Goal: Register for event/course

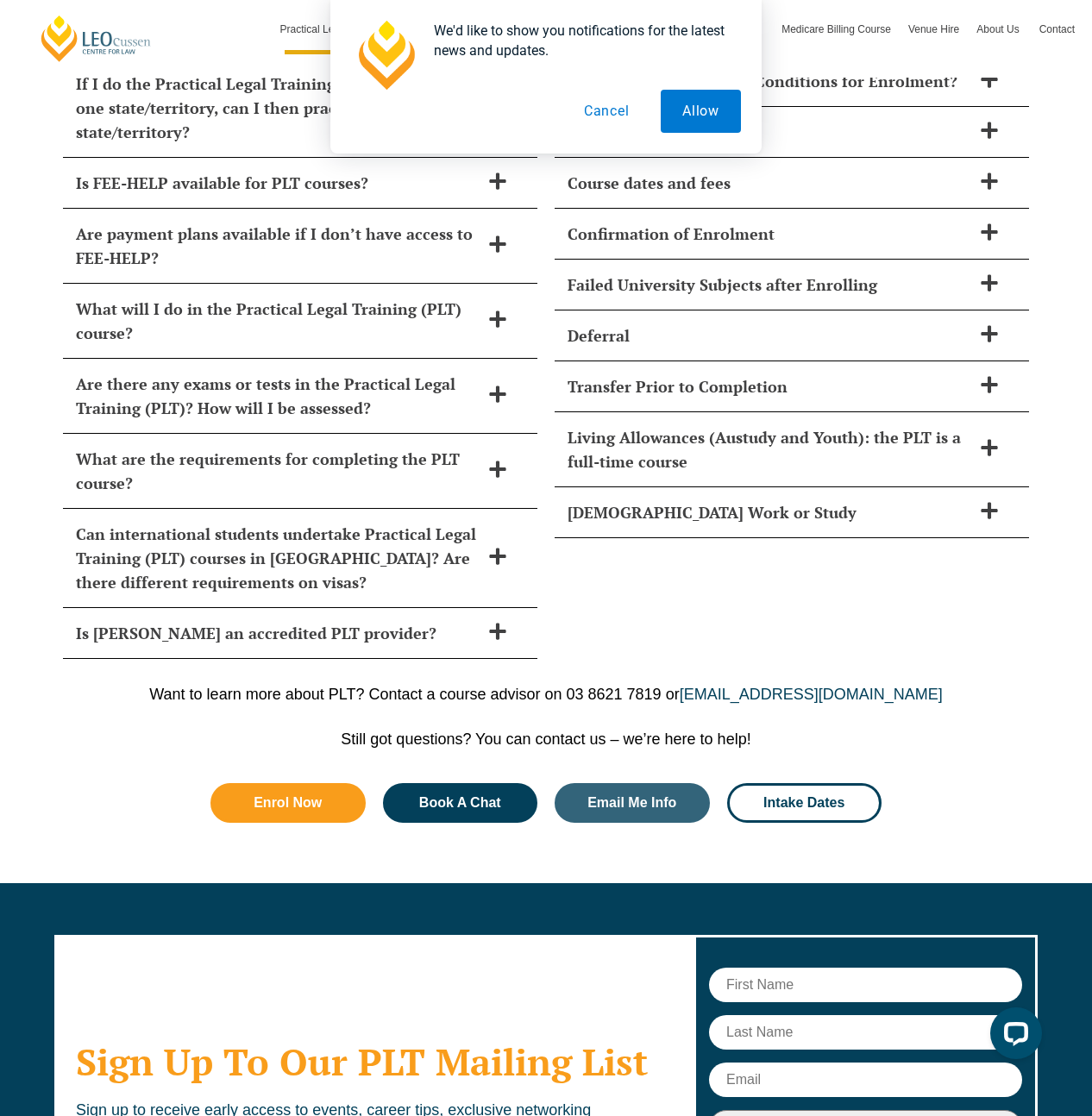
scroll to position [7856, 0]
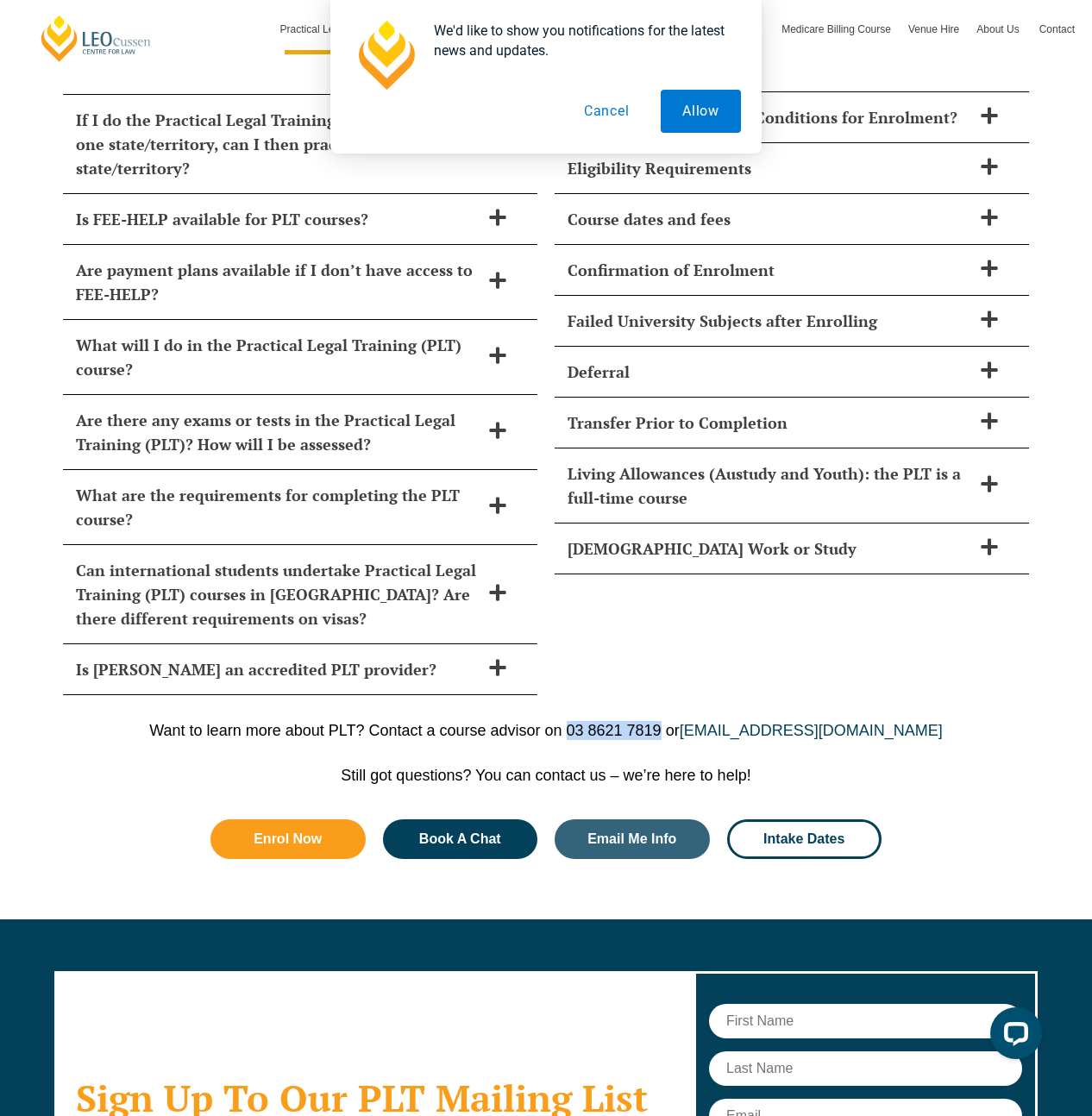
drag, startPoint x: 584, startPoint y: 681, endPoint x: 678, endPoint y: 682, distance: 94.0
click at [678, 721] on p "Want to learn more about PLT? Contact a course advisor on 03 8621 7819 or cours…" at bounding box center [546, 731] width 983 height 19
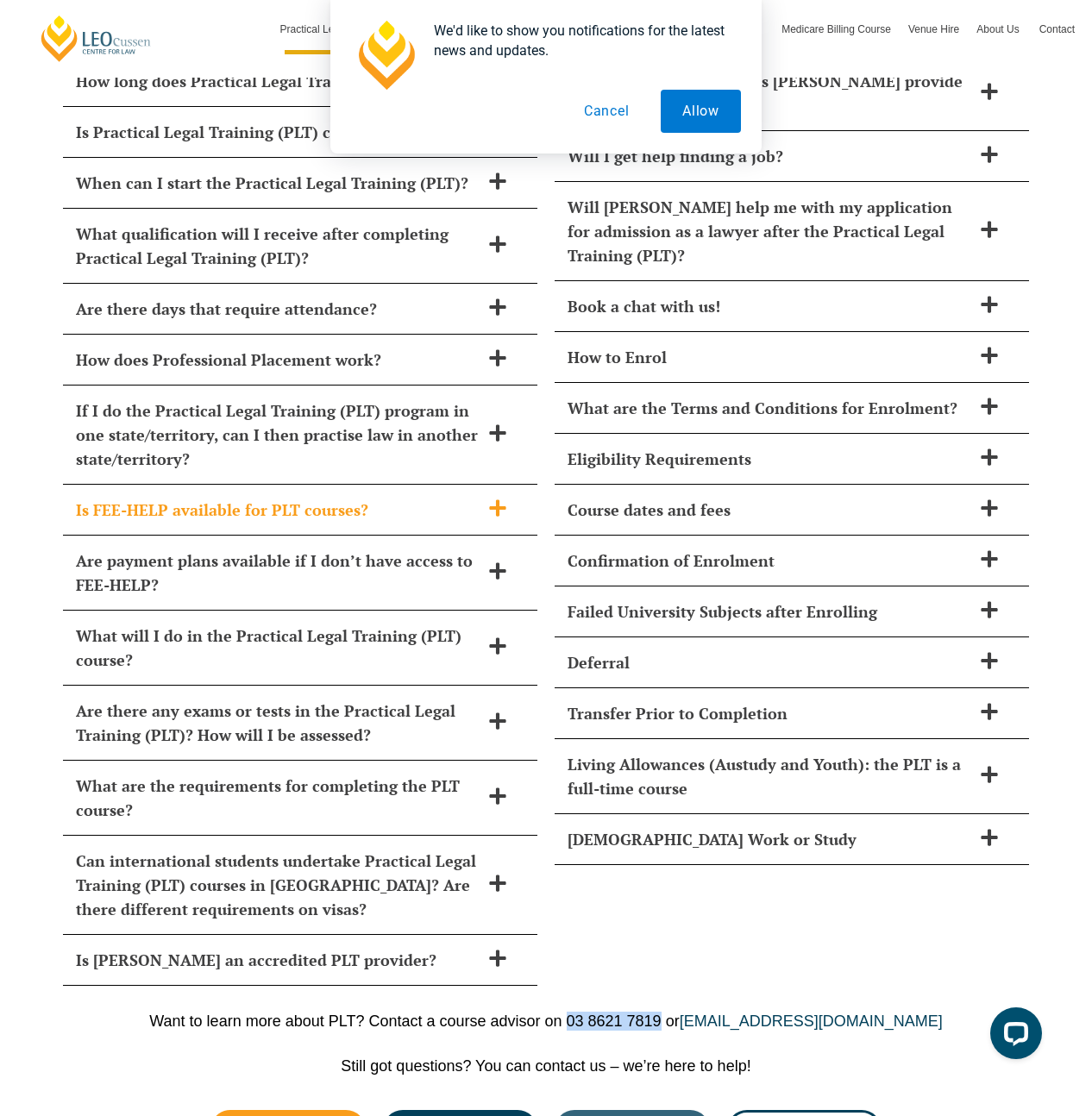
scroll to position [7497, 0]
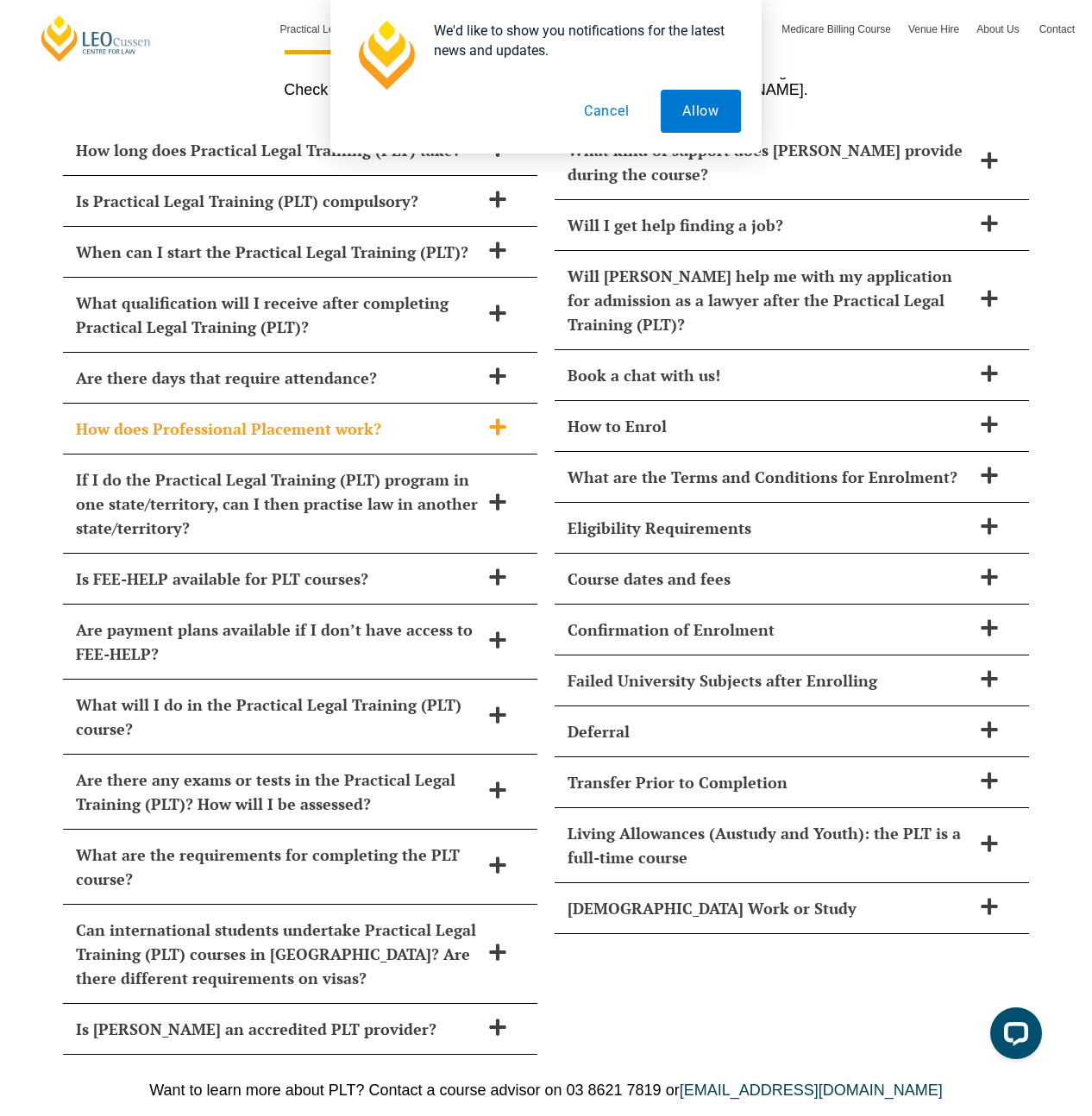
click at [356, 404] on div "How does Professional Placement work?" at bounding box center [300, 429] width 475 height 51
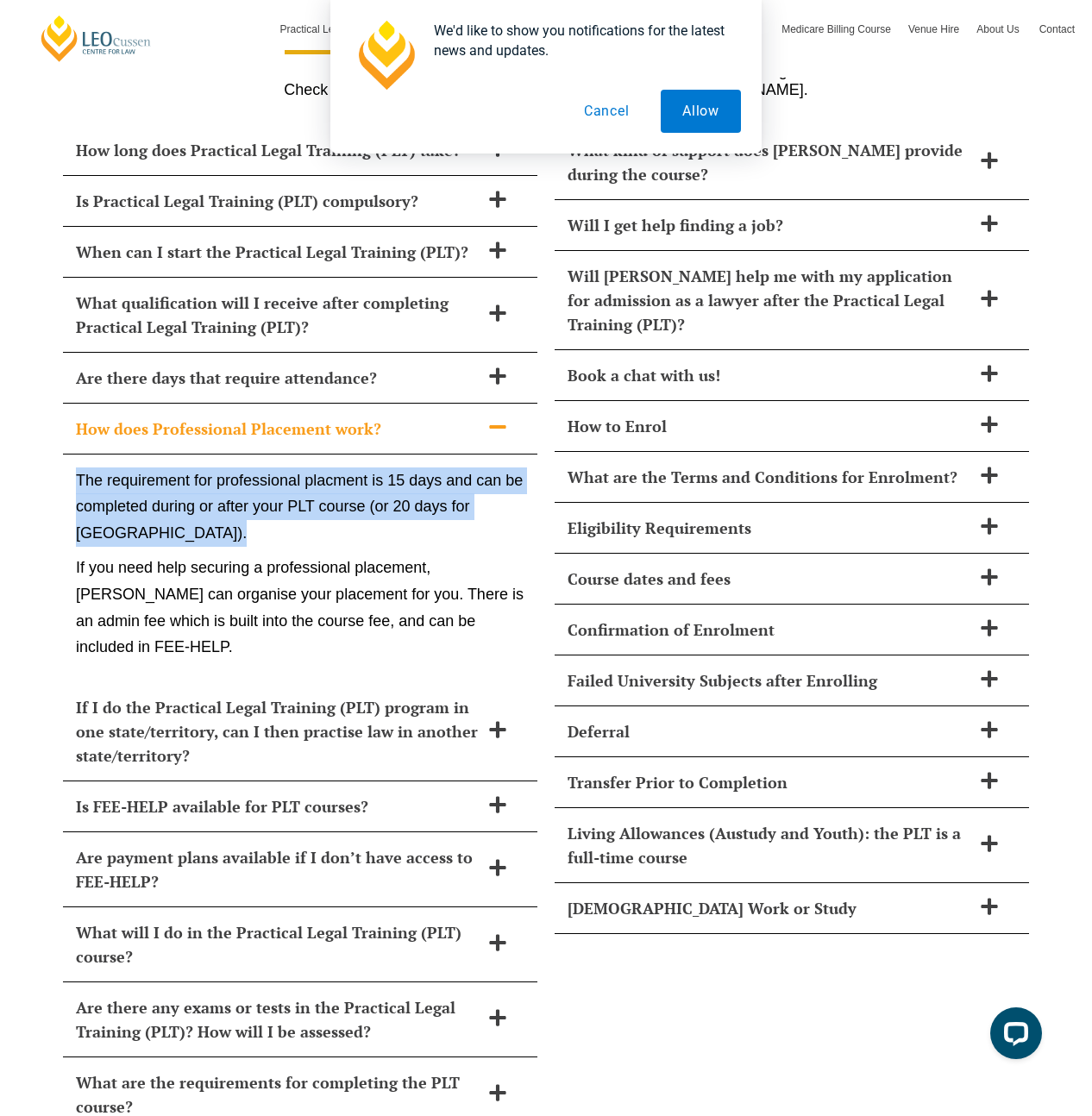
drag, startPoint x: 209, startPoint y: 484, endPoint x: 39, endPoint y: 430, distance: 178.4
click at [39, 430] on div "How long does Practical Legal Training (PLT) take? Leo Cussen’s PLT course can …" at bounding box center [546, 703] width 1092 height 1192
click at [707, 105] on button "Allow" at bounding box center [701, 111] width 81 height 43
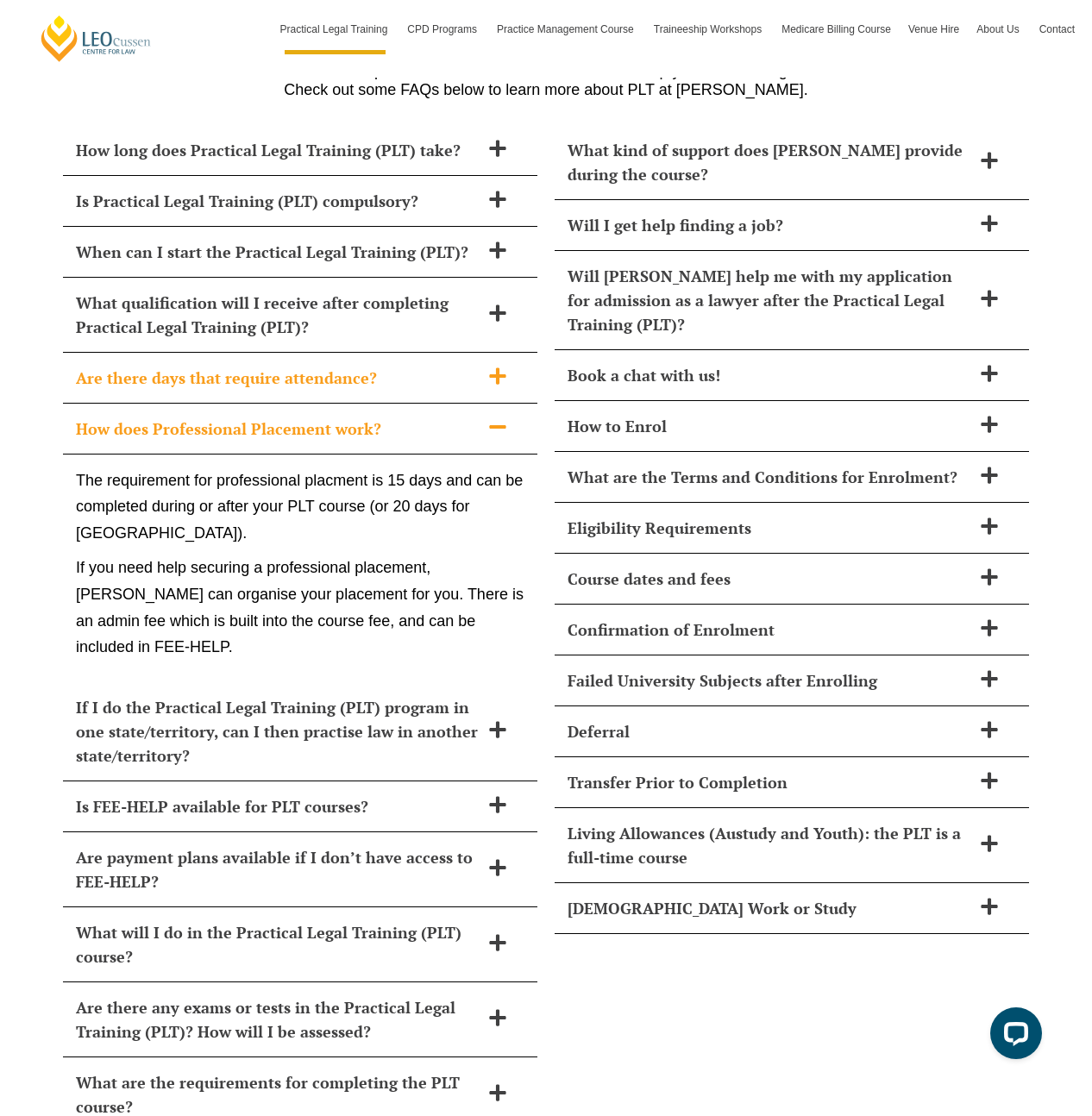
click at [476, 365] on h2 "Are there days that require attendance?" at bounding box center [277, 377] width 404 height 24
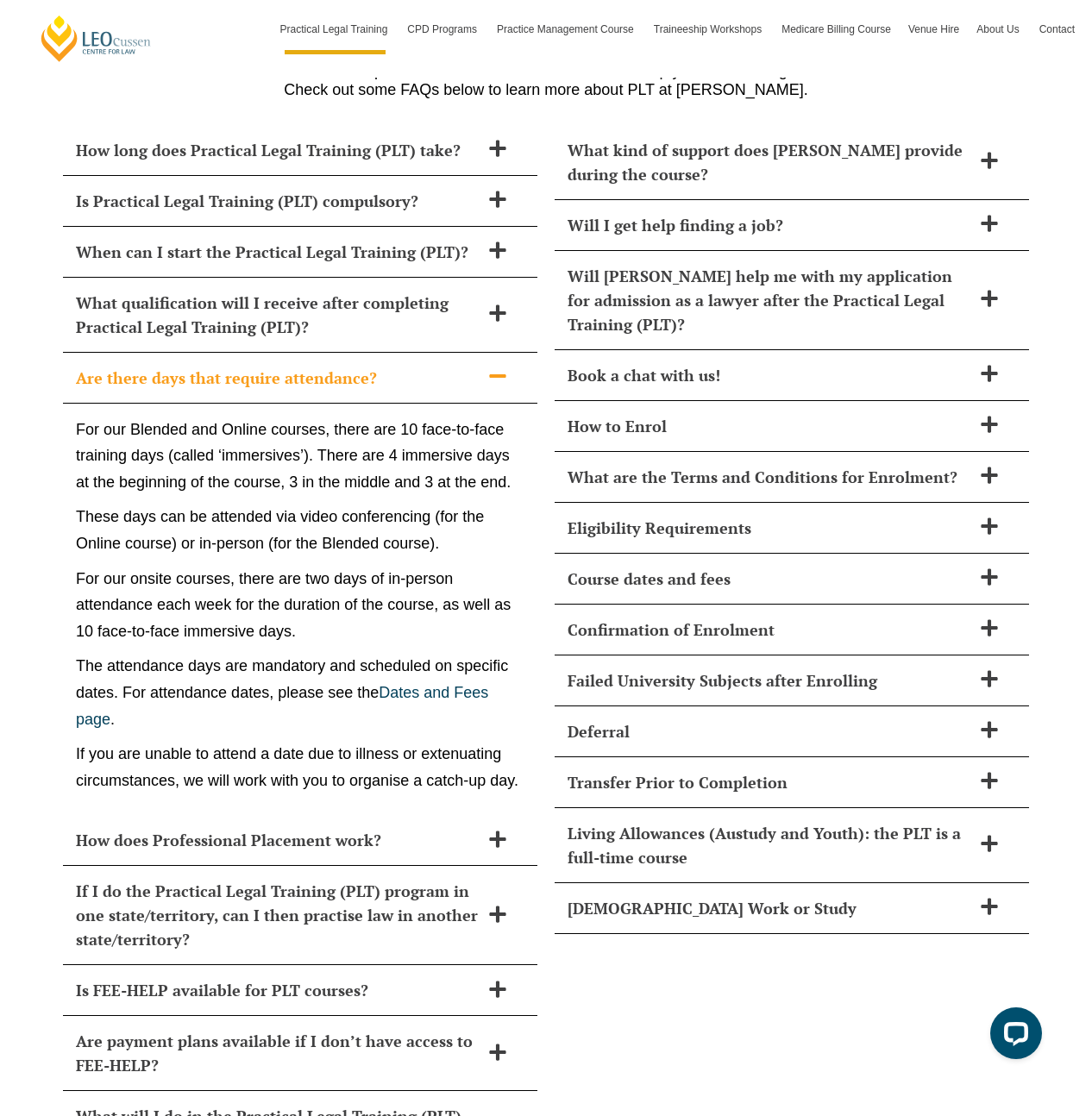
click at [476, 365] on h2 "Are there days that require attendance?" at bounding box center [277, 377] width 404 height 24
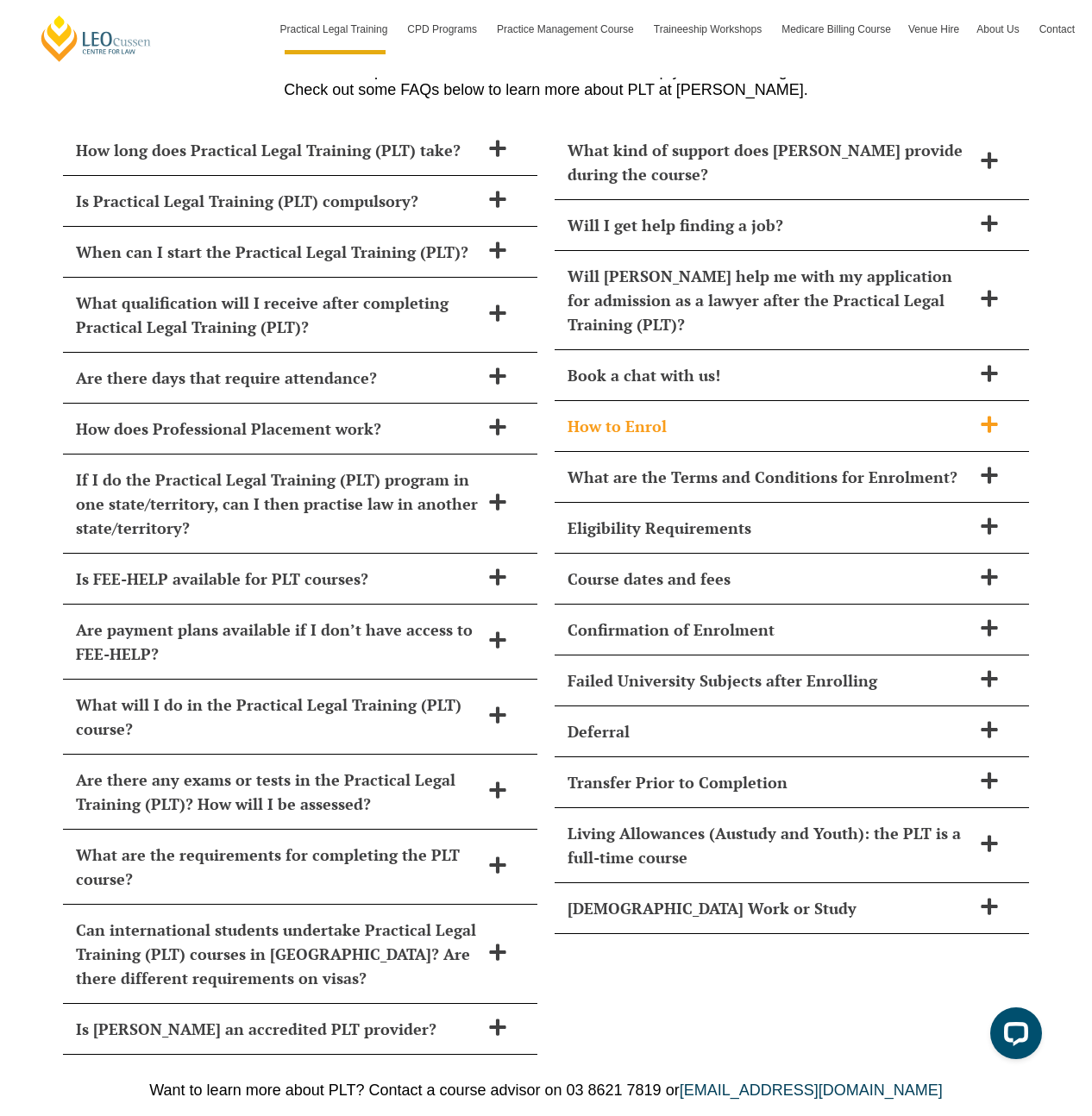
click at [801, 414] on h2 "How to Enrol" at bounding box center [769, 426] width 404 height 24
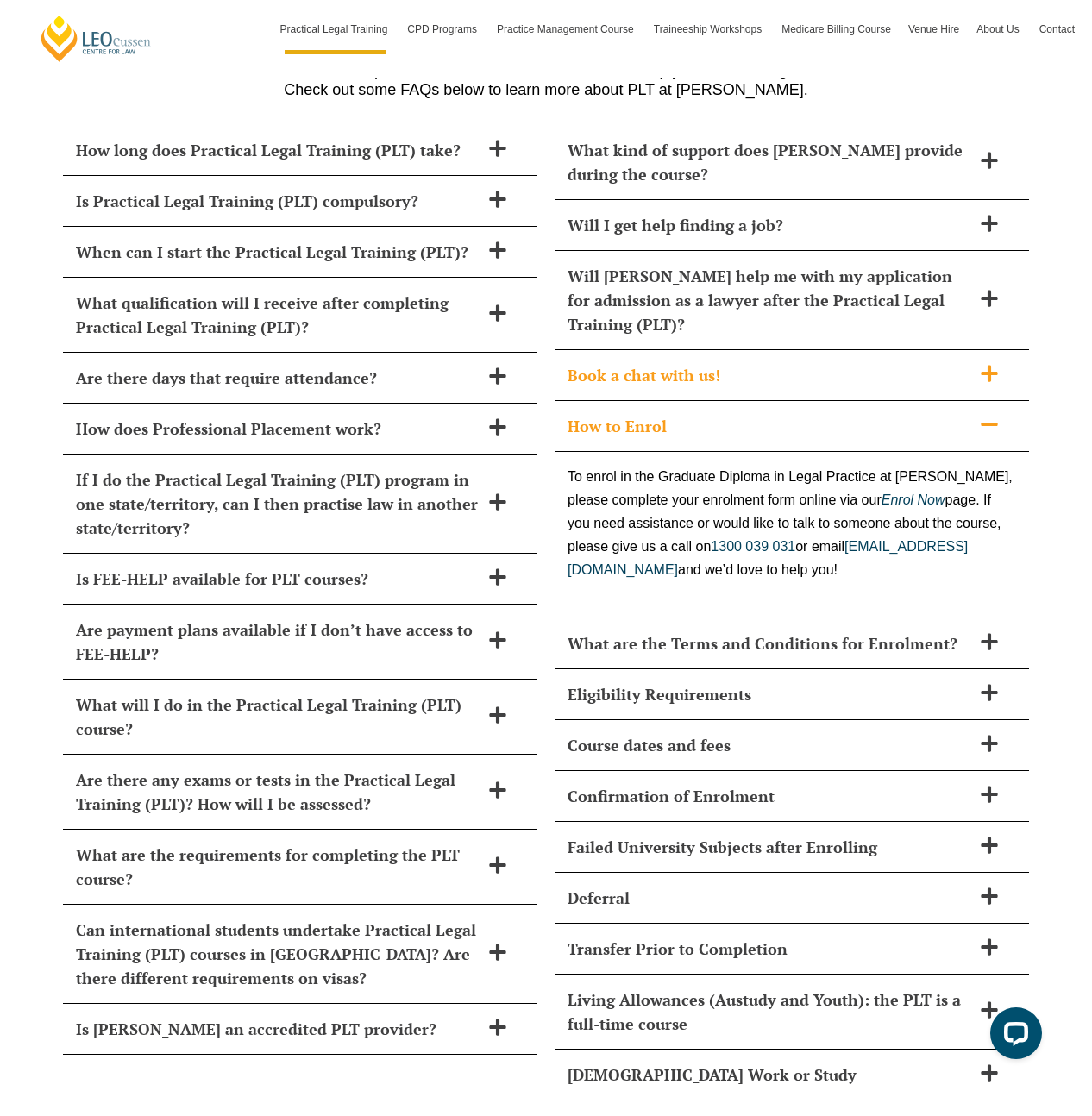
click at [803, 363] on h2 "Book a chat with us!" at bounding box center [769, 375] width 404 height 24
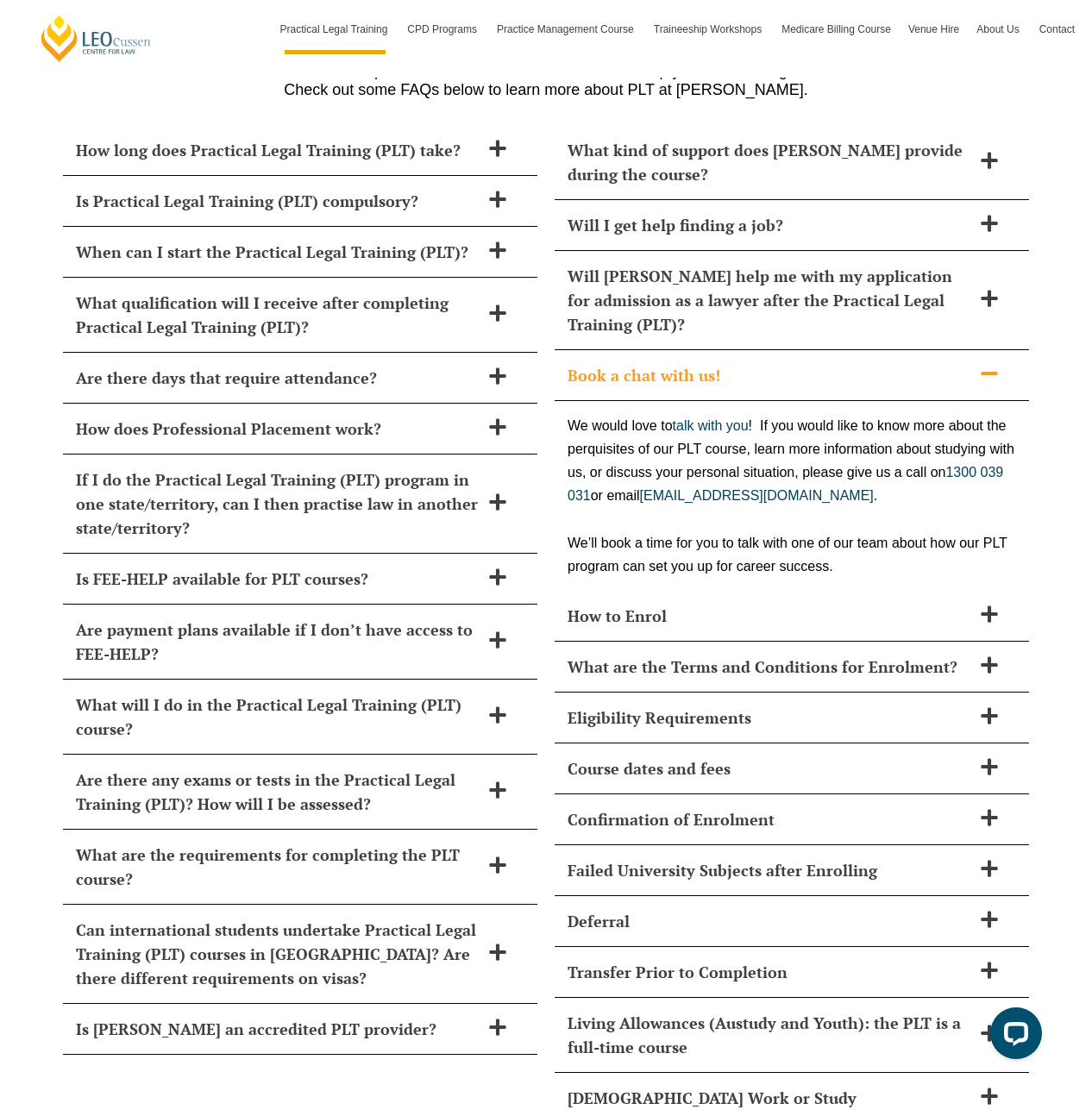
click at [803, 363] on h2 "Book a chat with us!" at bounding box center [769, 375] width 404 height 24
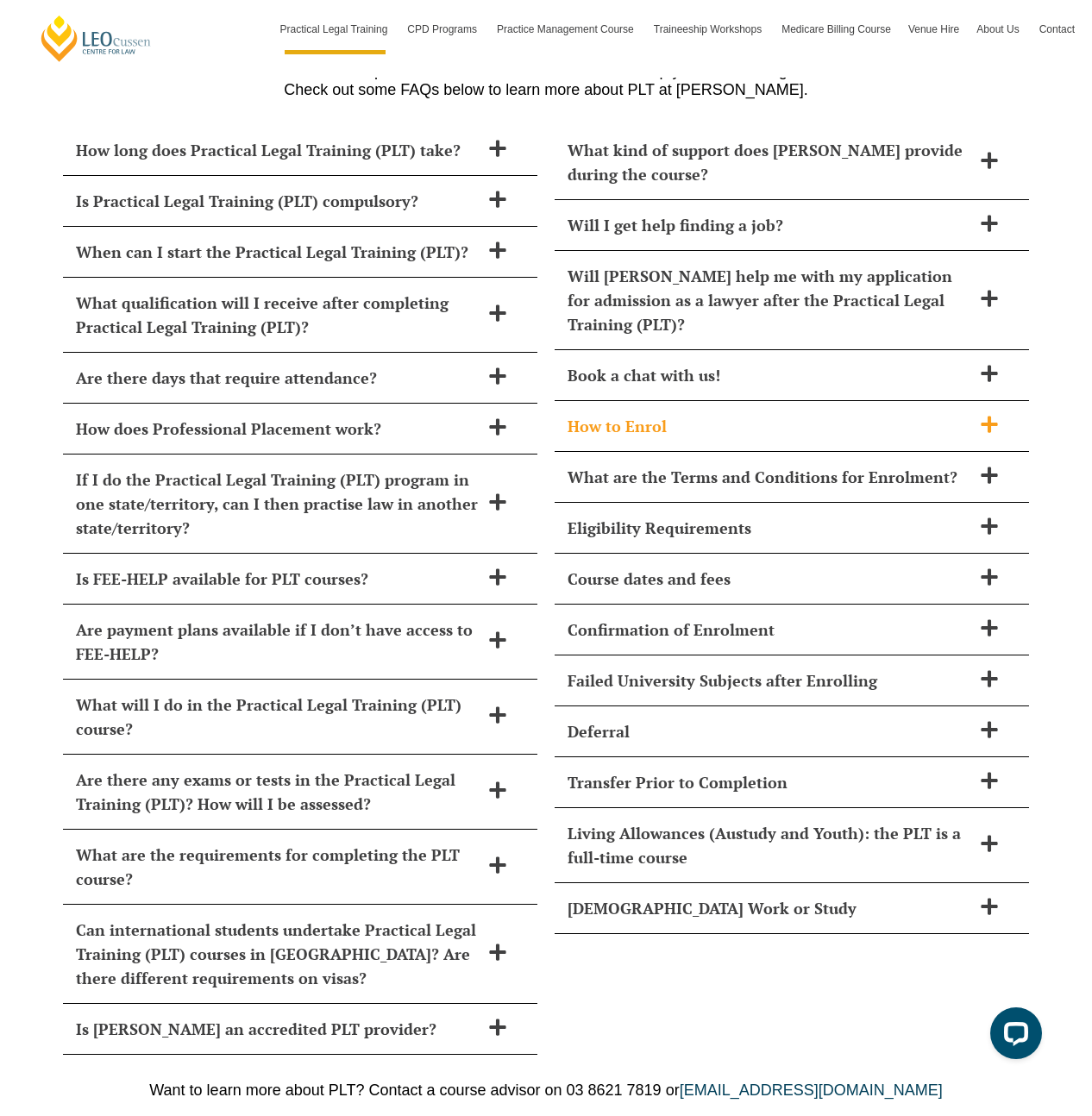
click at [774, 414] on h2 "How to Enrol" at bounding box center [769, 426] width 404 height 24
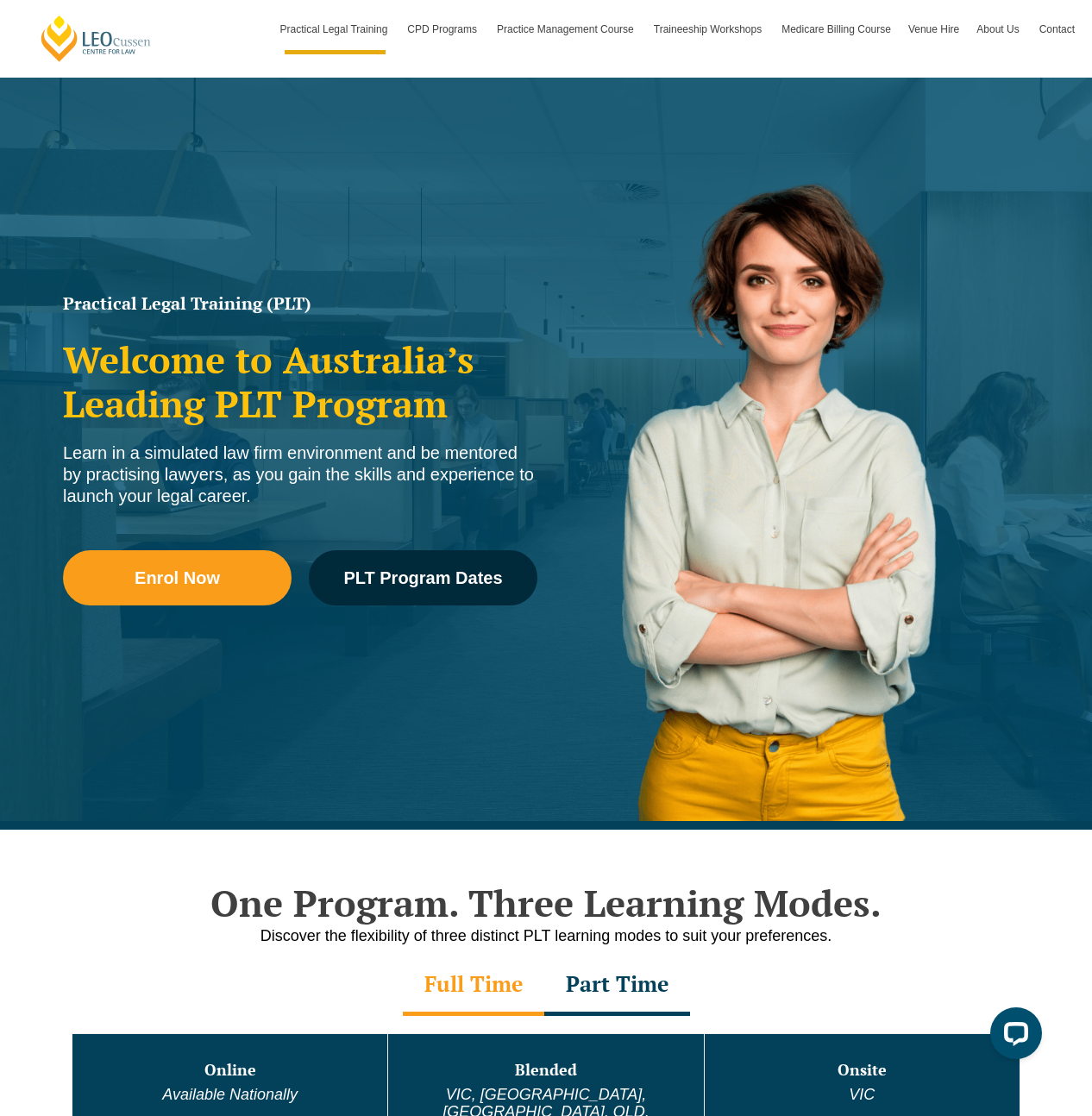
scroll to position [0, 0]
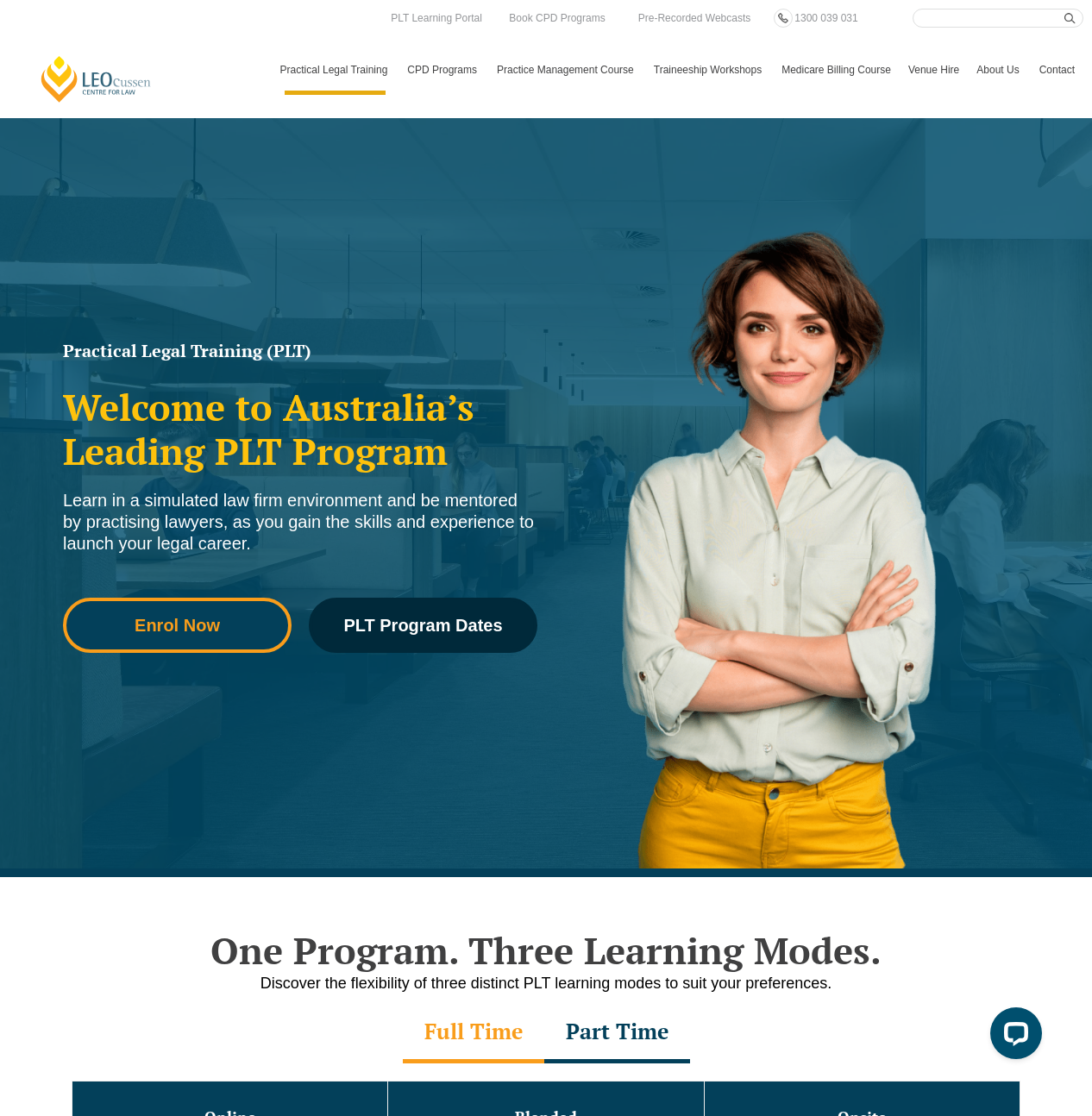
click at [134, 627] on span "Enrol Now" at bounding box center [176, 625] width 85 height 17
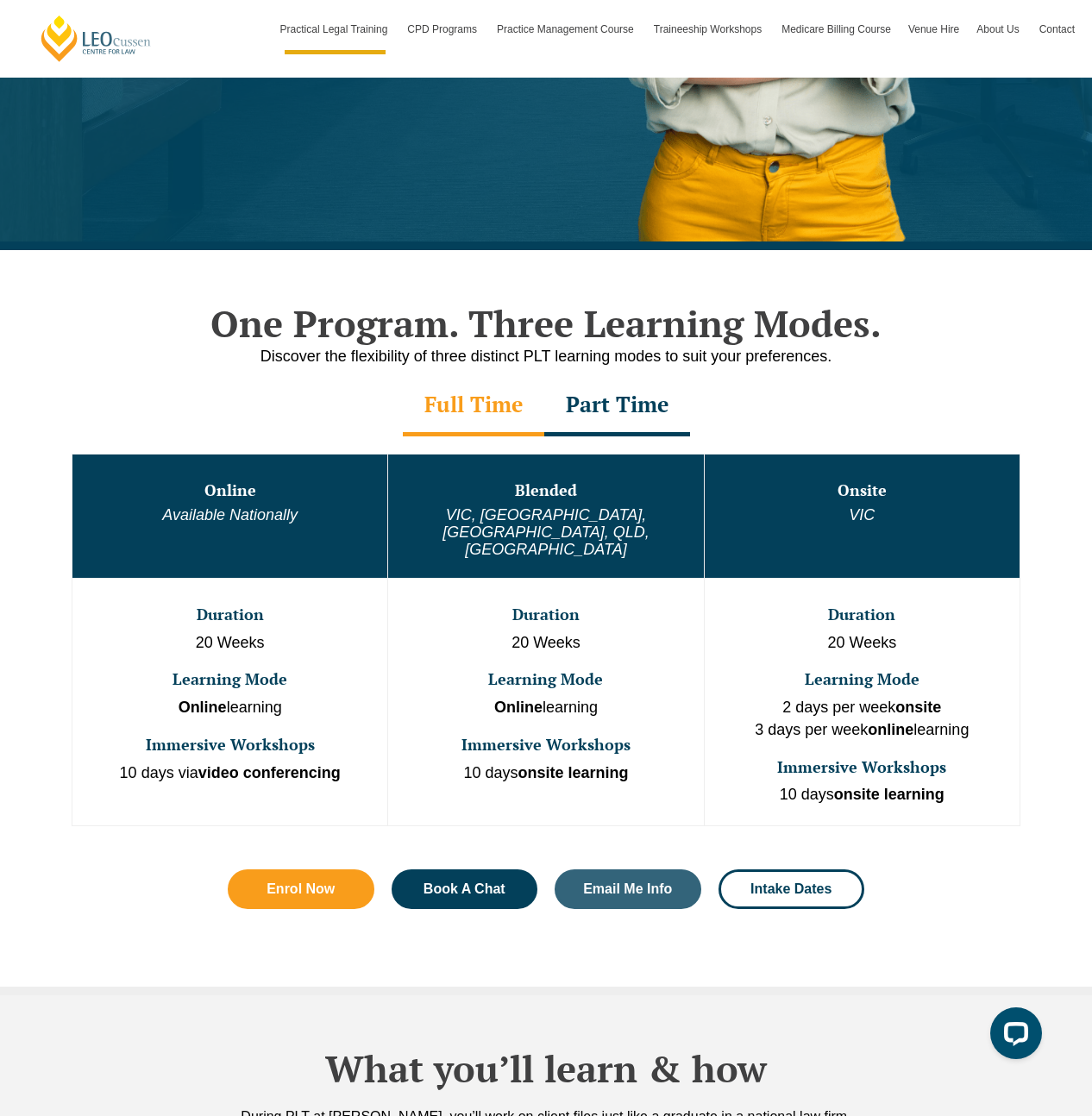
scroll to position [563, 0]
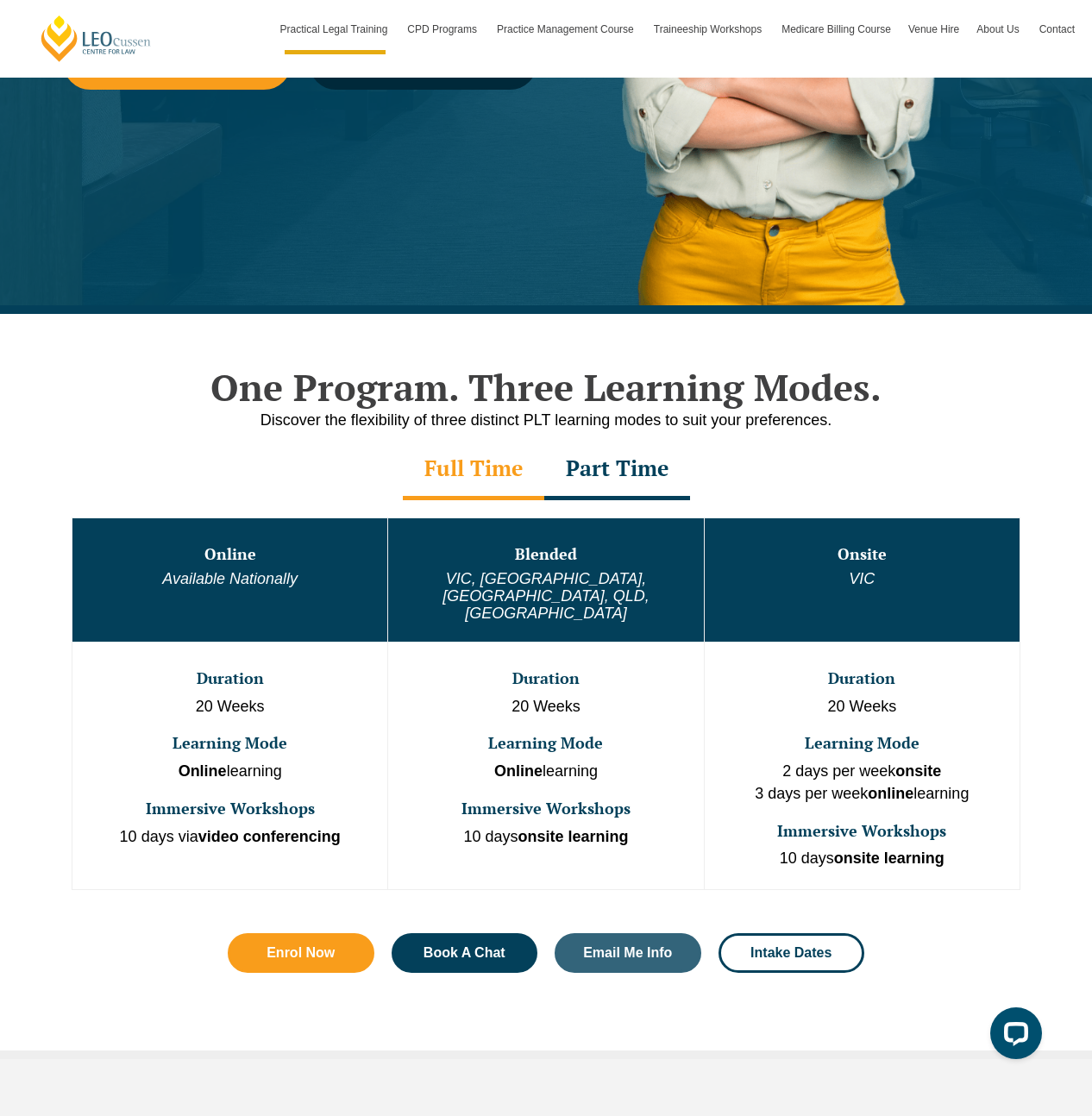
click at [621, 471] on div "Part Time" at bounding box center [616, 470] width 146 height 60
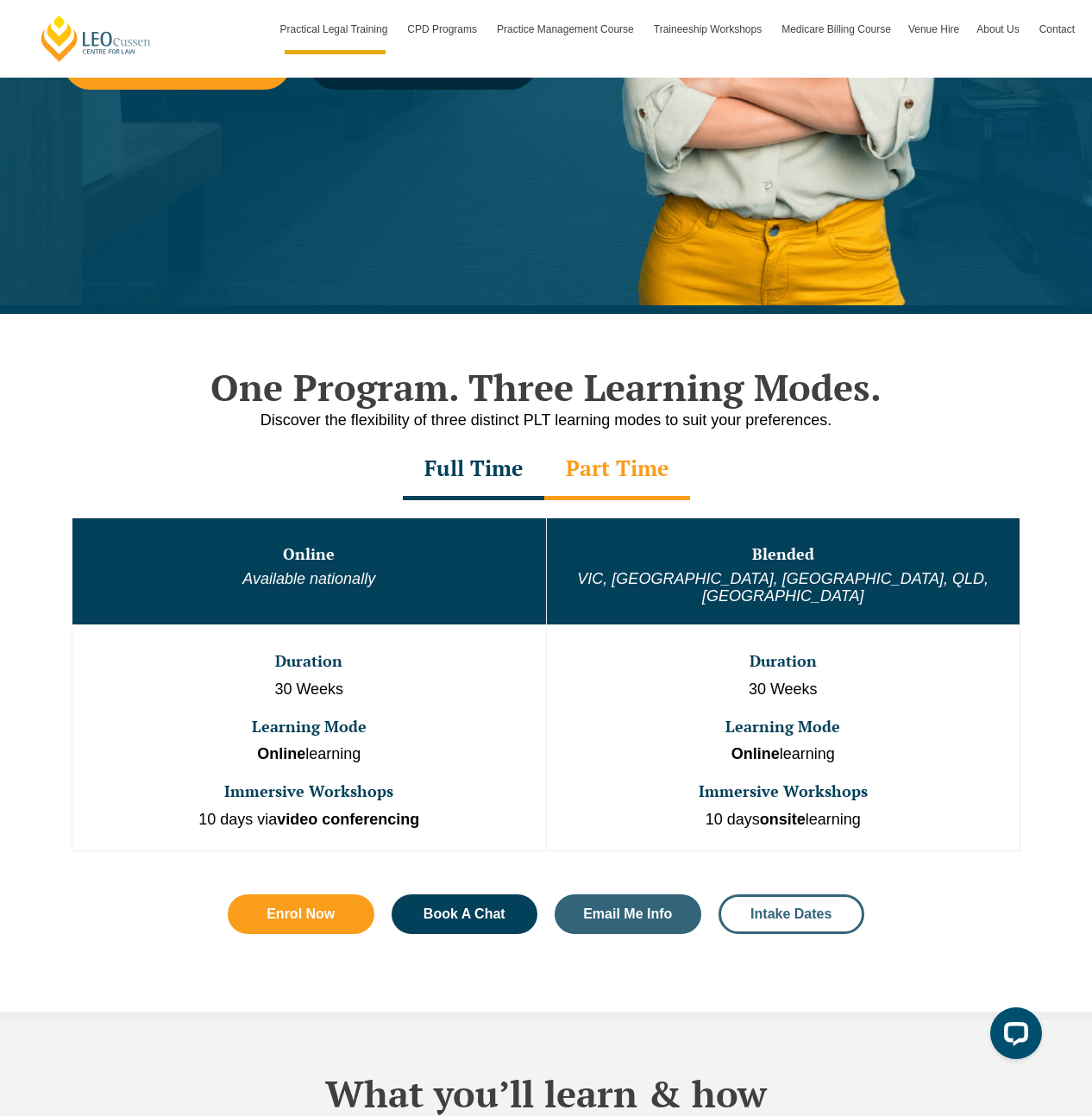
click at [809, 904] on link "Intake Dates" at bounding box center [791, 914] width 147 height 39
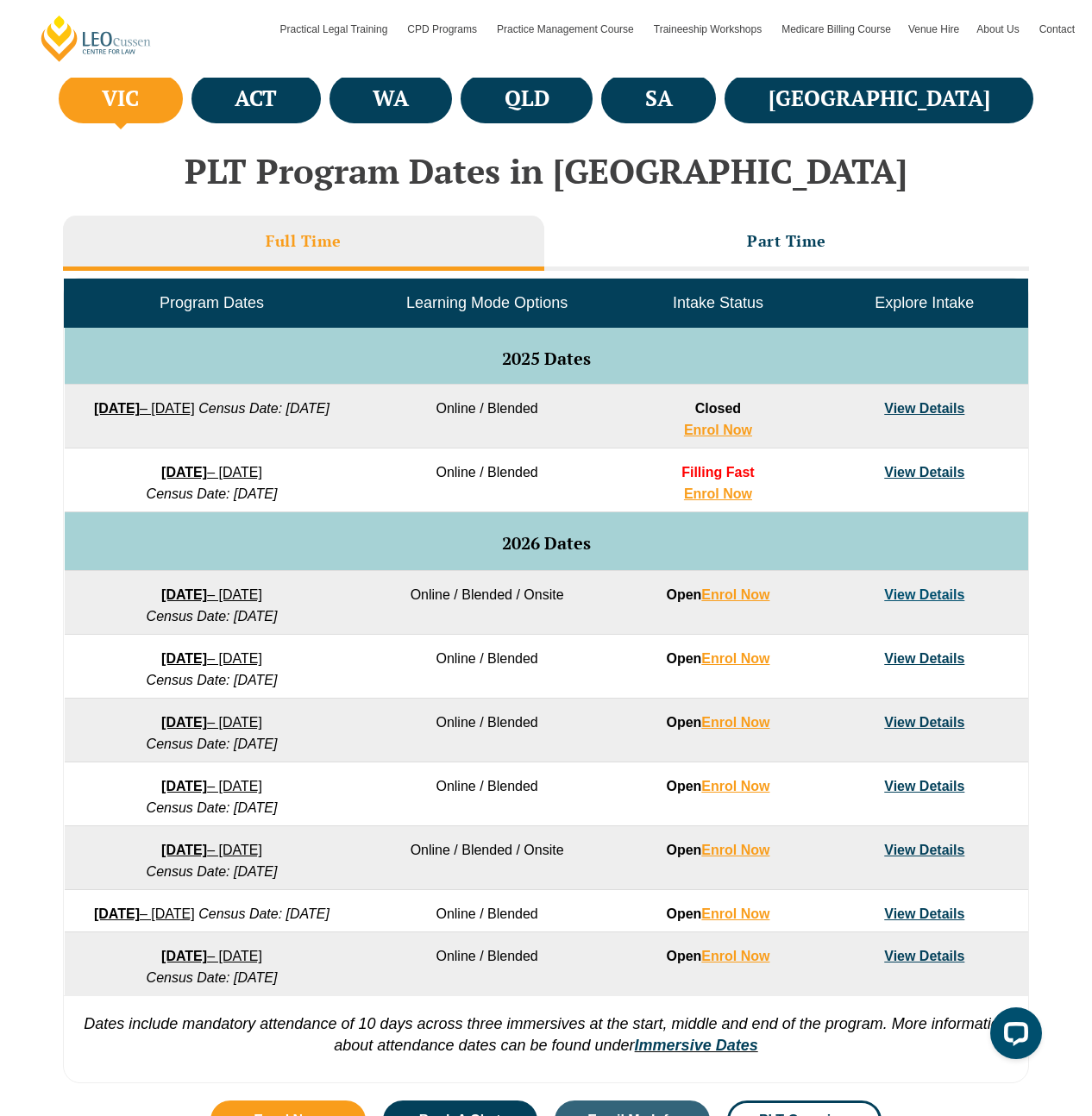
scroll to position [649, 0]
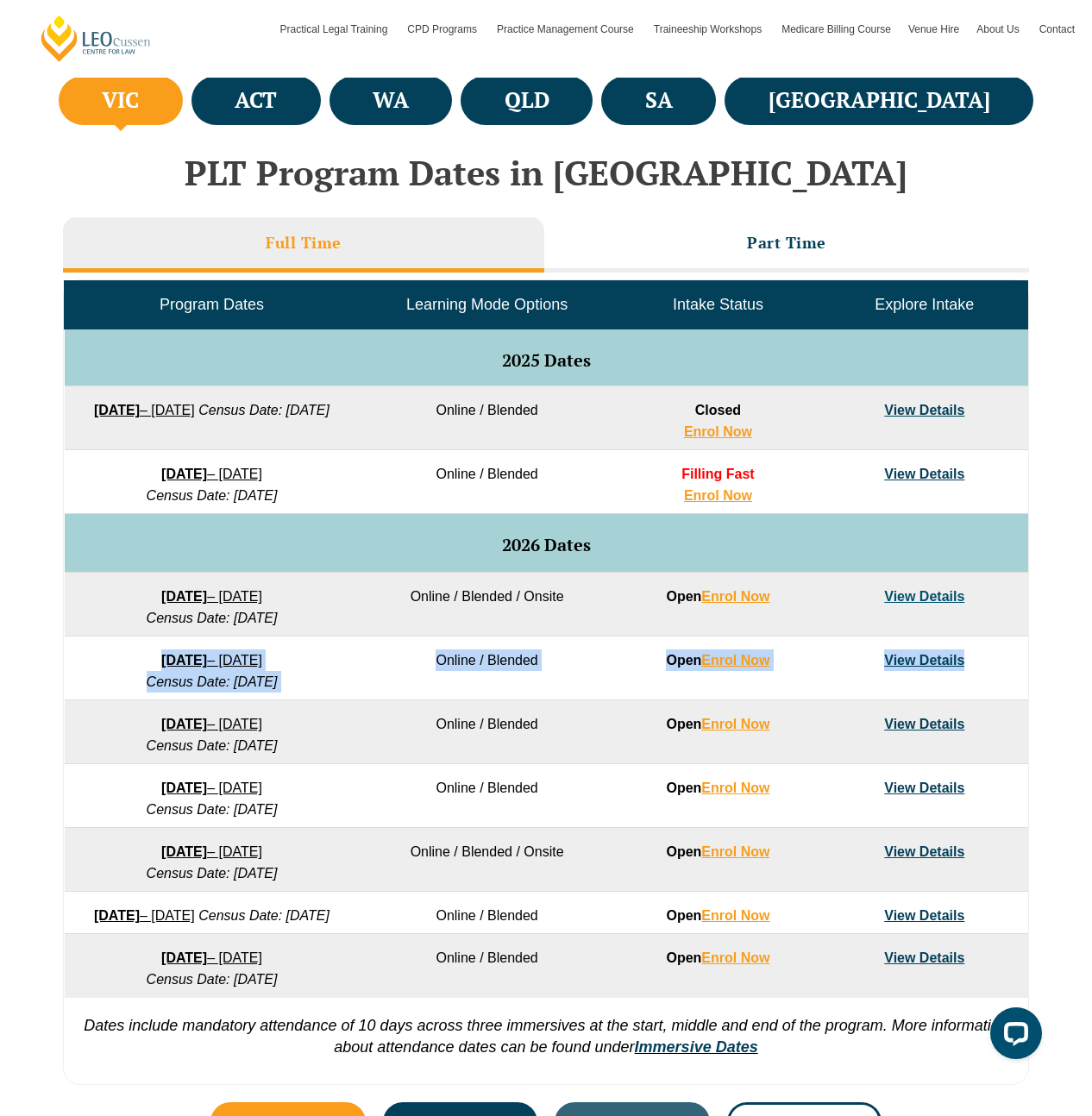
drag, startPoint x: 81, startPoint y: 663, endPoint x: 932, endPoint y: 692, distance: 851.5
click at [932, 692] on tr "16 February 2026 – 3 July 2026 Census Date: 16 March 2026 Online / Blended Open…" at bounding box center [546, 668] width 964 height 64
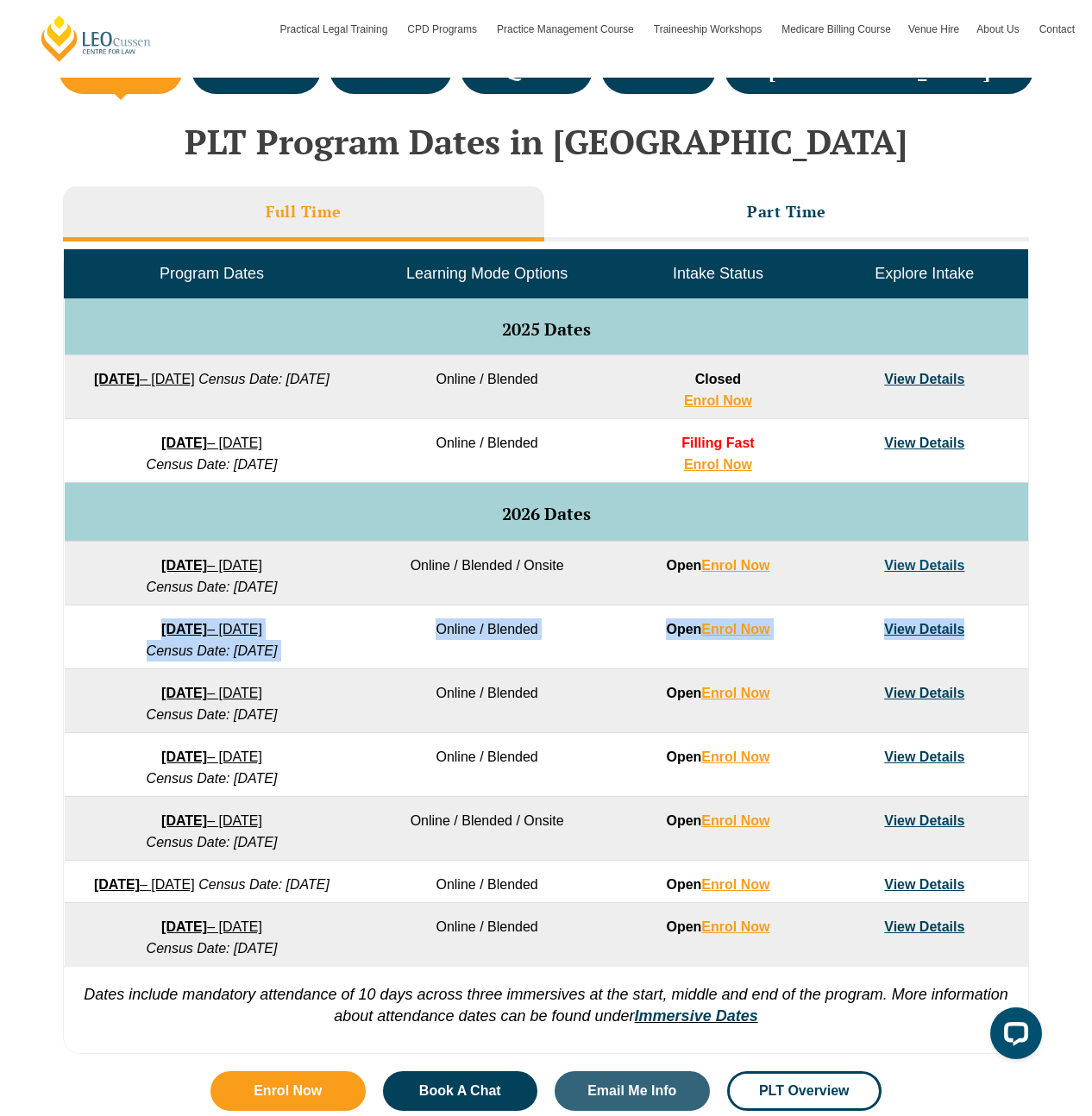
scroll to position [685, 0]
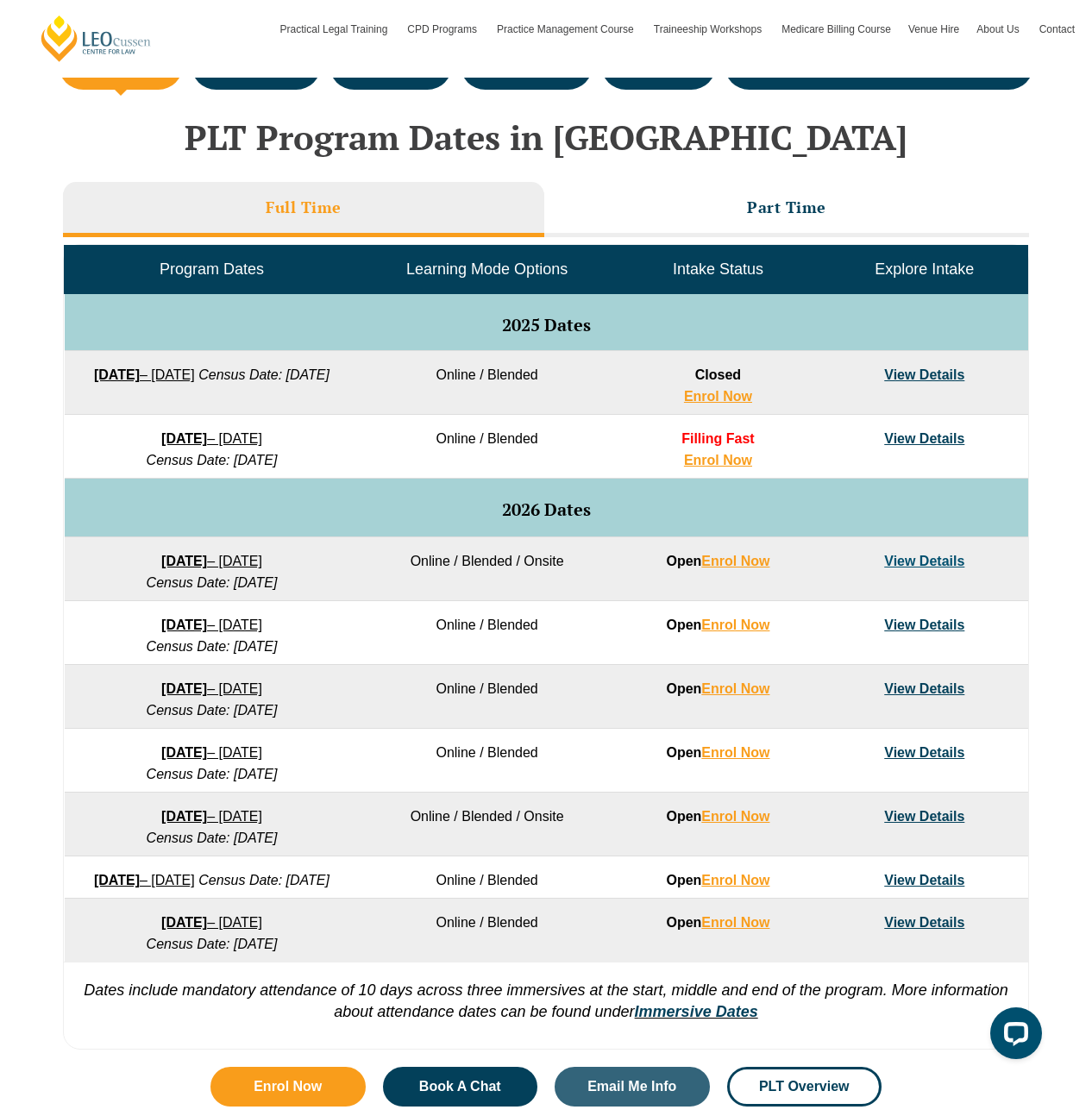
click at [983, 624] on td "View Details" at bounding box center [923, 633] width 206 height 64
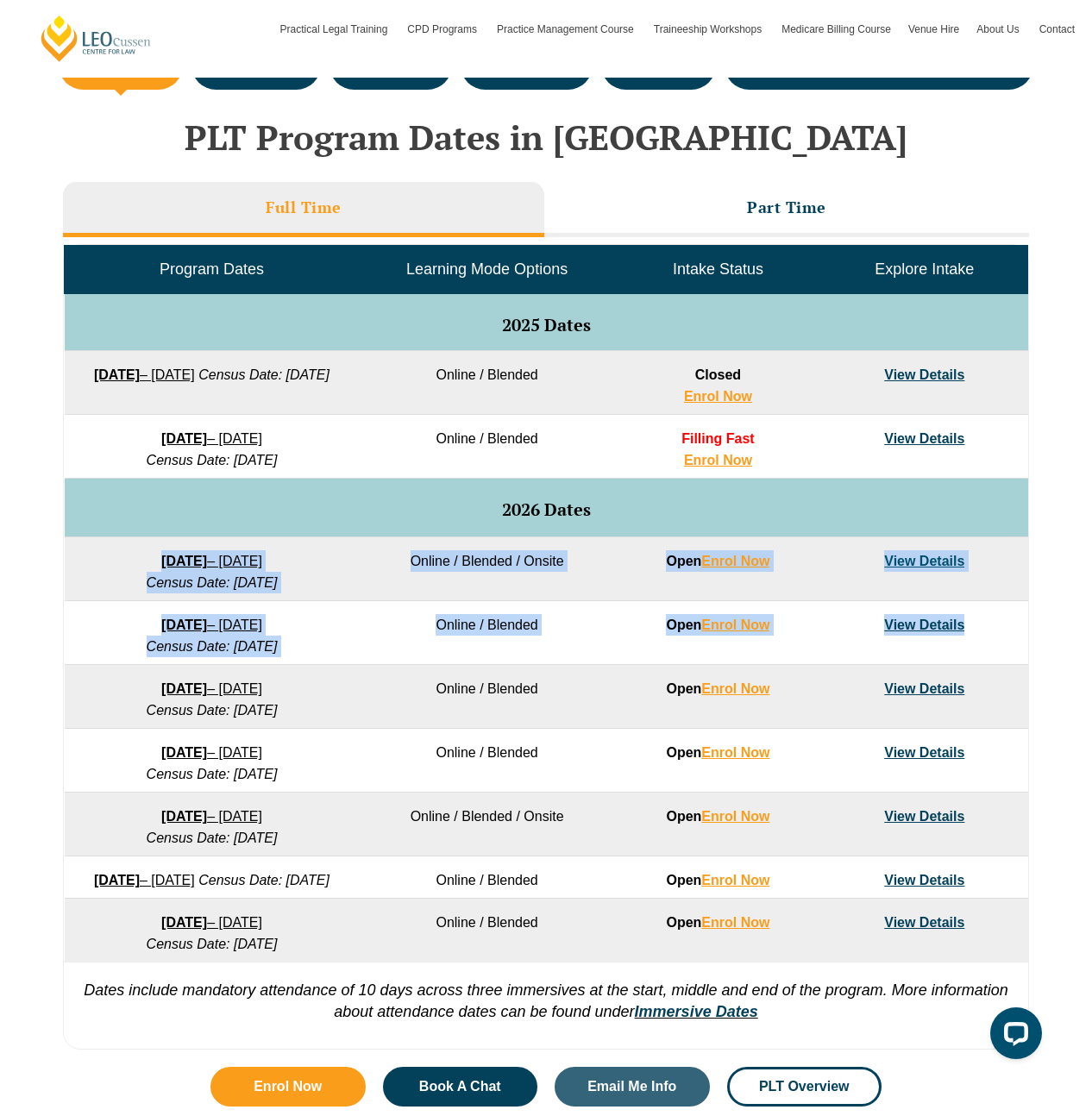
drag, startPoint x: 983, startPoint y: 631, endPoint x: 108, endPoint y: 561, distance: 877.8
click at [108, 561] on tbody "Program Dates Learning Mode Options Intake Status Explore Intake 2025 Dates 22 …" at bounding box center [546, 603] width 964 height 716
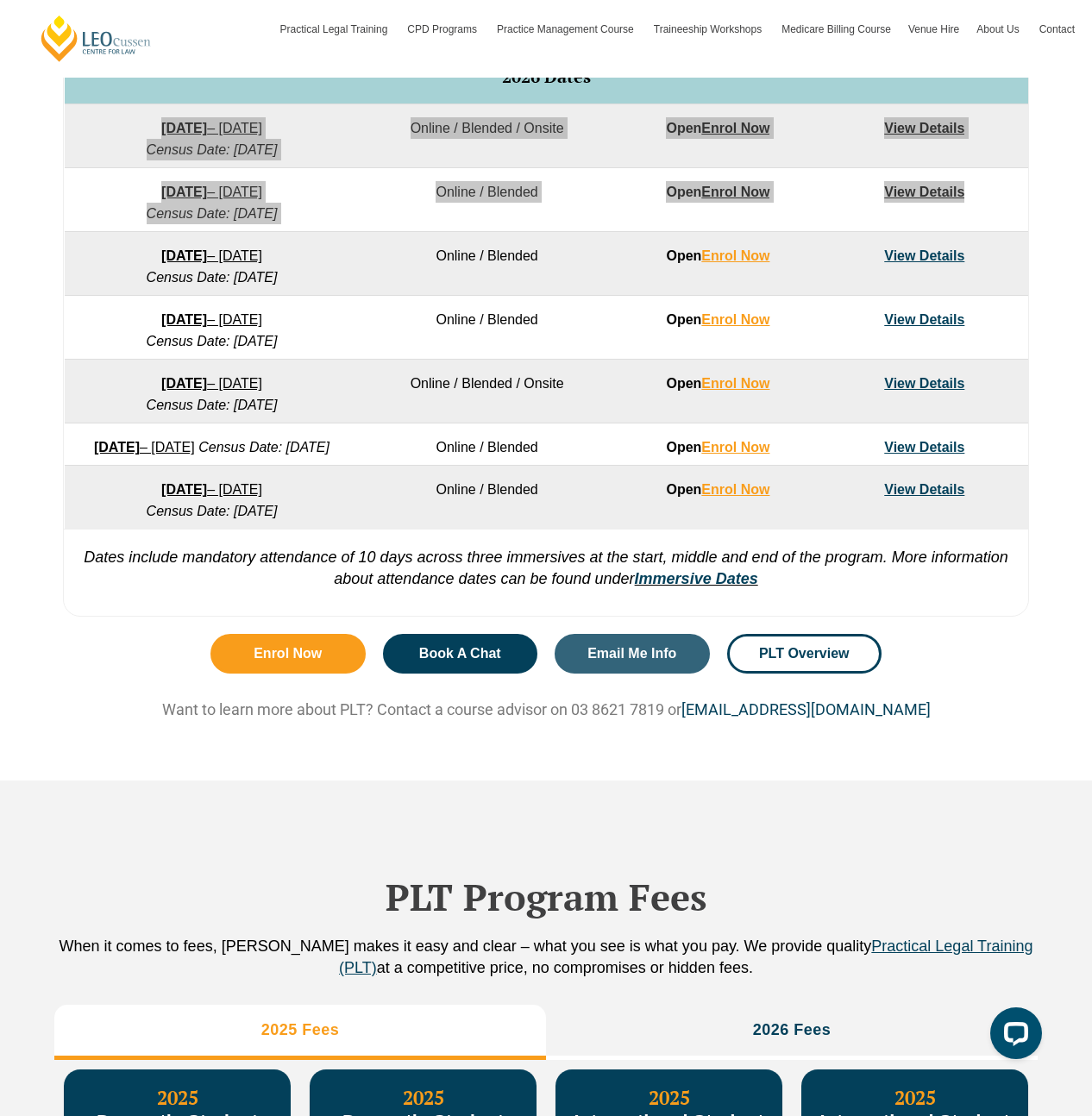
scroll to position [1116, 0]
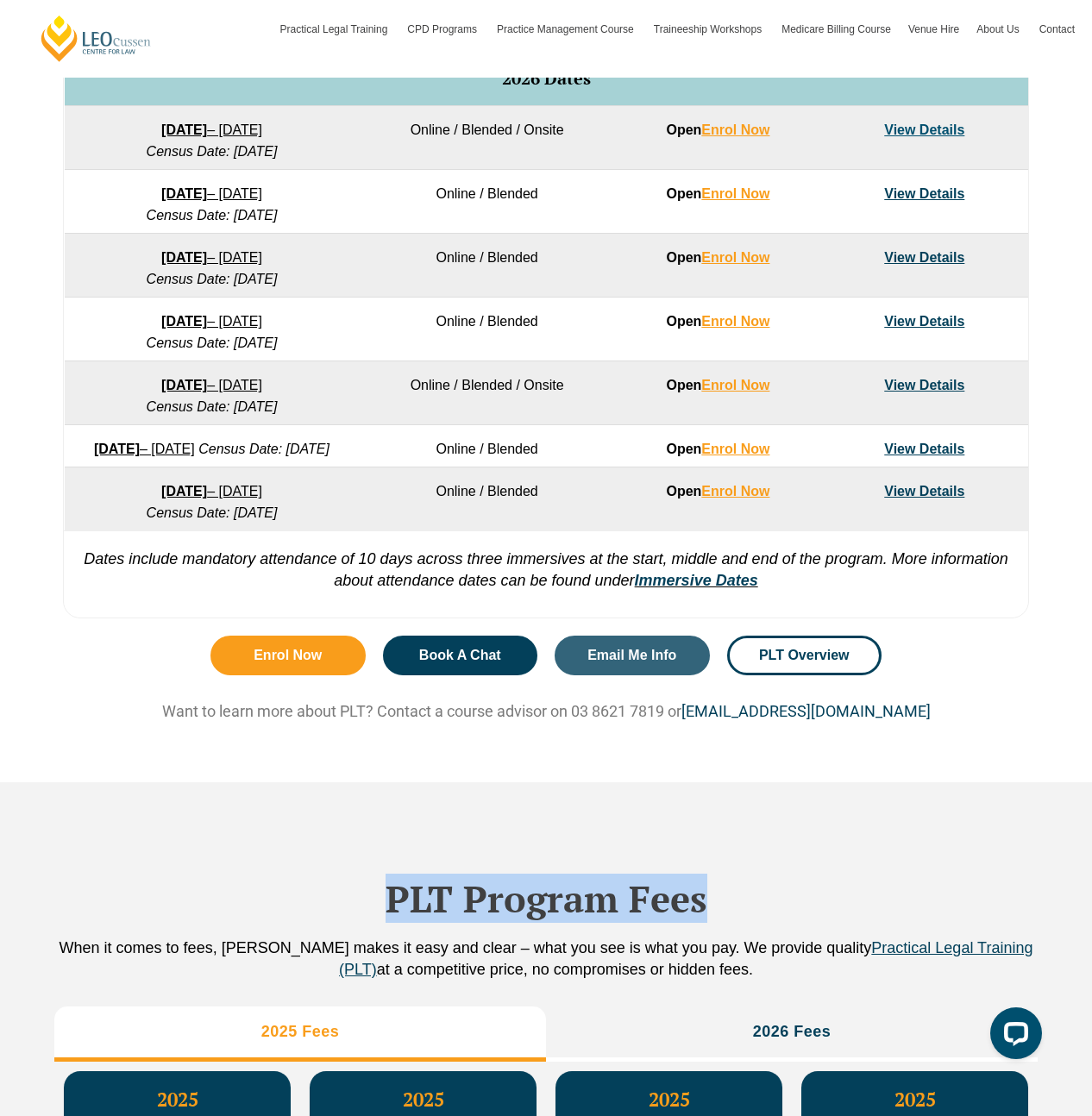
drag, startPoint x: 383, startPoint y: 934, endPoint x: 705, endPoint y: 928, distance: 322.1
click at [705, 920] on h2 "PLT Program Fees" at bounding box center [546, 898] width 983 height 43
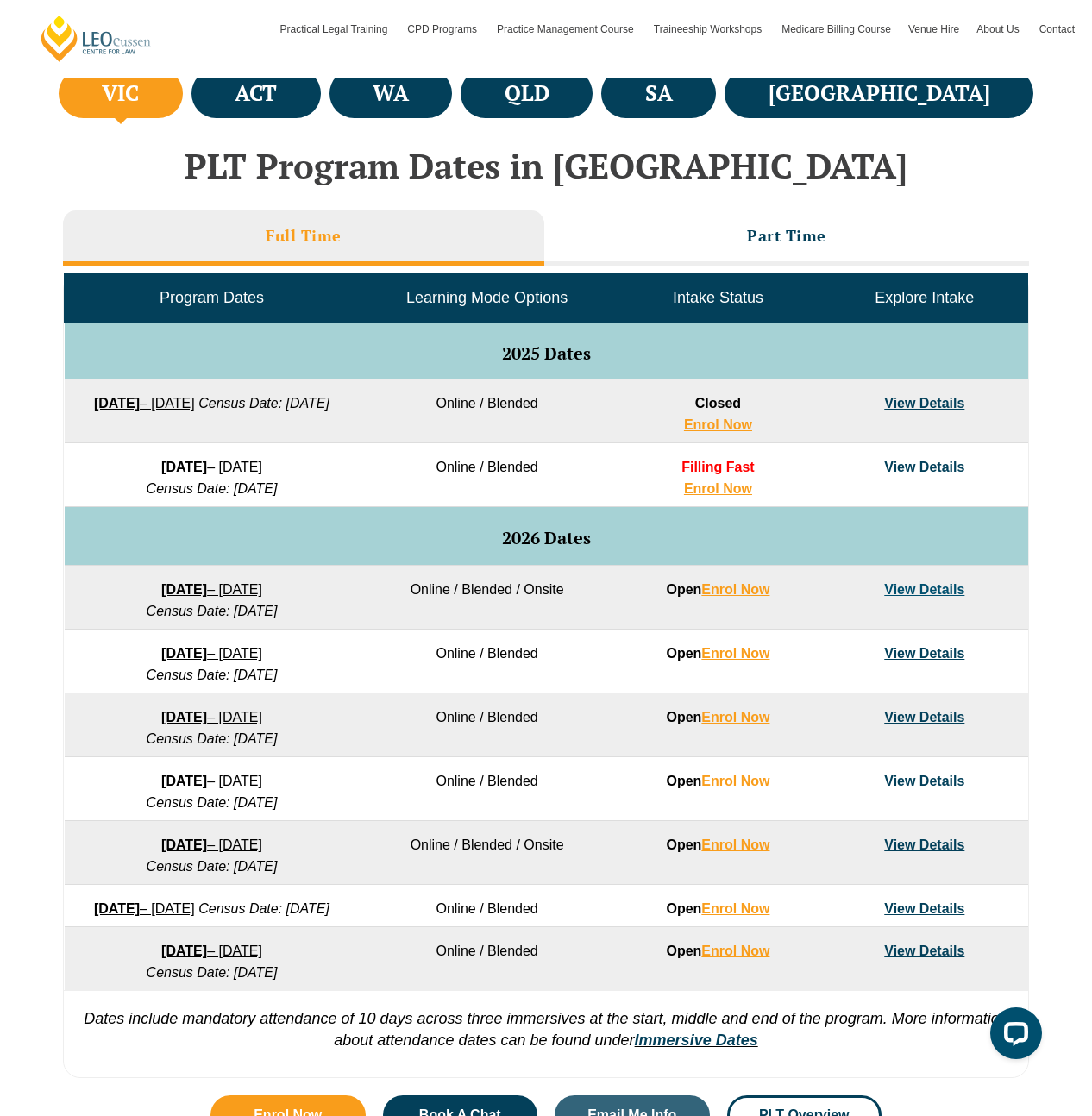
scroll to position [661, 0]
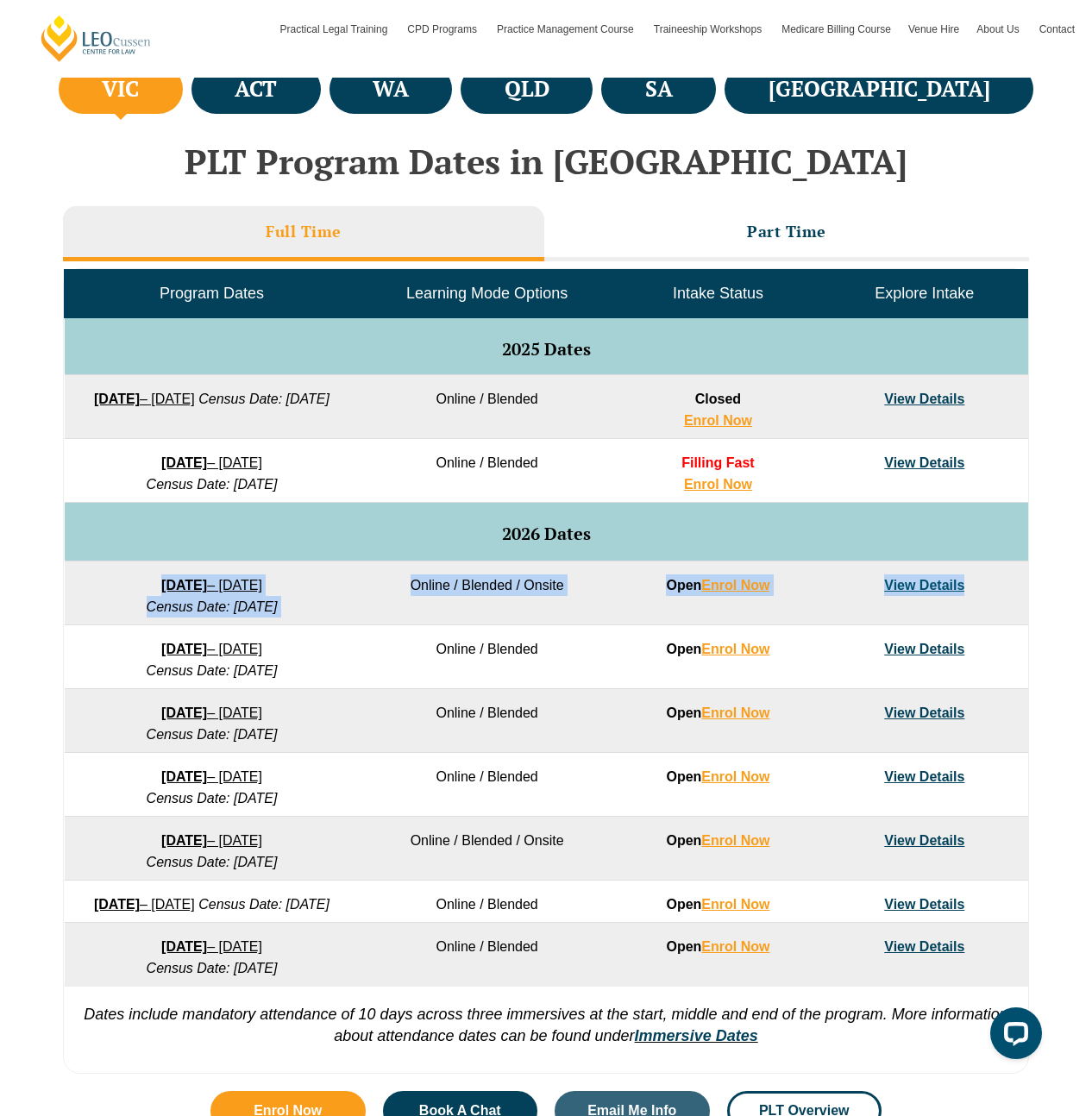
drag, startPoint x: 92, startPoint y: 595, endPoint x: 994, endPoint y: 595, distance: 902.0
click at [994, 596] on tr "27 January 2026 – 12 June 2026 Census Date: 23 February 2026 Online / Blended /…" at bounding box center [546, 593] width 964 height 64
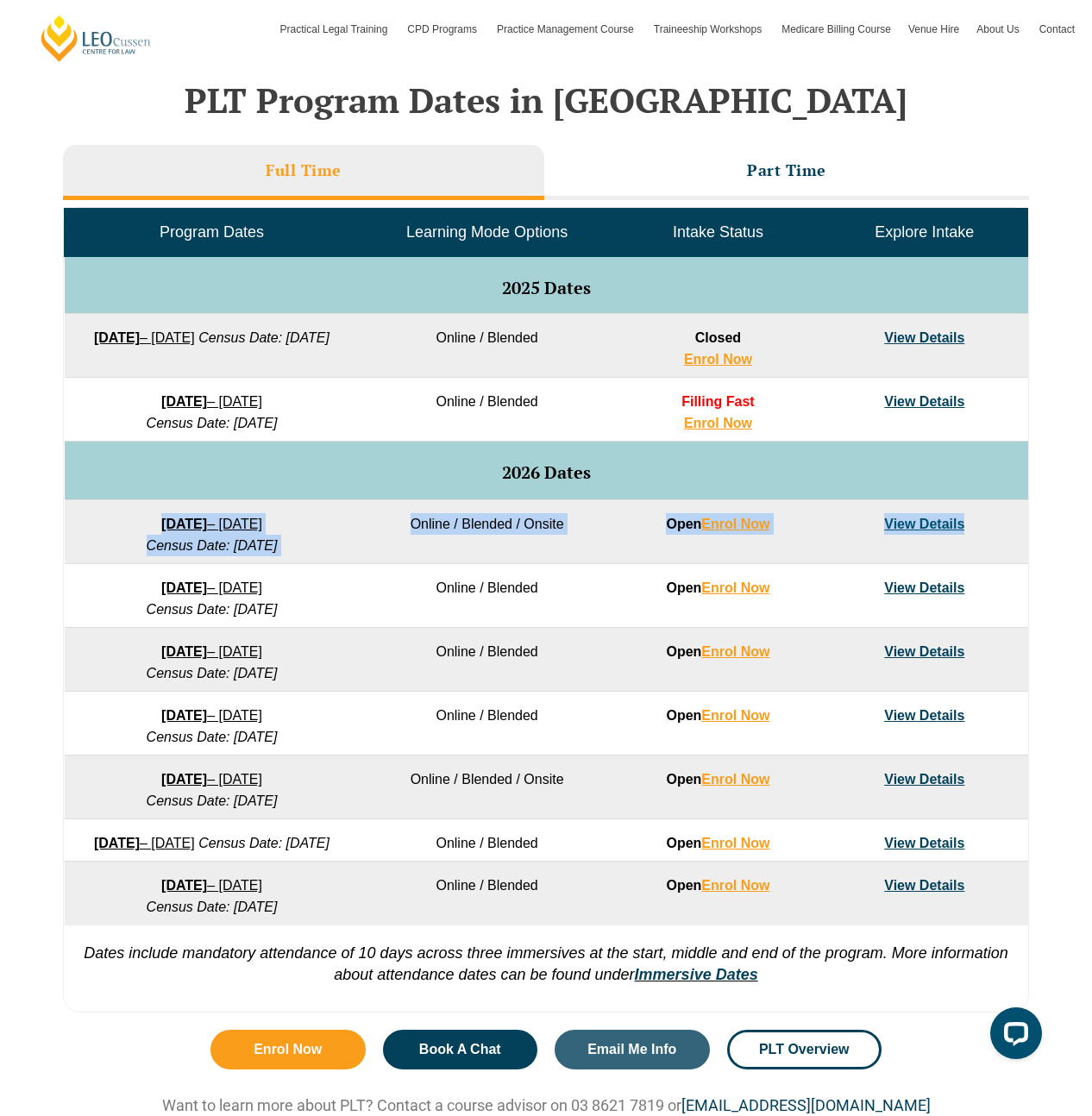
scroll to position [726, 0]
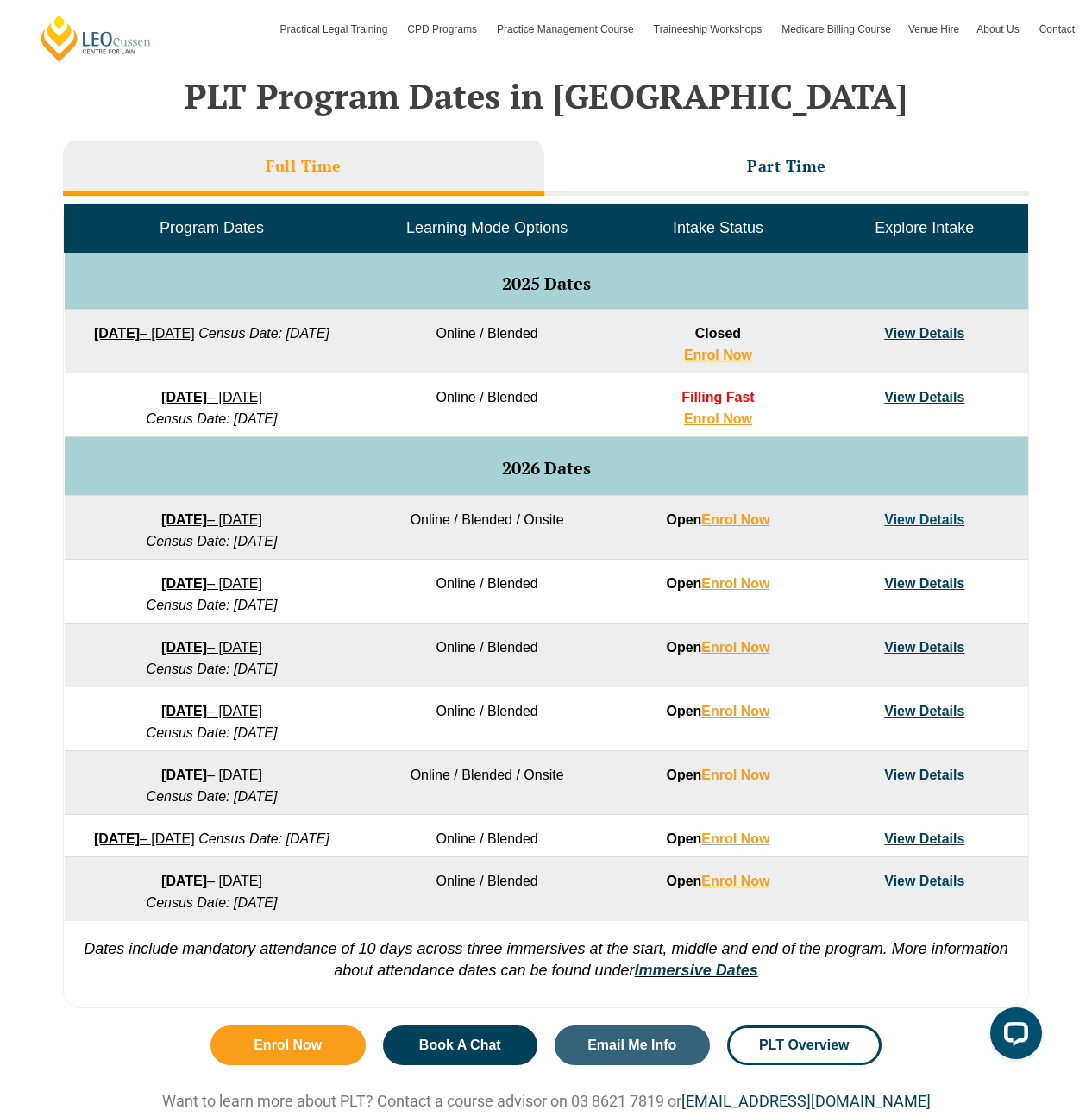
click at [1080, 533] on div "VIC ACT WA QLD SA NSW PLT Program Dates in Victoria Full Time Part Time Program…" at bounding box center [546, 506] width 1092 height 1022
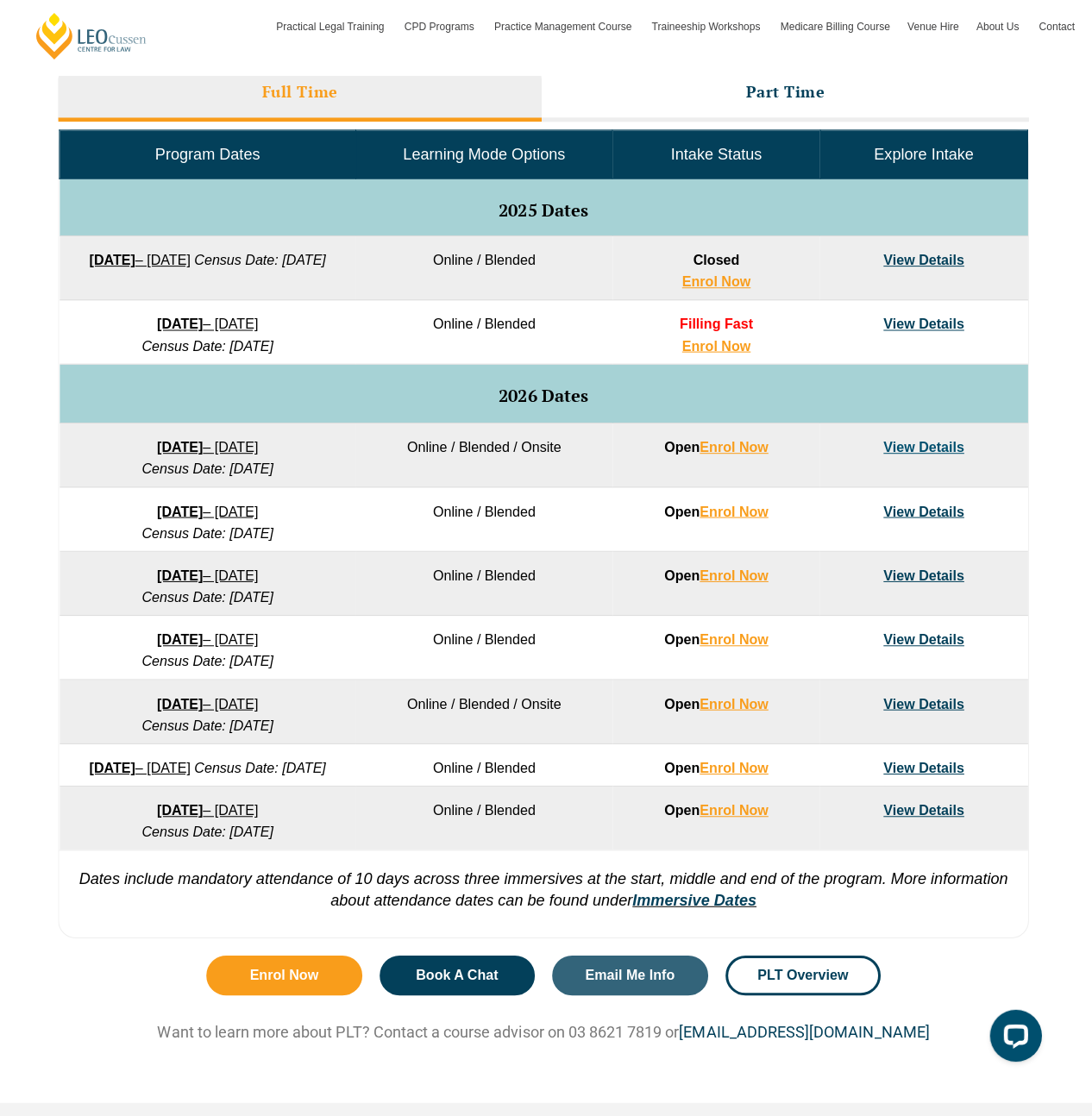
scroll to position [798, 0]
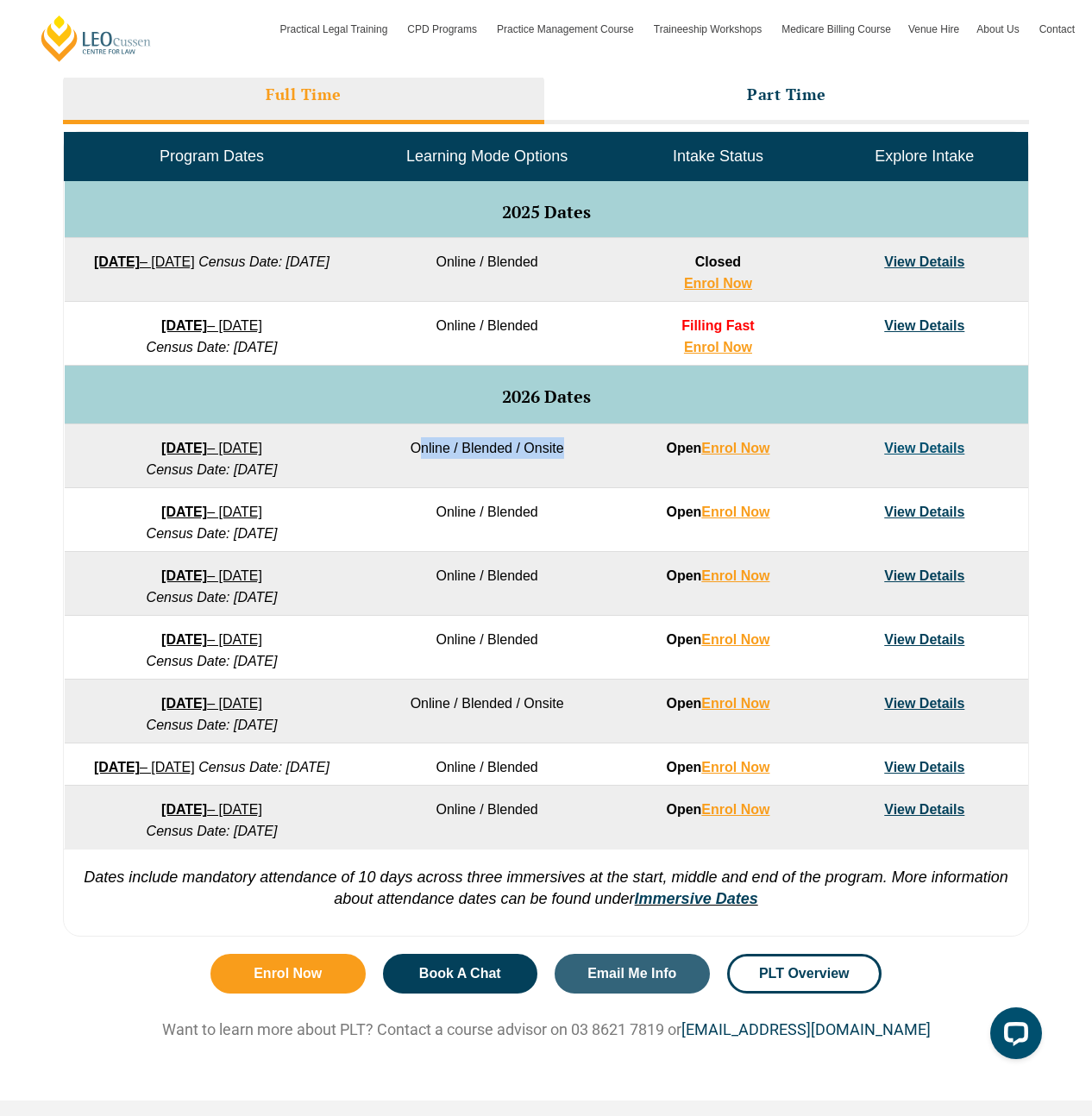
drag, startPoint x: 568, startPoint y: 447, endPoint x: 420, endPoint y: 450, distance: 148.0
click at [420, 450] on td "Online / Blended / Onsite" at bounding box center [486, 455] width 255 height 64
drag, startPoint x: 398, startPoint y: 453, endPoint x: 654, endPoint y: 453, distance: 256.0
click at [654, 453] on tr "27 January 2026 – 12 June 2026 Census Date: 23 February 2026 Online / Blended /…" at bounding box center [546, 455] width 964 height 64
drag, startPoint x: 981, startPoint y: 453, endPoint x: 467, endPoint y: 453, distance: 514.0
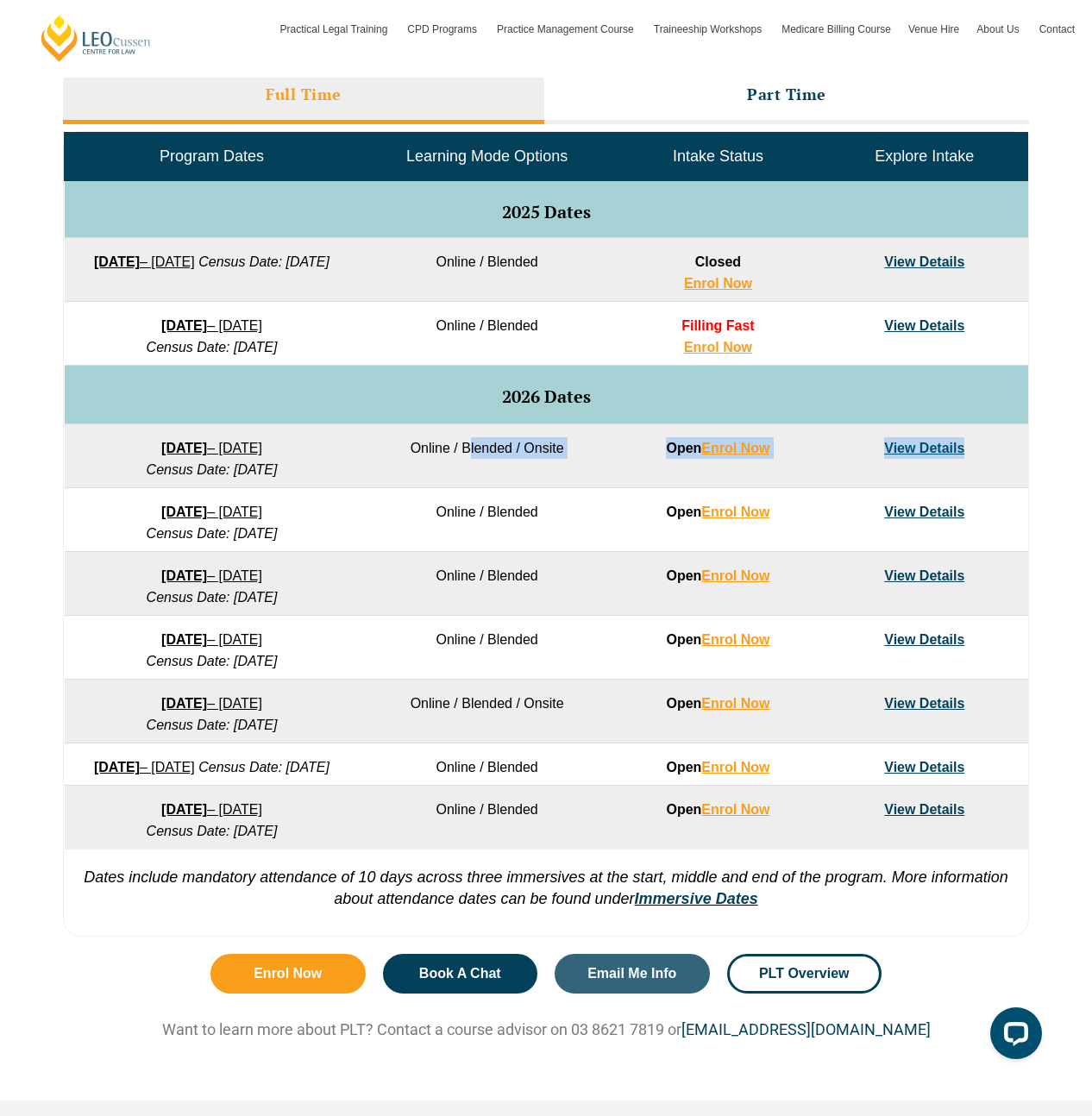
click at [467, 453] on tr "27 January 2026 – 12 June 2026 Census Date: 23 February 2026 Online / Blended /…" at bounding box center [546, 455] width 964 height 64
click at [467, 453] on td "Online / Blended / Onsite" at bounding box center [486, 455] width 255 height 64
drag, startPoint x: 394, startPoint y: 456, endPoint x: 592, endPoint y: 456, distance: 198.0
click at [592, 456] on td "Online / Blended / Onsite" at bounding box center [486, 455] width 255 height 64
click at [592, 456] on td "Online / Blended / Onsite" at bounding box center [486, 455] width 255 height 64
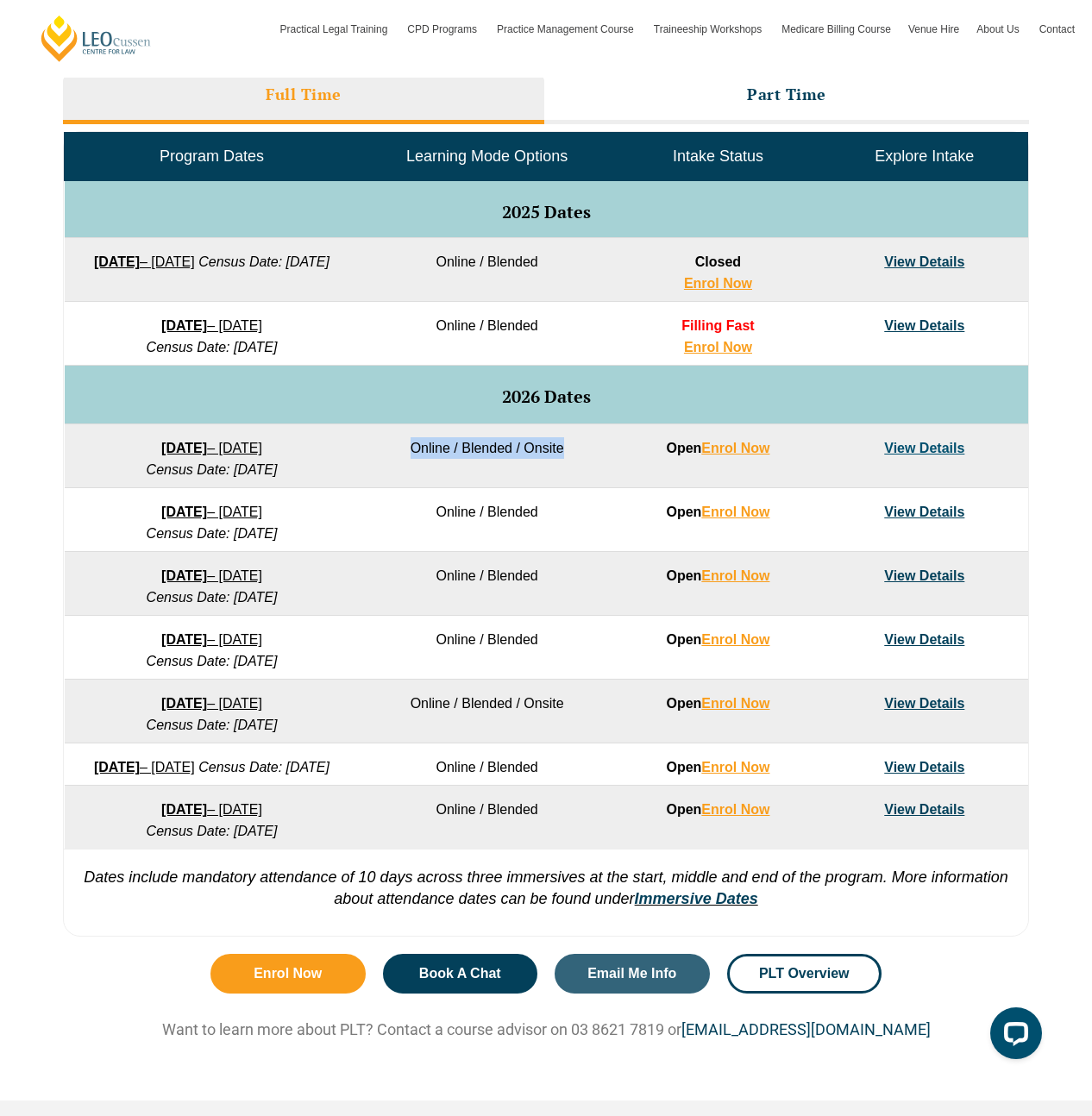
drag, startPoint x: 582, startPoint y: 453, endPoint x: 377, endPoint y: 453, distance: 205.0
click at [377, 453] on td "Online / Blended / Onsite" at bounding box center [486, 455] width 255 height 64
drag, startPoint x: 977, startPoint y: 444, endPoint x: 439, endPoint y: 449, distance: 538.0
click at [439, 448] on tr "27 January 2026 – 12 June 2026 Census Date: 23 February 2026 Online / Blended /…" at bounding box center [546, 455] width 964 height 64
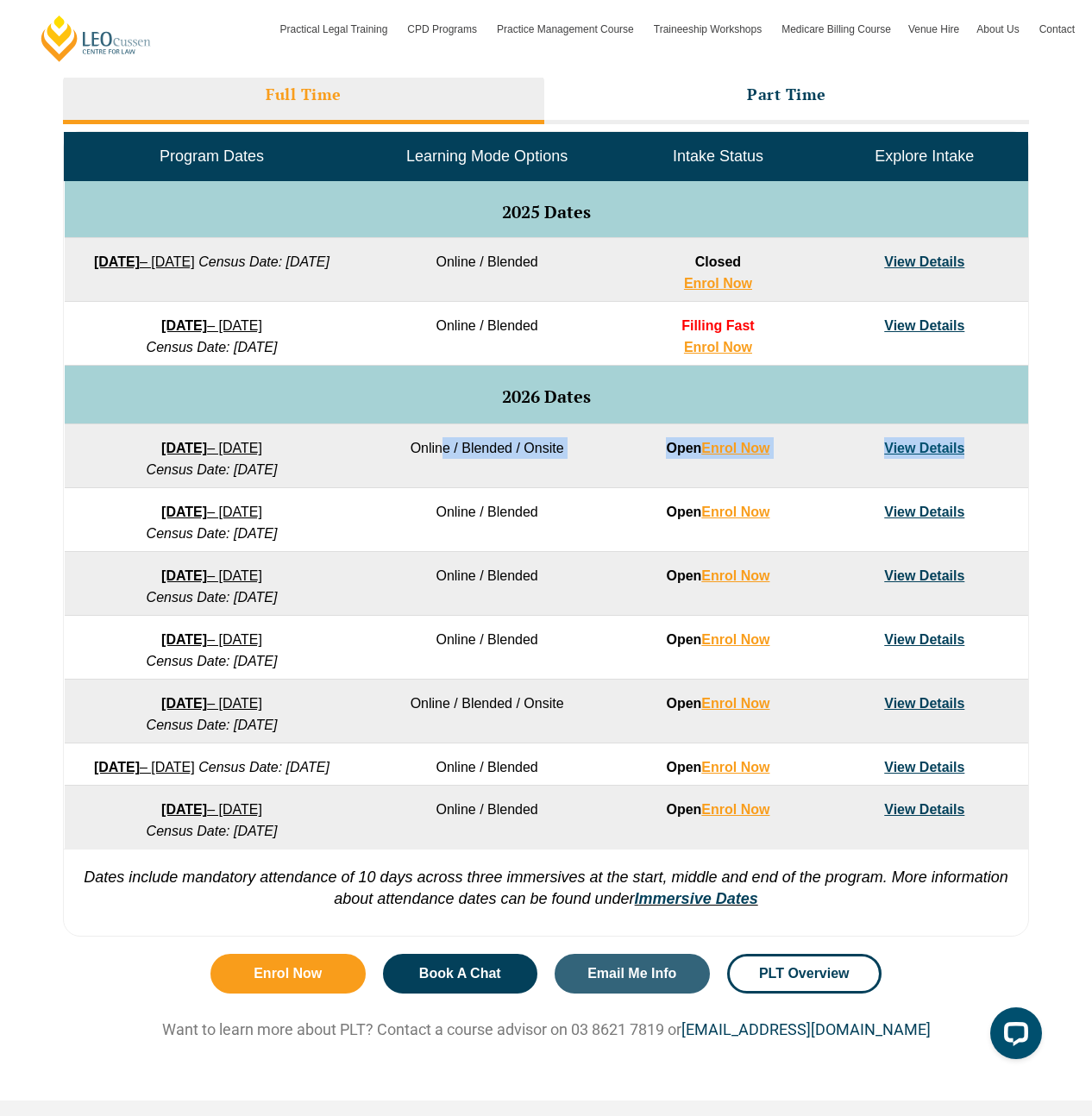
click at [439, 449] on td "Online / Blended / Onsite" at bounding box center [486, 455] width 255 height 64
click at [915, 453] on link "View Details" at bounding box center [924, 448] width 81 height 14
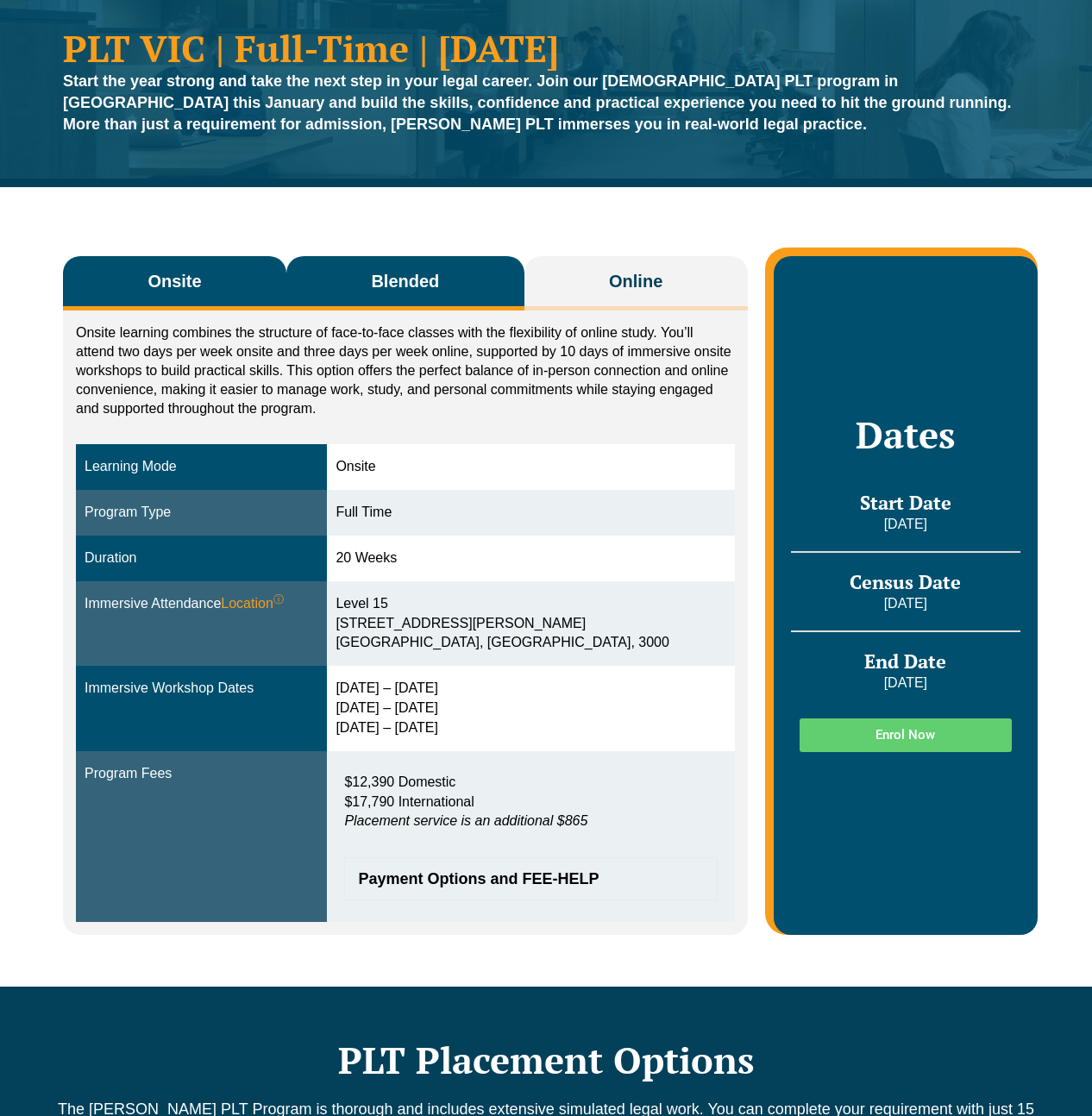
click at [403, 269] on span "Blended" at bounding box center [405, 281] width 68 height 24
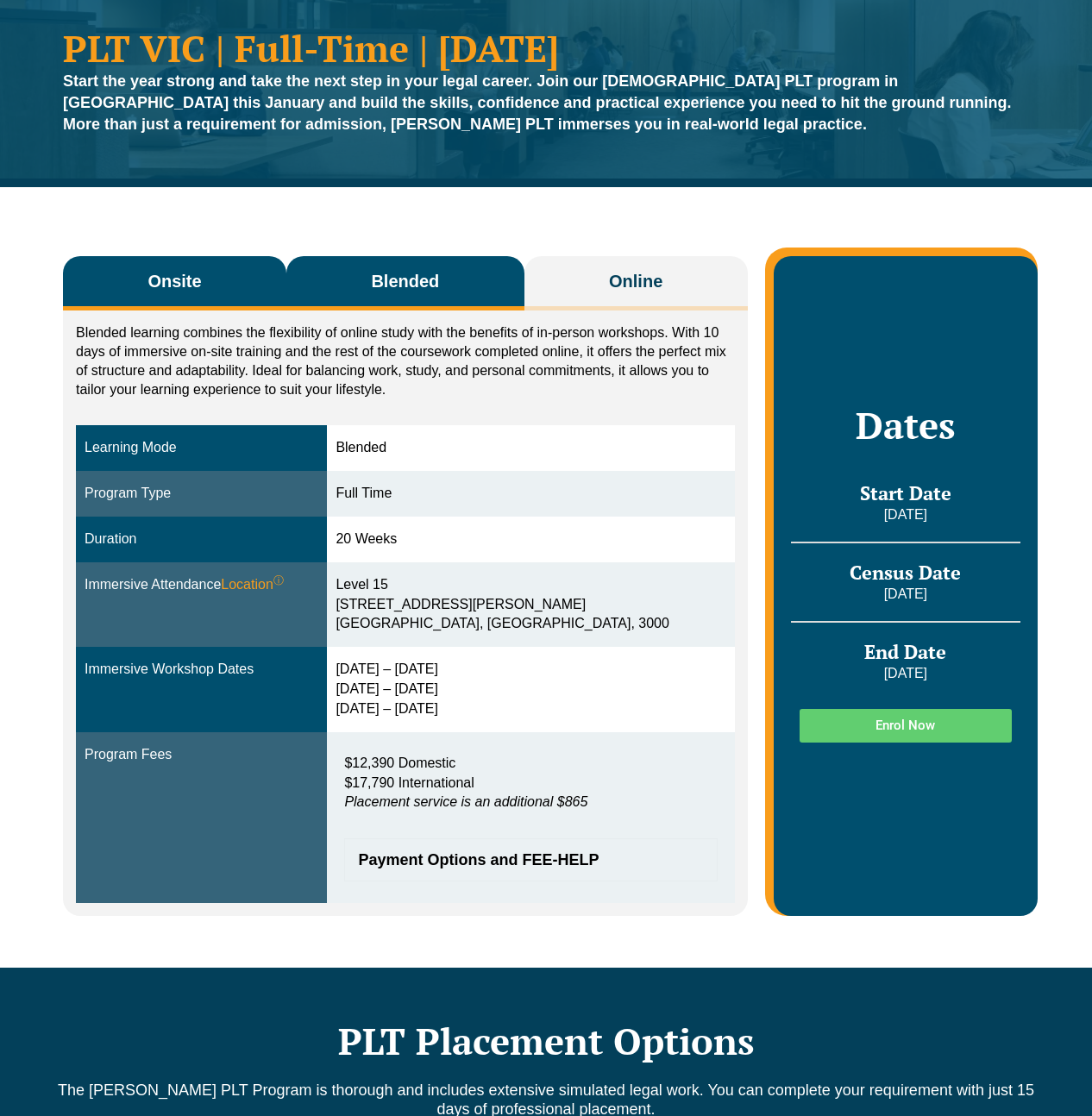
click at [201, 293] on button "Onsite" at bounding box center [174, 283] width 223 height 55
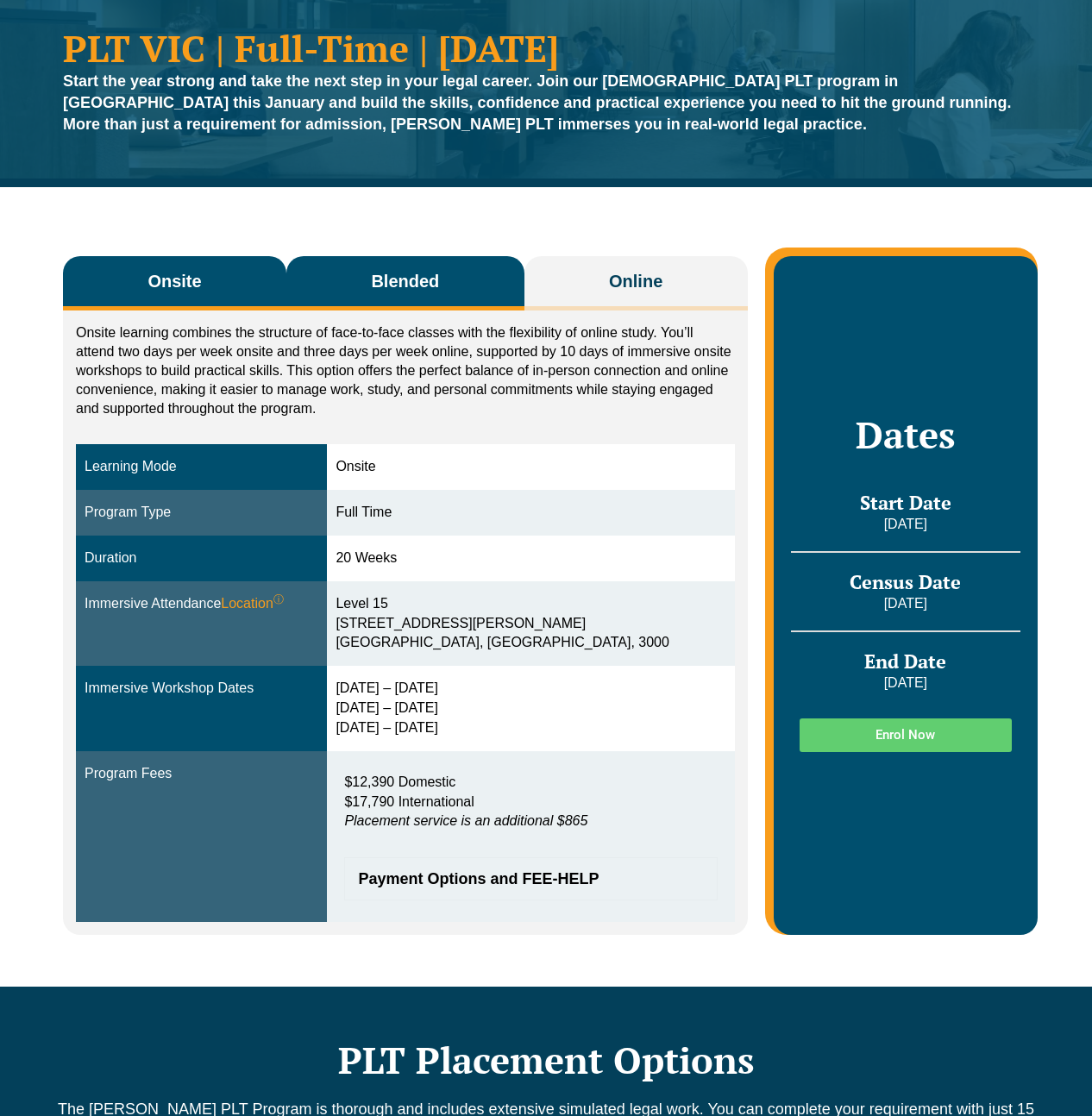
click at [443, 291] on button "Blended" at bounding box center [406, 283] width 238 height 55
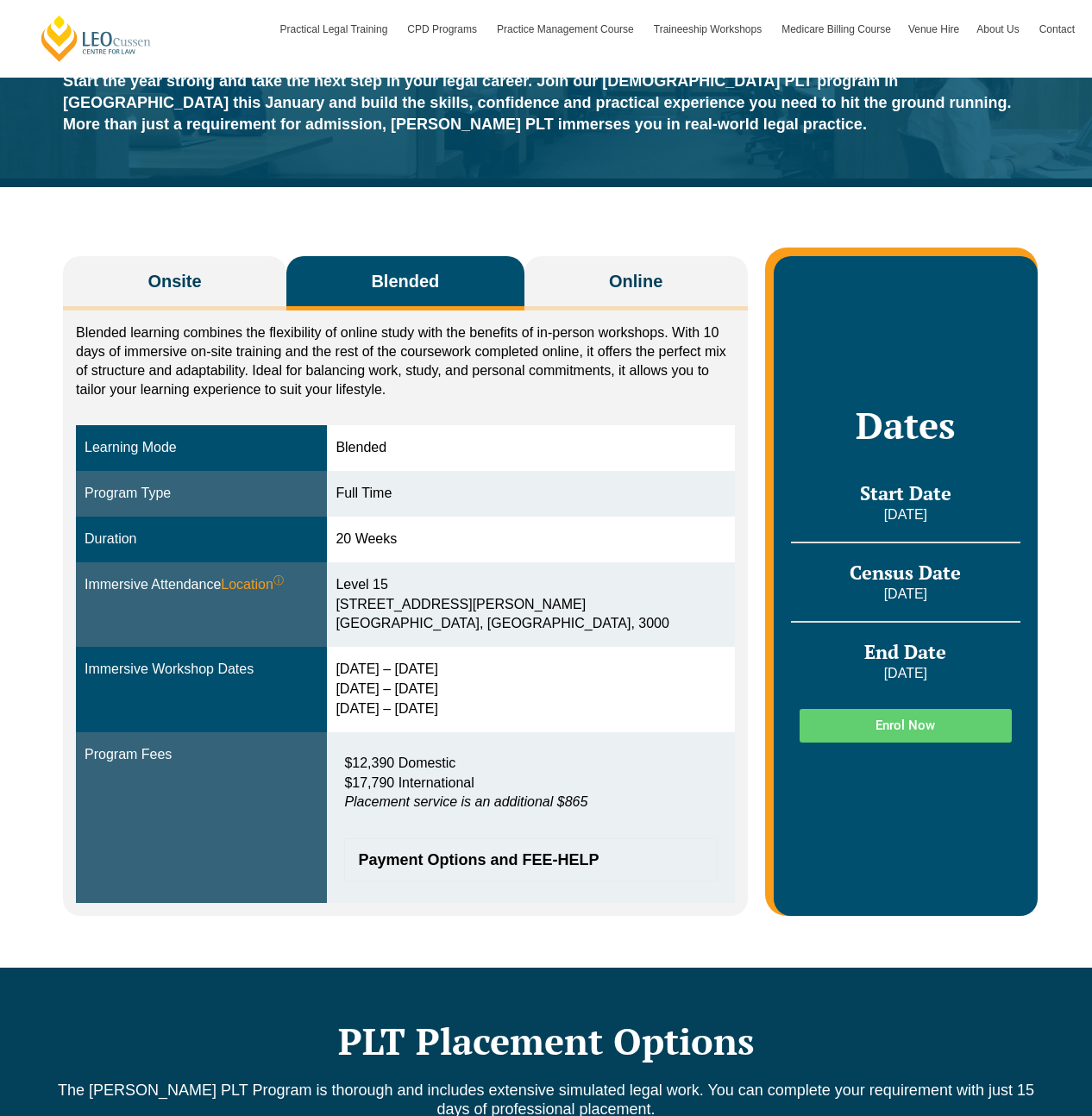
click at [202, 327] on p "Blended learning combines the flexibility of online study with the benefits of …" at bounding box center [405, 360] width 659 height 76
click at [181, 311] on div "Blended learning combines the flexibility of online study with the benefits of …" at bounding box center [406, 613] width 685 height 605
click at [158, 299] on button "Onsite" at bounding box center [174, 283] width 223 height 55
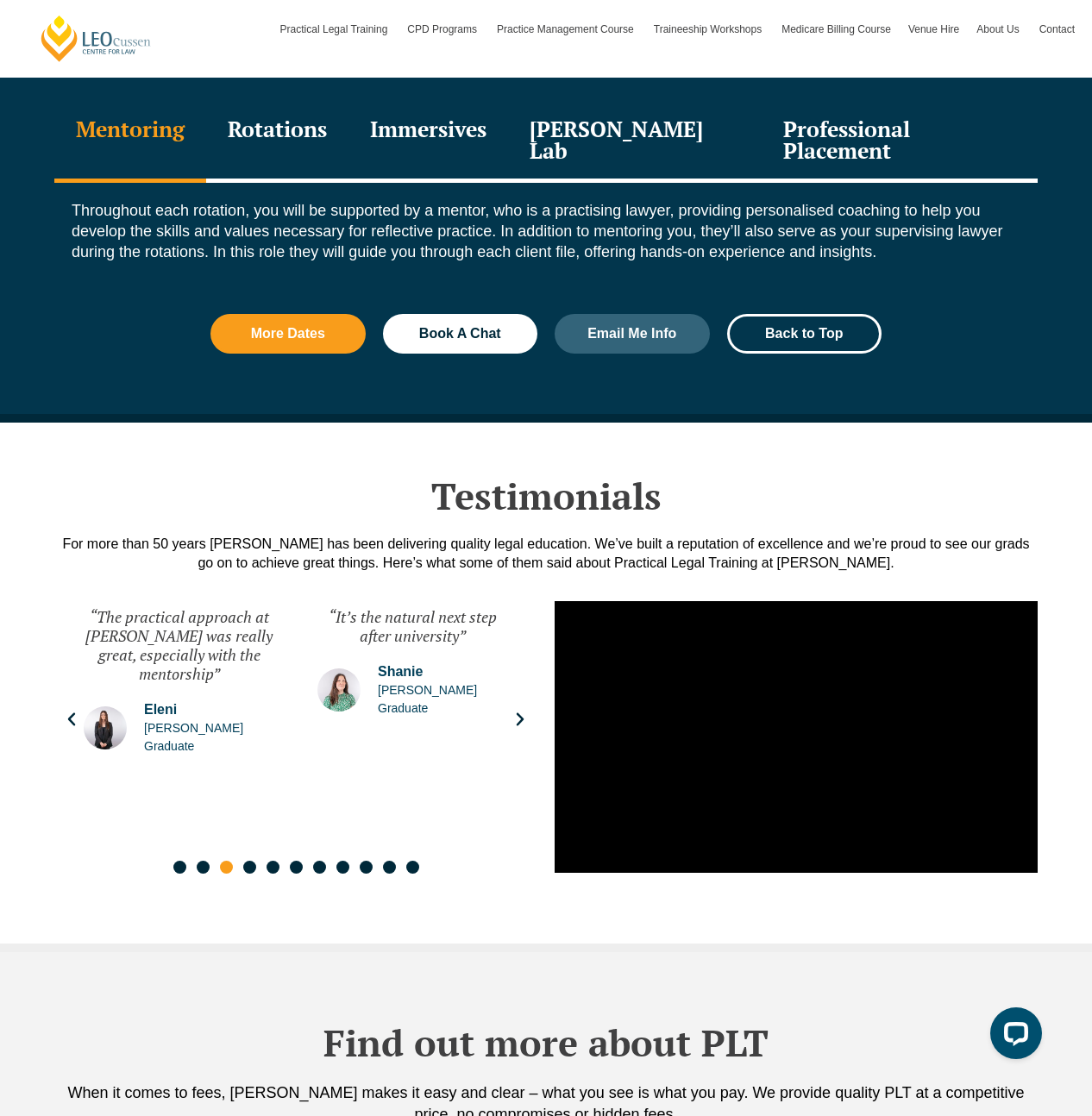
scroll to position [579, 0]
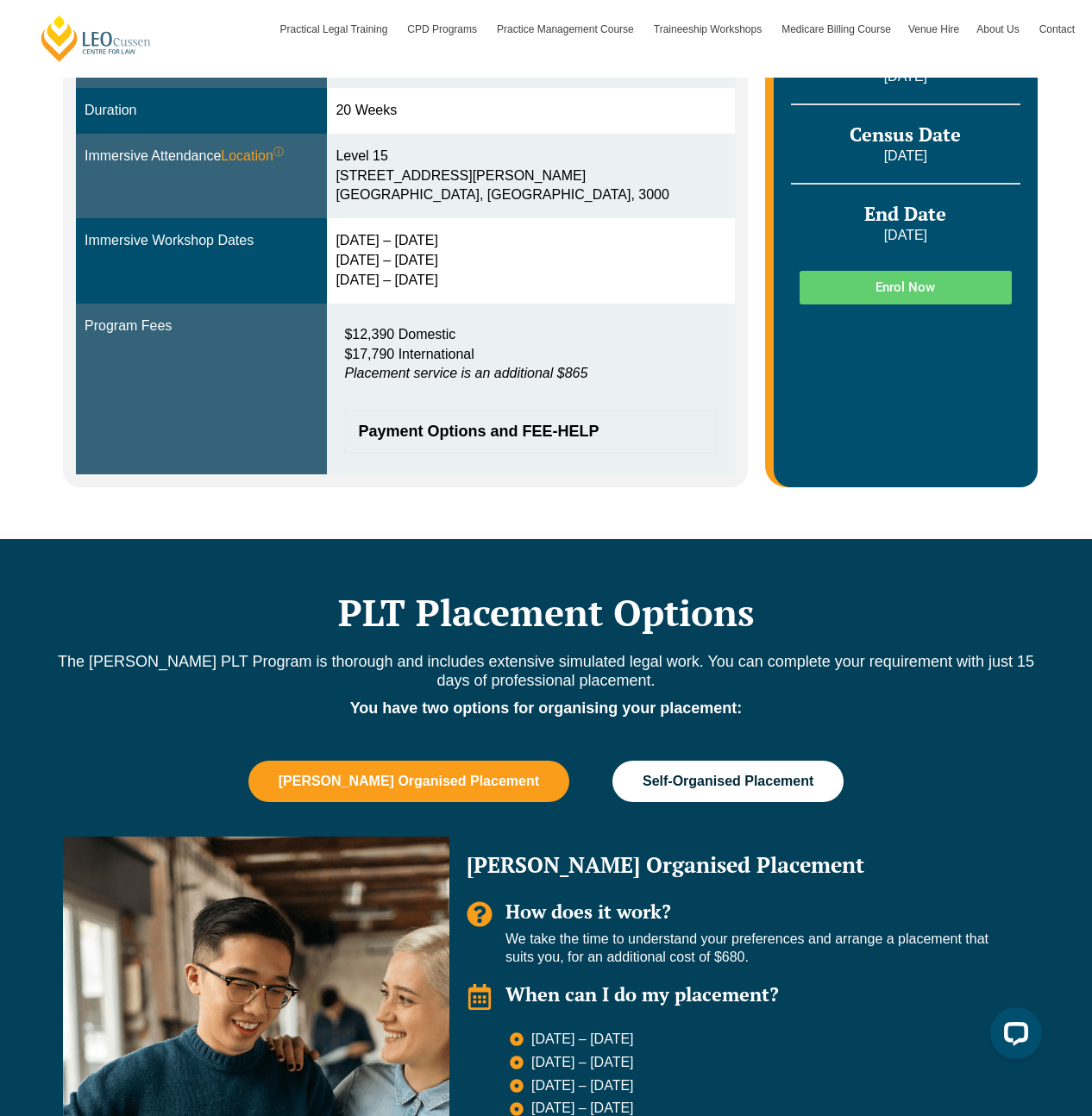
click at [720, 774] on span "Self-Organised Placement" at bounding box center [728, 781] width 171 height 15
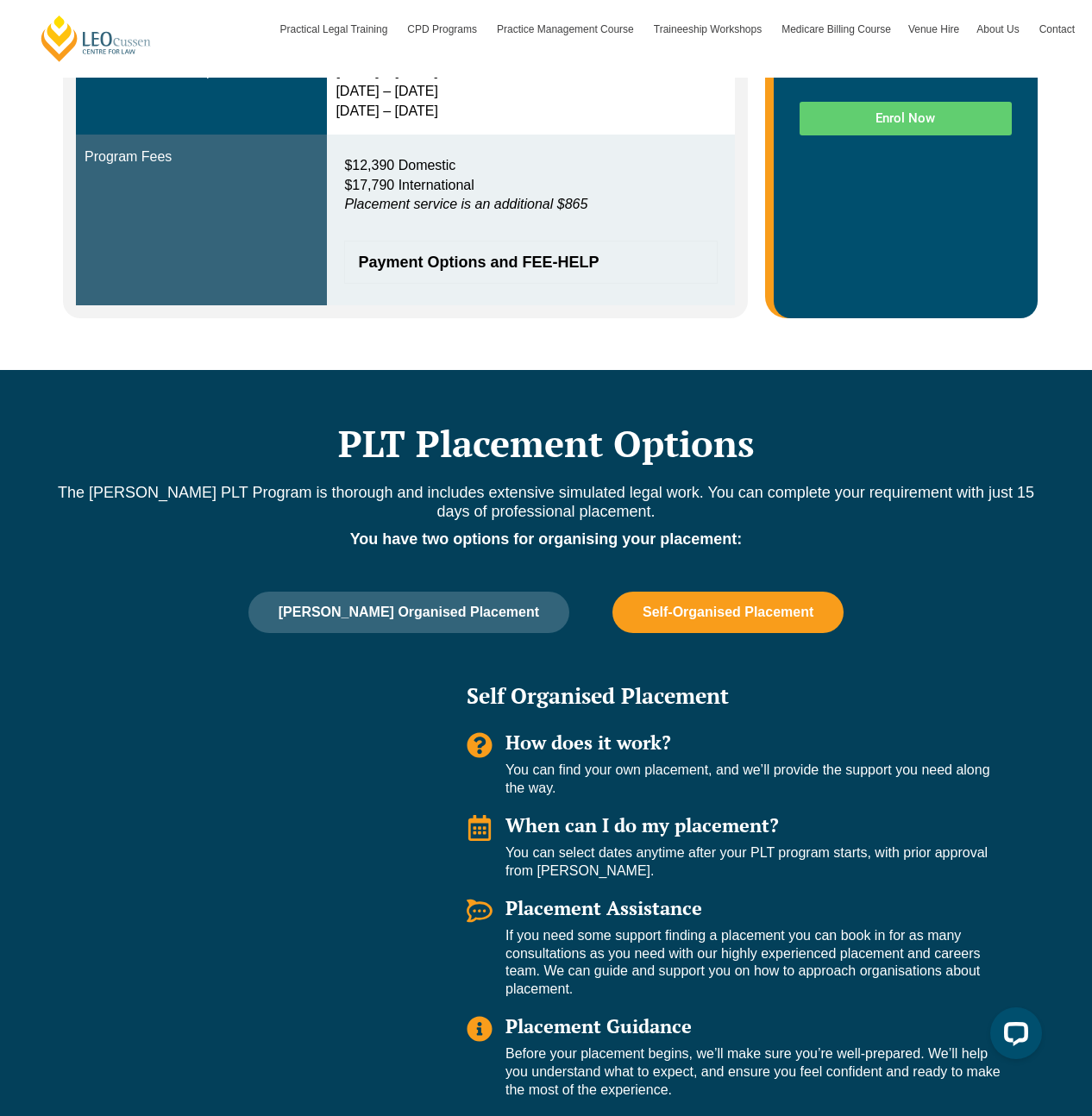
scroll to position [0, 0]
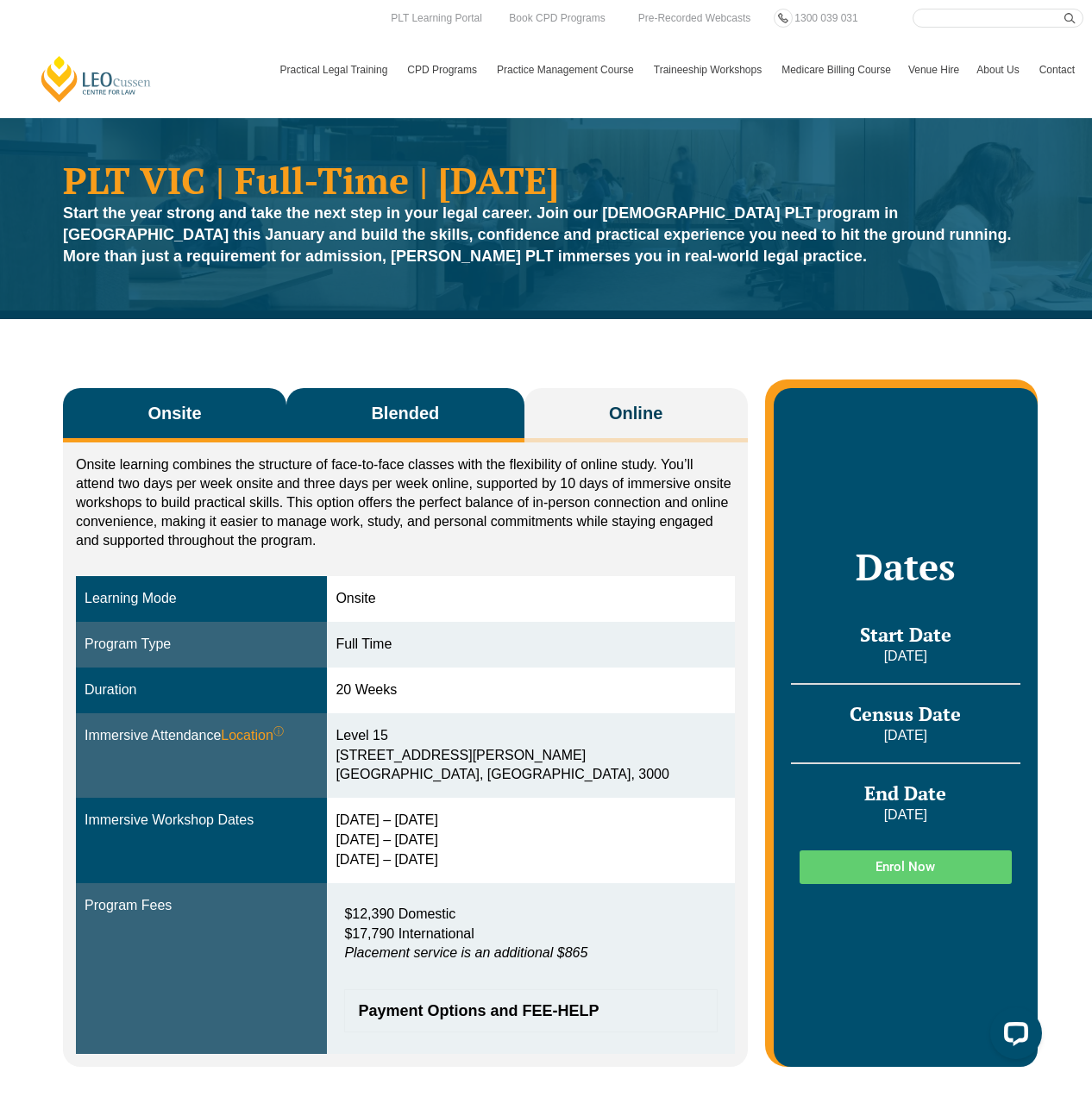
click at [416, 410] on span "Blended" at bounding box center [405, 412] width 68 height 24
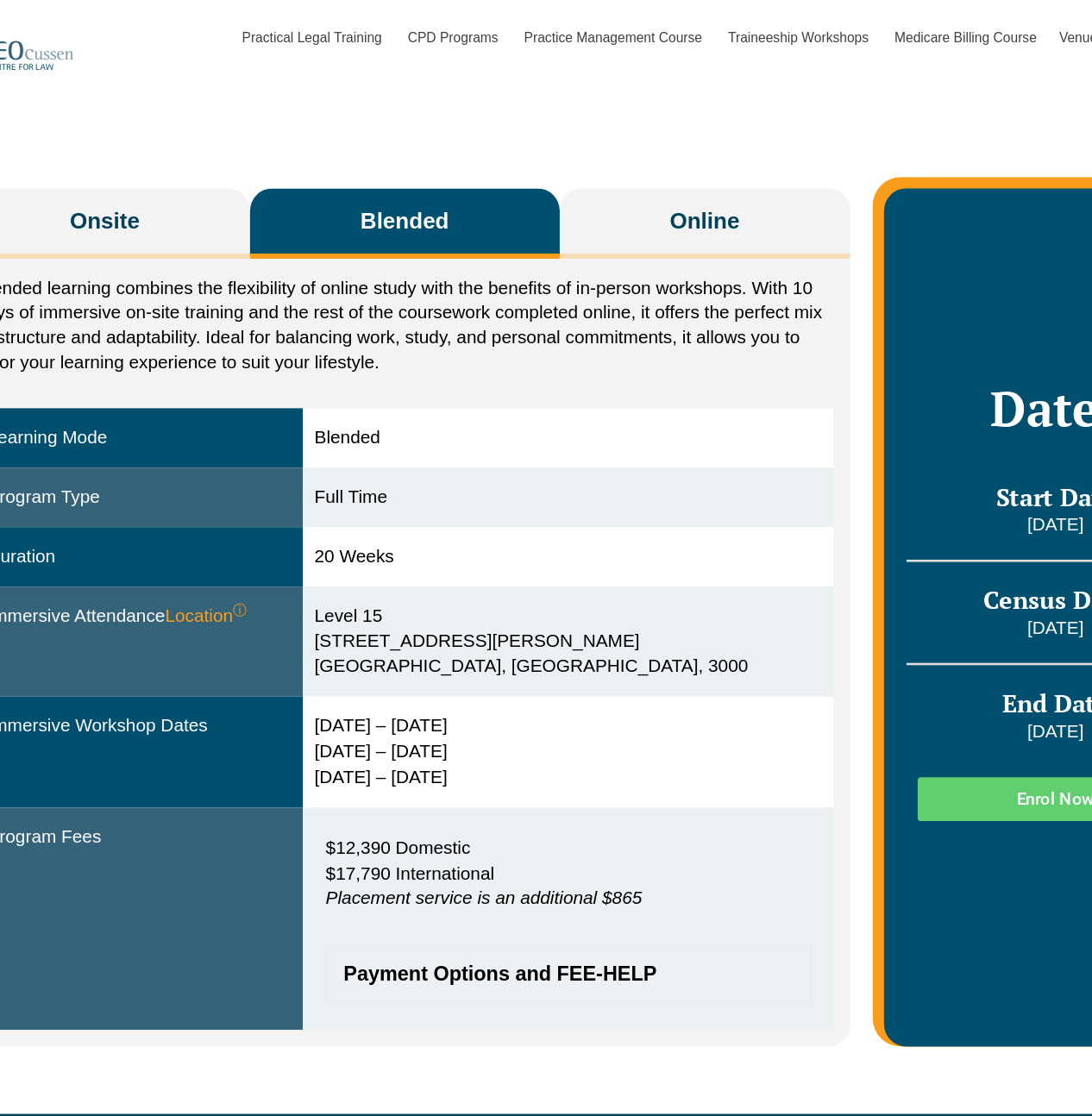
scroll to position [197, 0]
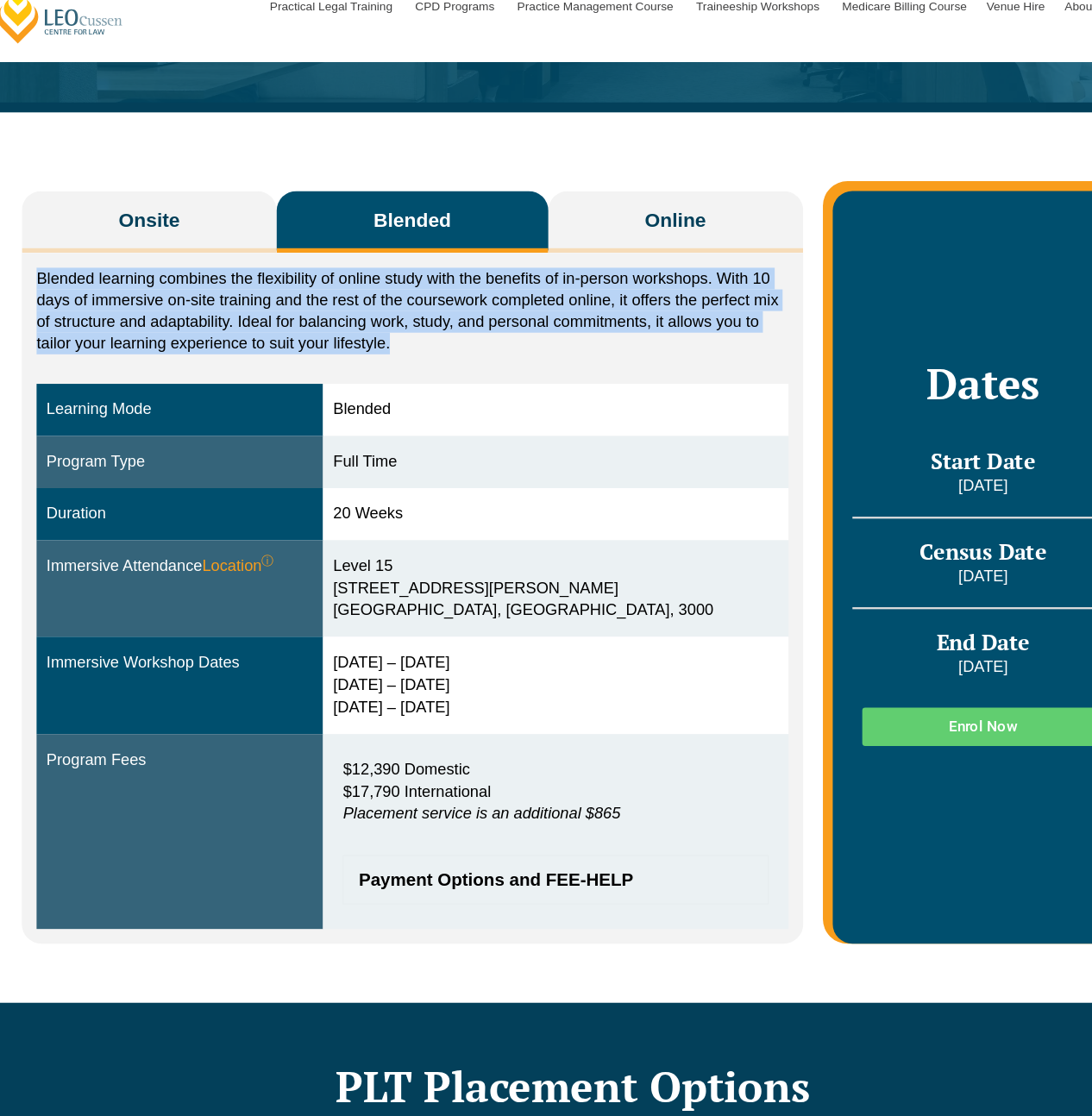
drag, startPoint x: 398, startPoint y: 330, endPoint x: 76, endPoint y: 275, distance: 326.7
click at [76, 275] on p "Blended learning combines the flexibility of online study with the benefits of …" at bounding box center [405, 296] width 659 height 76
click at [373, 306] on p "Blended learning combines the flexibility of online study with the benefits of …" at bounding box center [405, 296] width 659 height 76
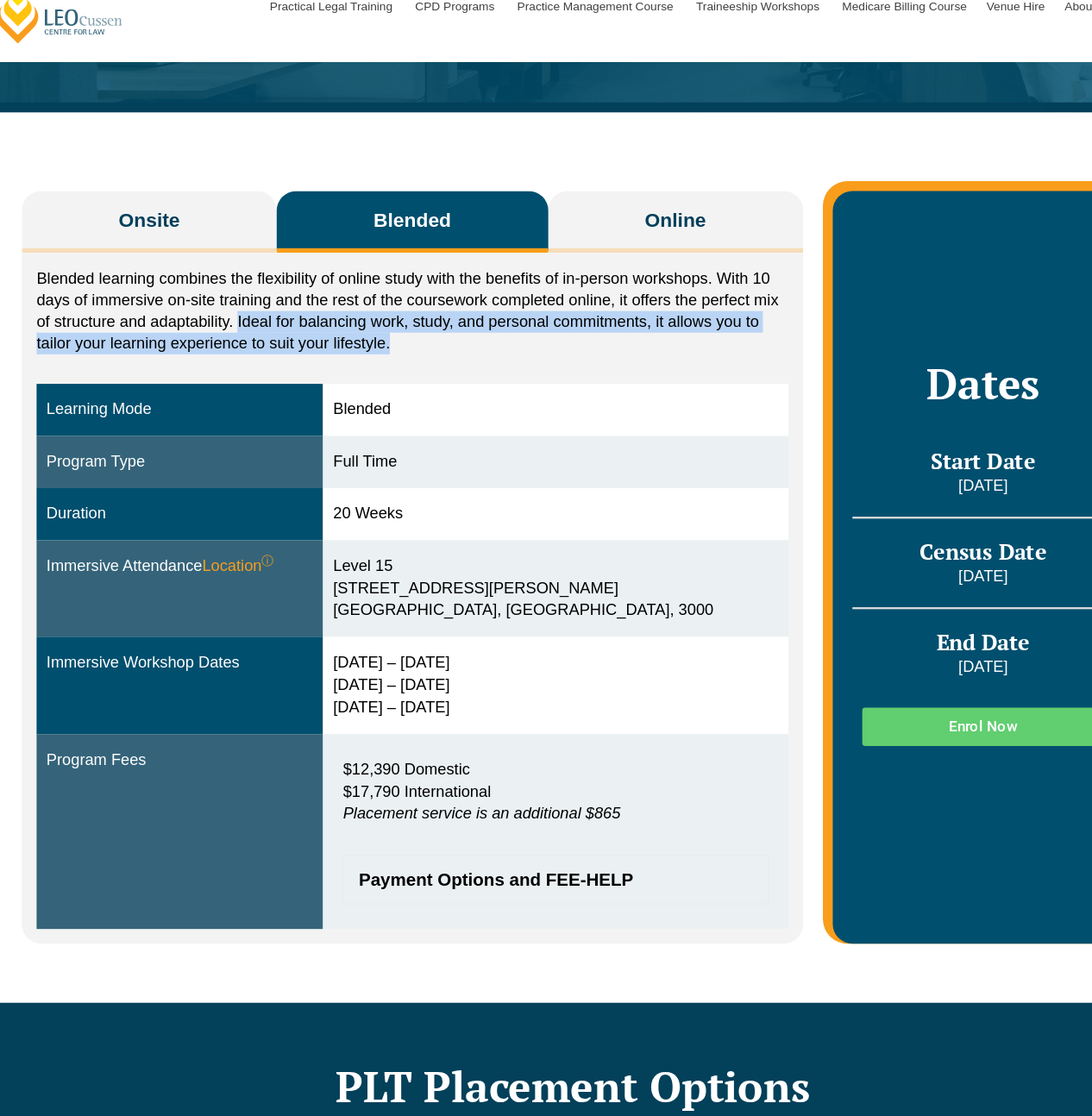
drag, startPoint x: 393, startPoint y: 320, endPoint x: 251, endPoint y: 310, distance: 142.4
click at [251, 310] on p "Blended learning combines the flexibility of online study with the benefits of …" at bounding box center [405, 296] width 659 height 76
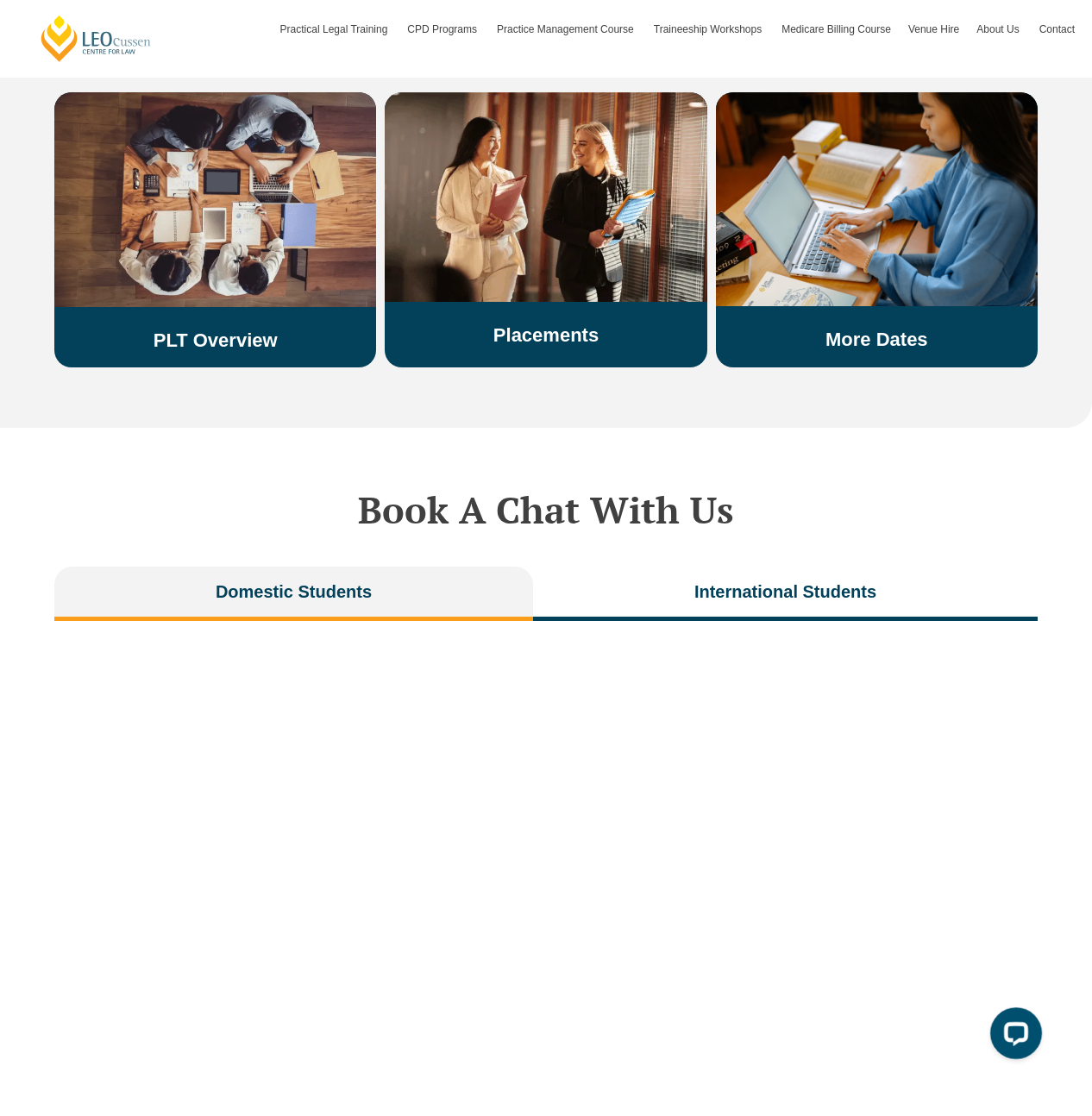
scroll to position [1872, 0]
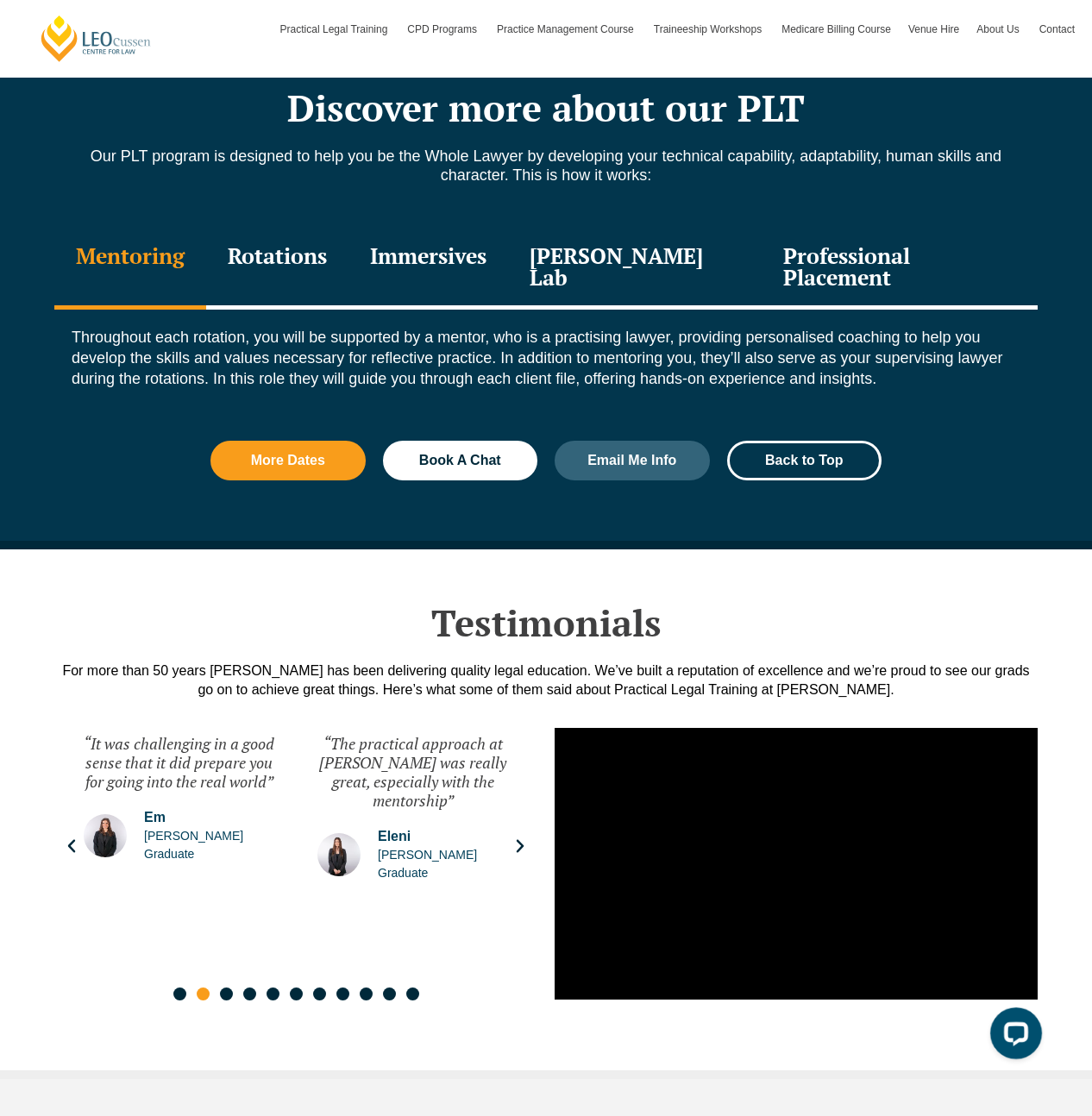
click at [285, 263] on div "Rotations" at bounding box center [277, 267] width 142 height 81
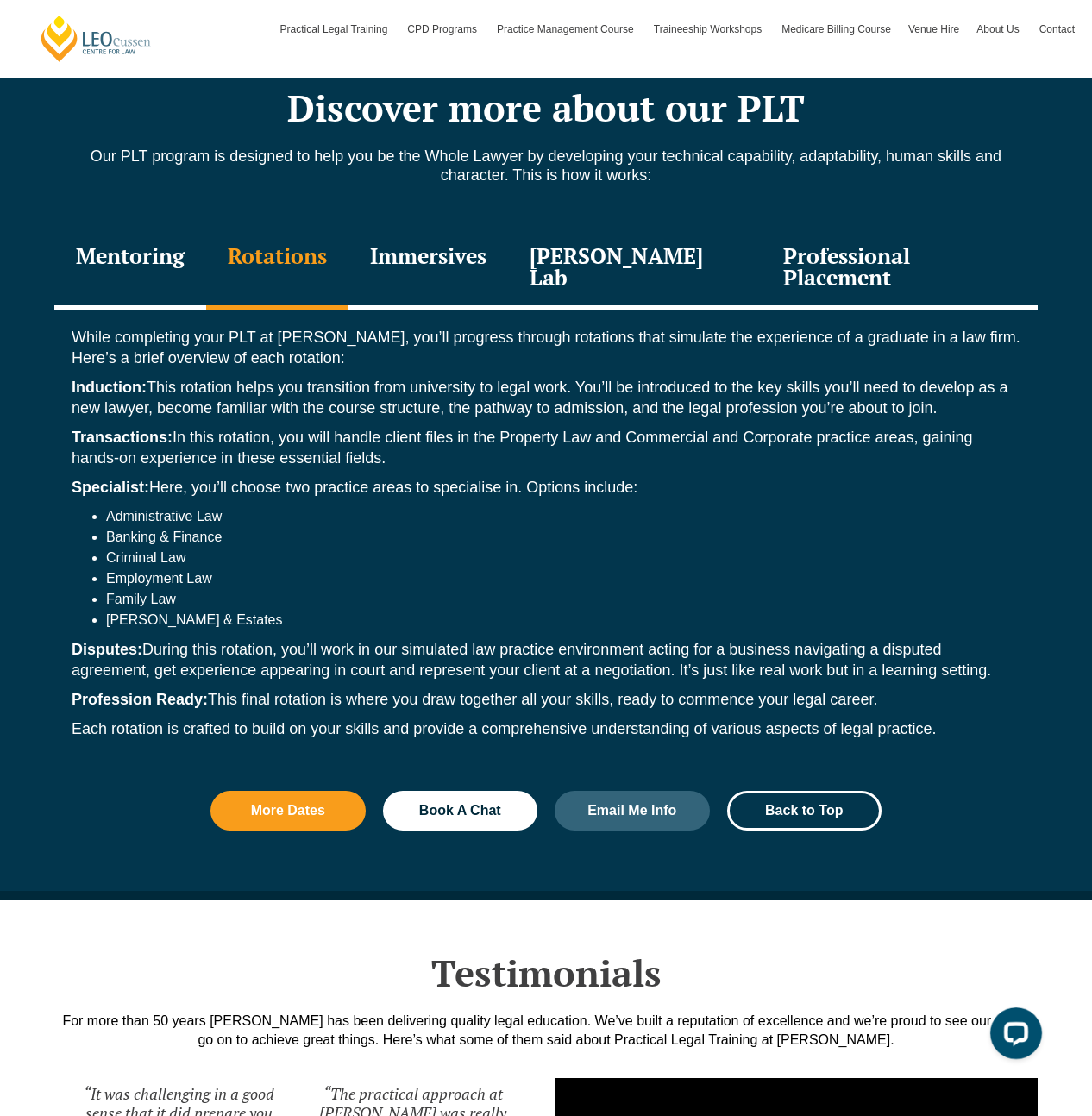
click at [461, 245] on div "Immersives" at bounding box center [428, 267] width 159 height 81
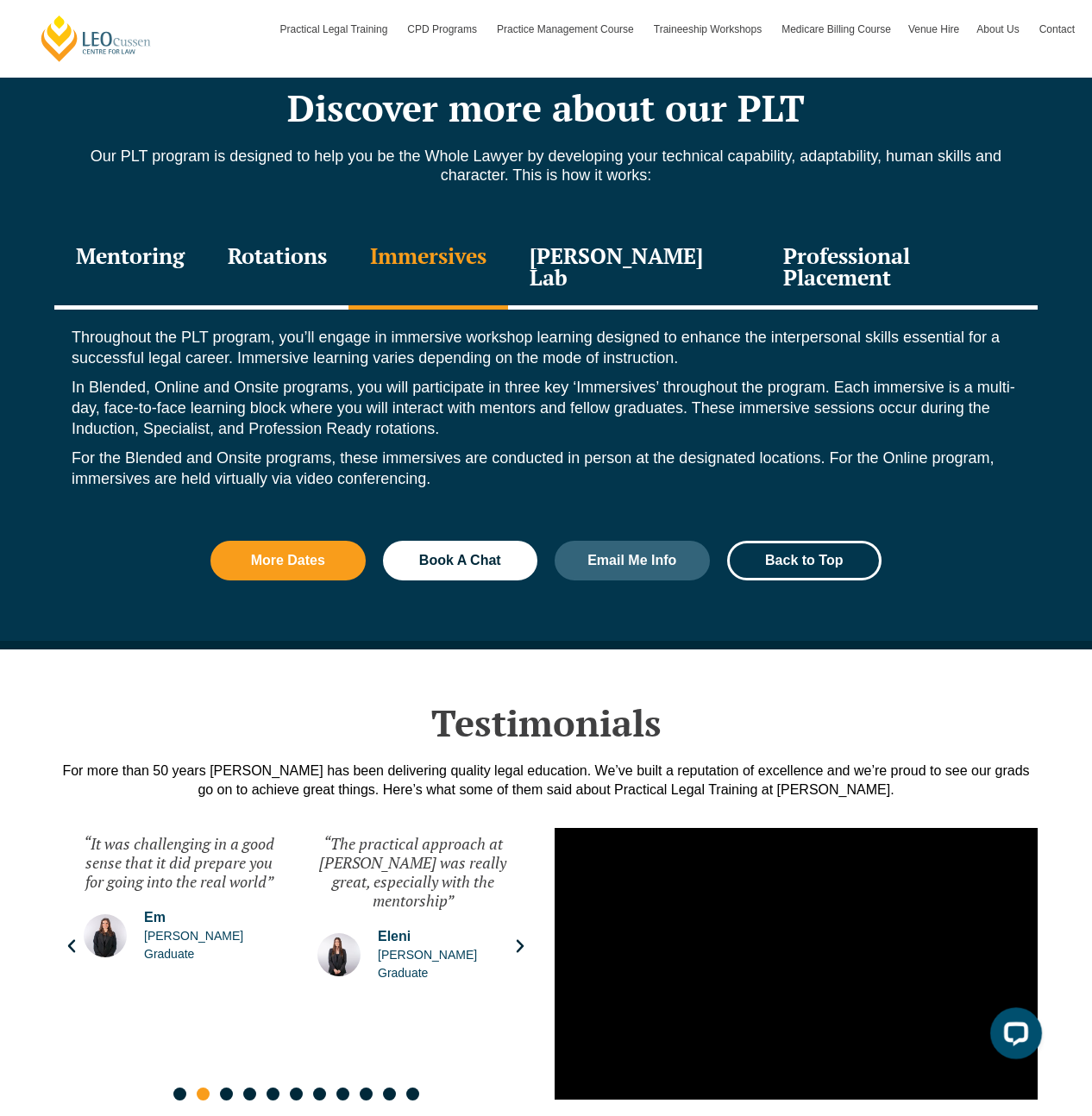
click at [640, 244] on div "[PERSON_NAME] Lab" at bounding box center [635, 267] width 253 height 81
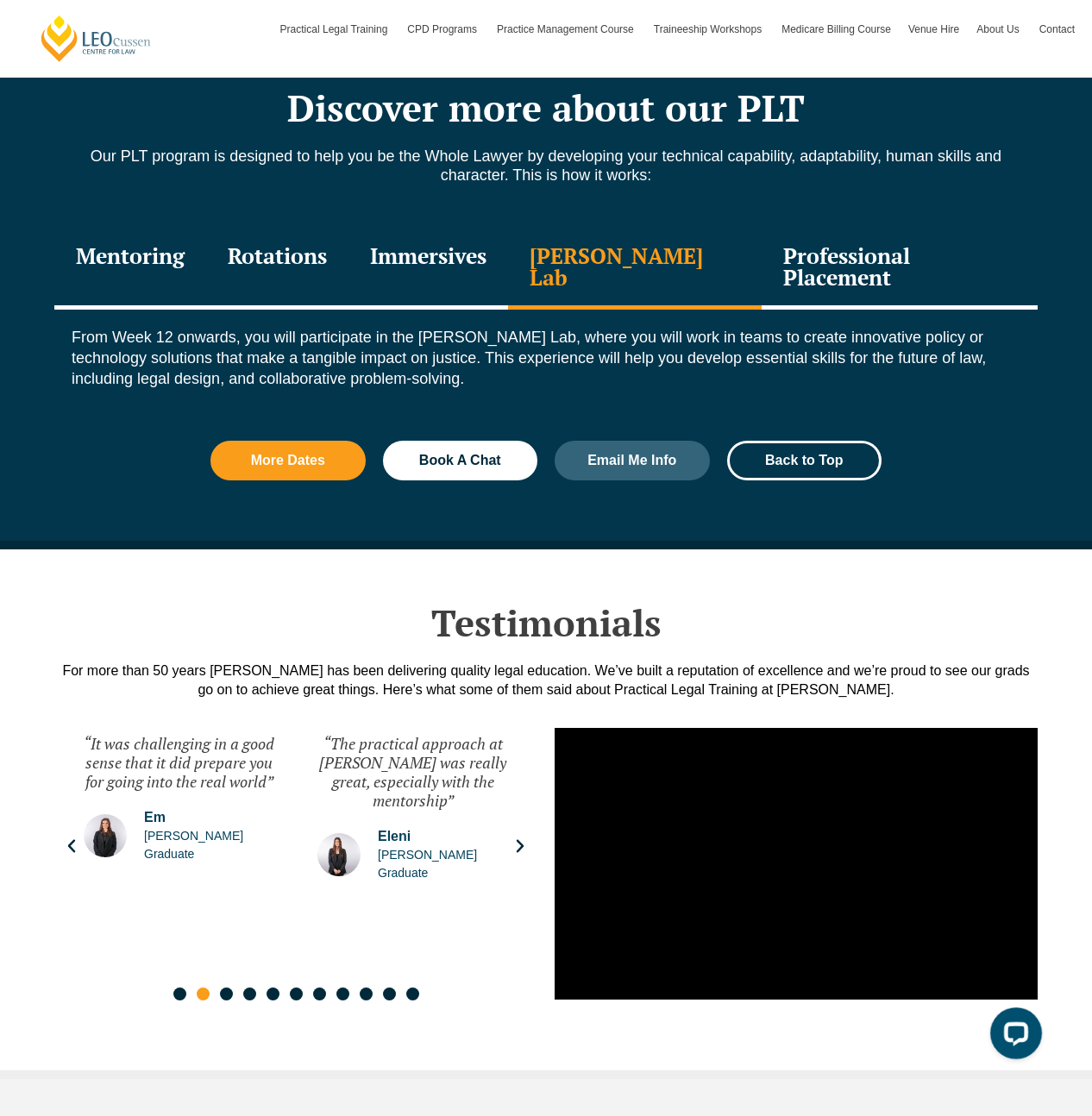
click at [814, 264] on div "Professional Placement" at bounding box center [899, 267] width 276 height 81
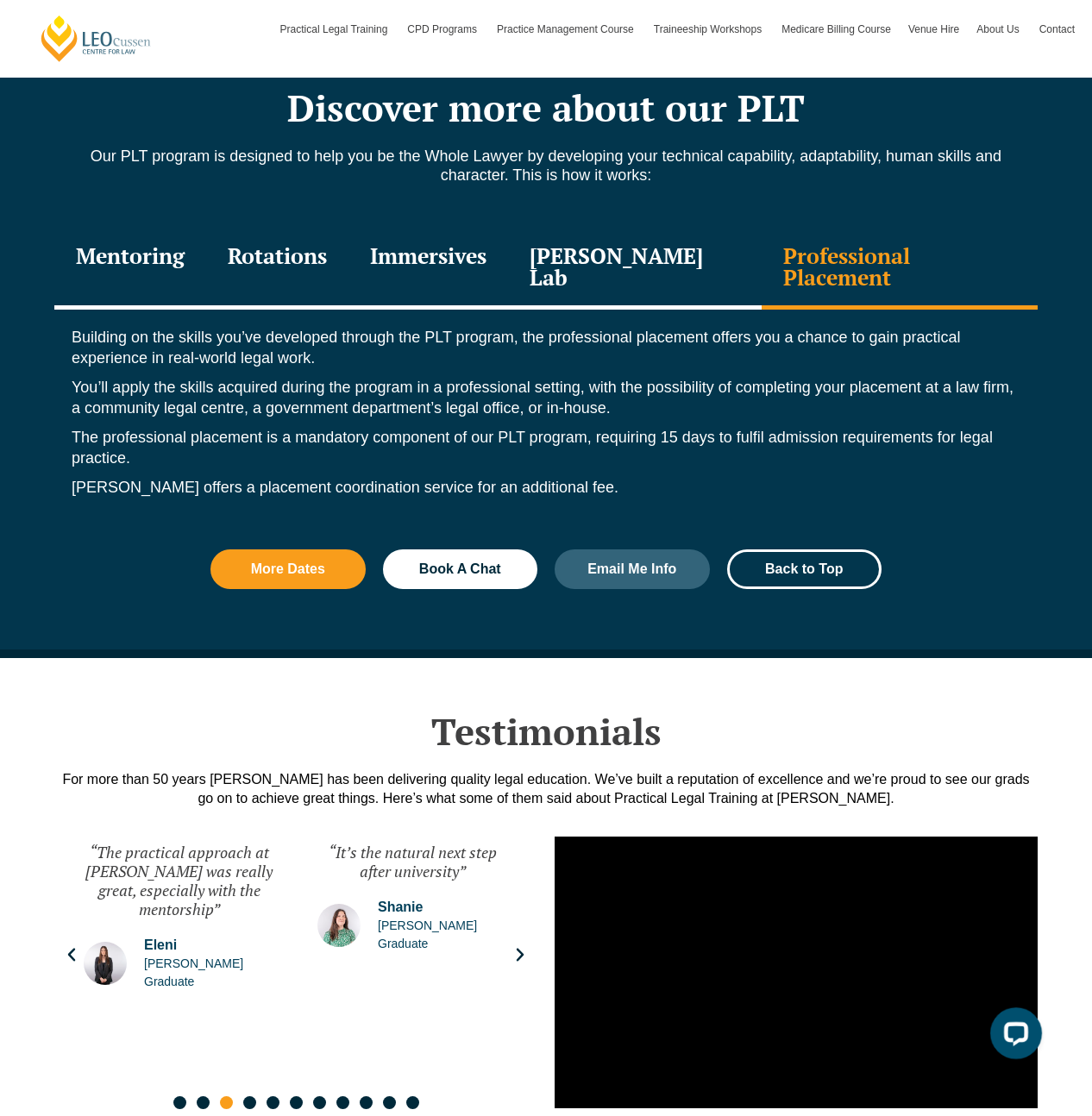
click at [154, 282] on div "Mentoring" at bounding box center [130, 267] width 151 height 81
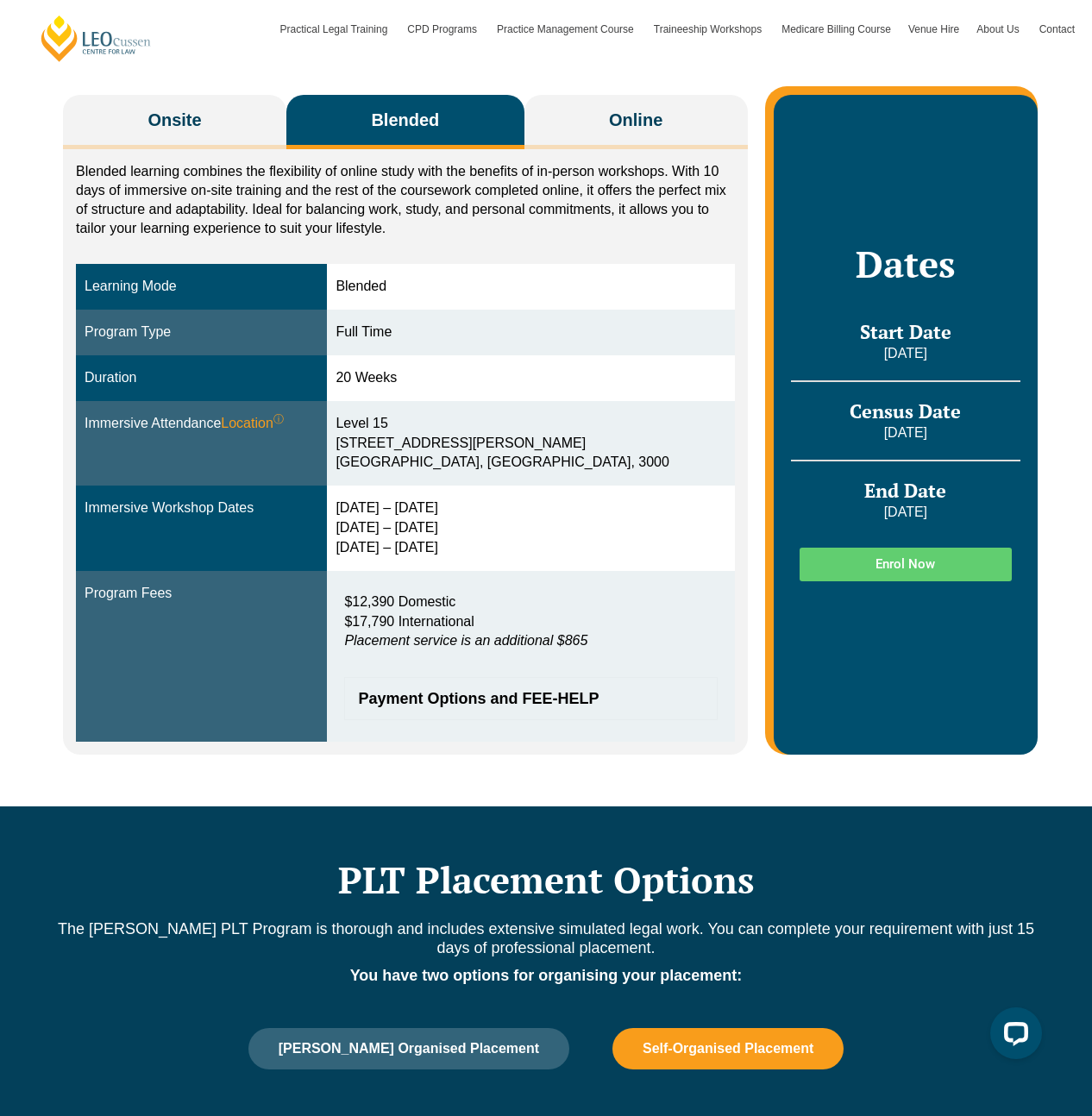
scroll to position [0, 0]
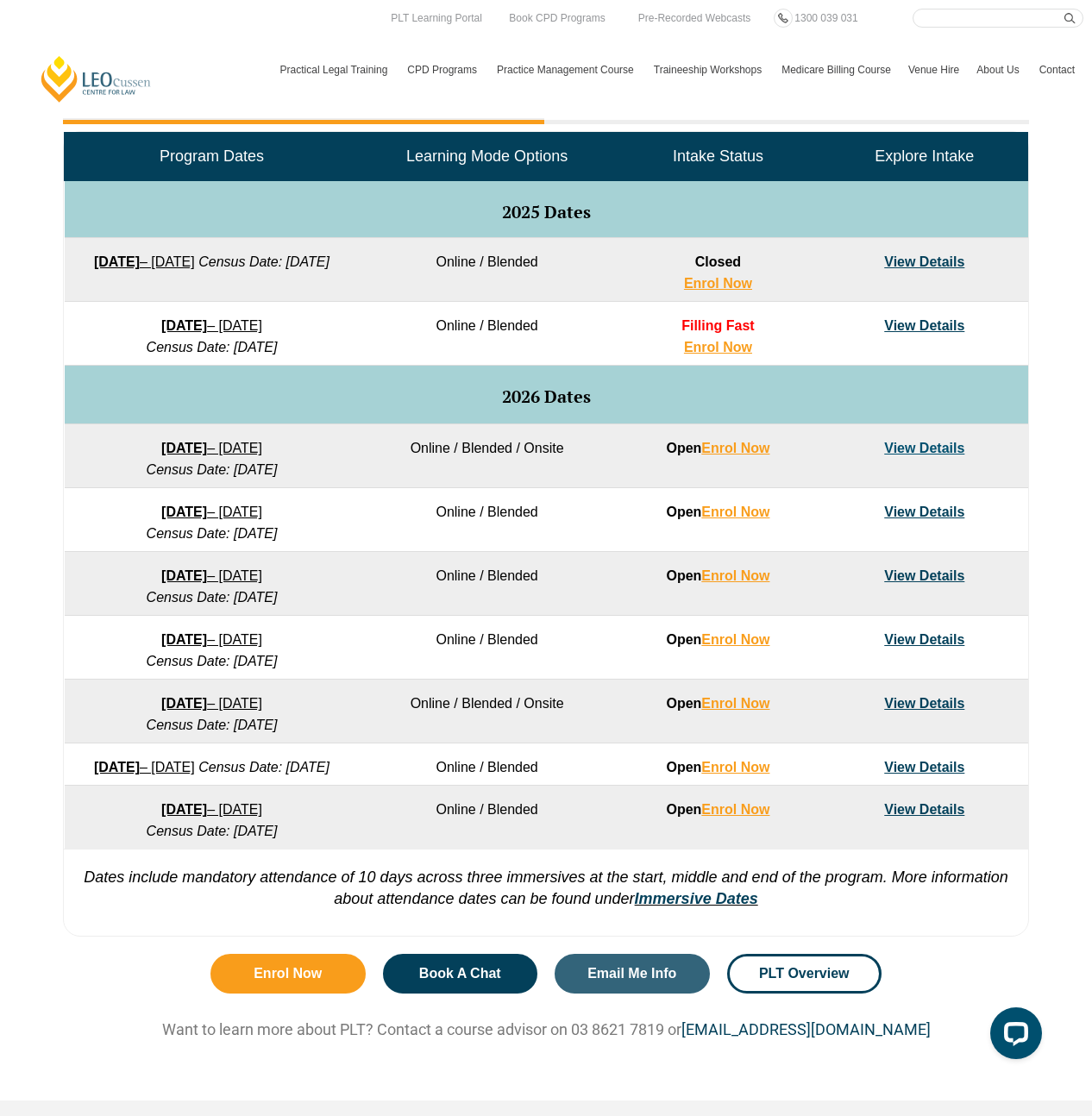
click at [176, 446] on strong "[DATE]" at bounding box center [184, 448] width 46 height 14
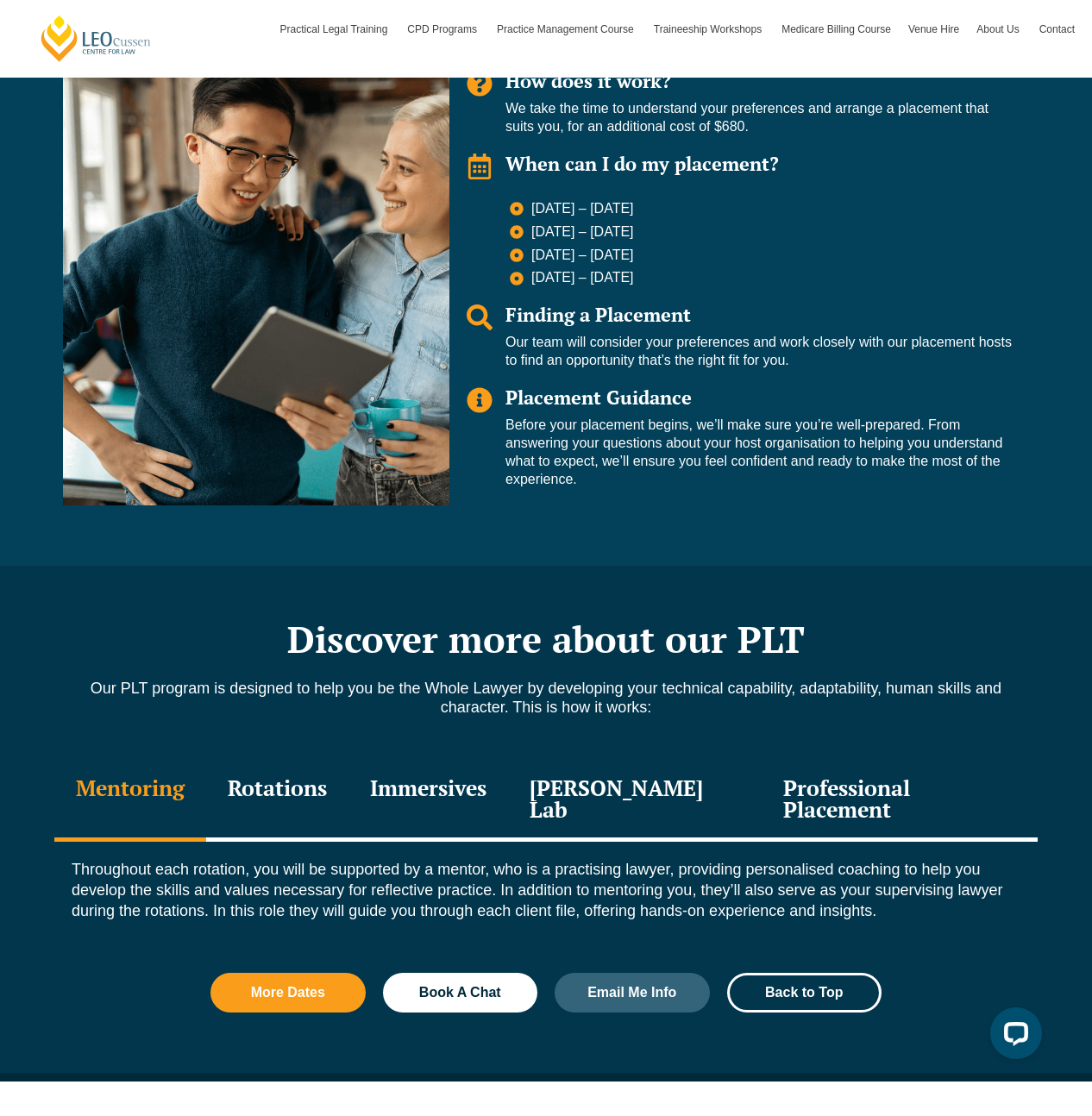
scroll to position [1528, 0]
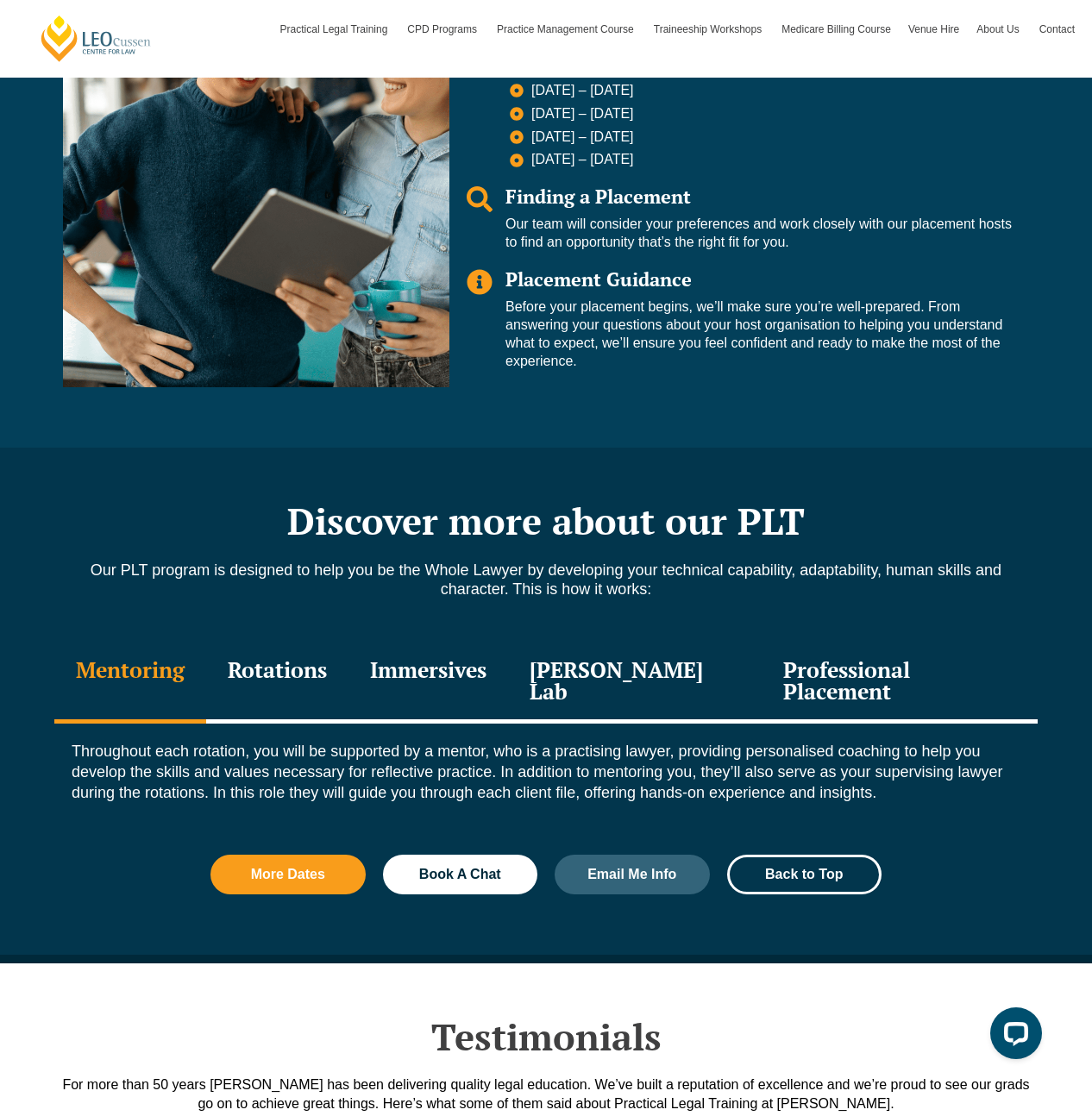
click at [450, 671] on div "Immersives" at bounding box center [428, 682] width 159 height 81
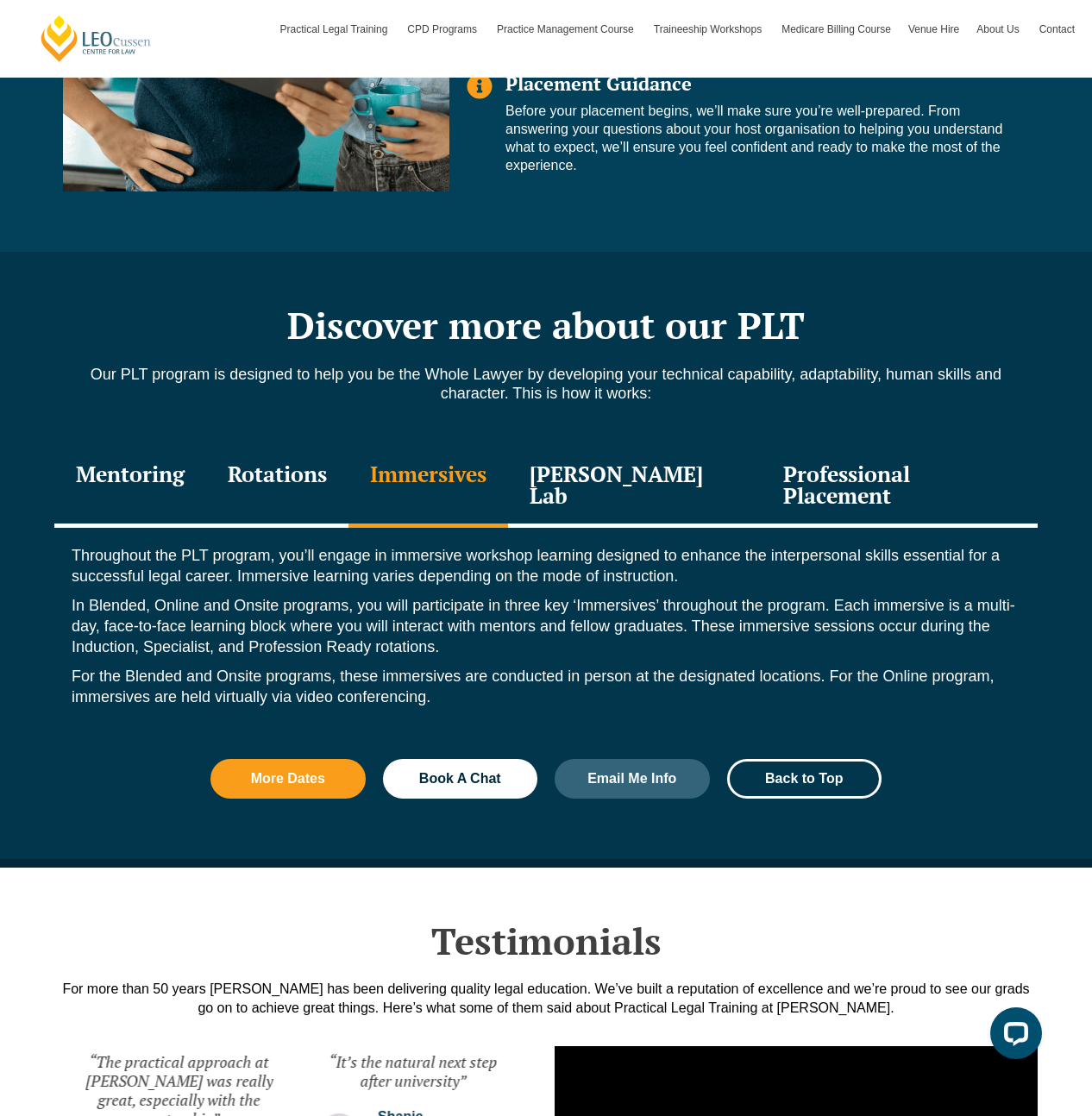
scroll to position [2036, 0]
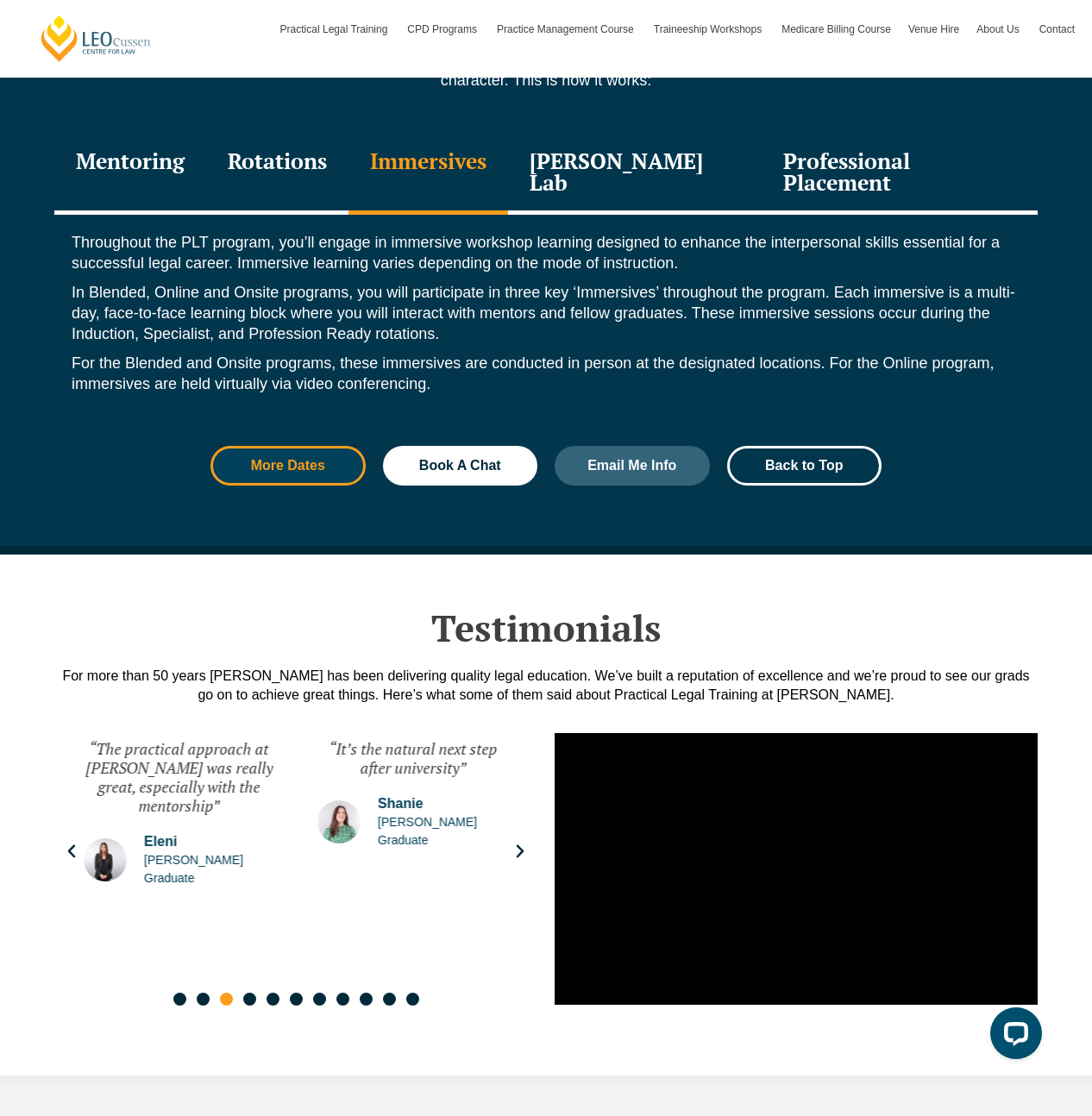
click at [305, 452] on link "More Dates" at bounding box center [288, 465] width 155 height 39
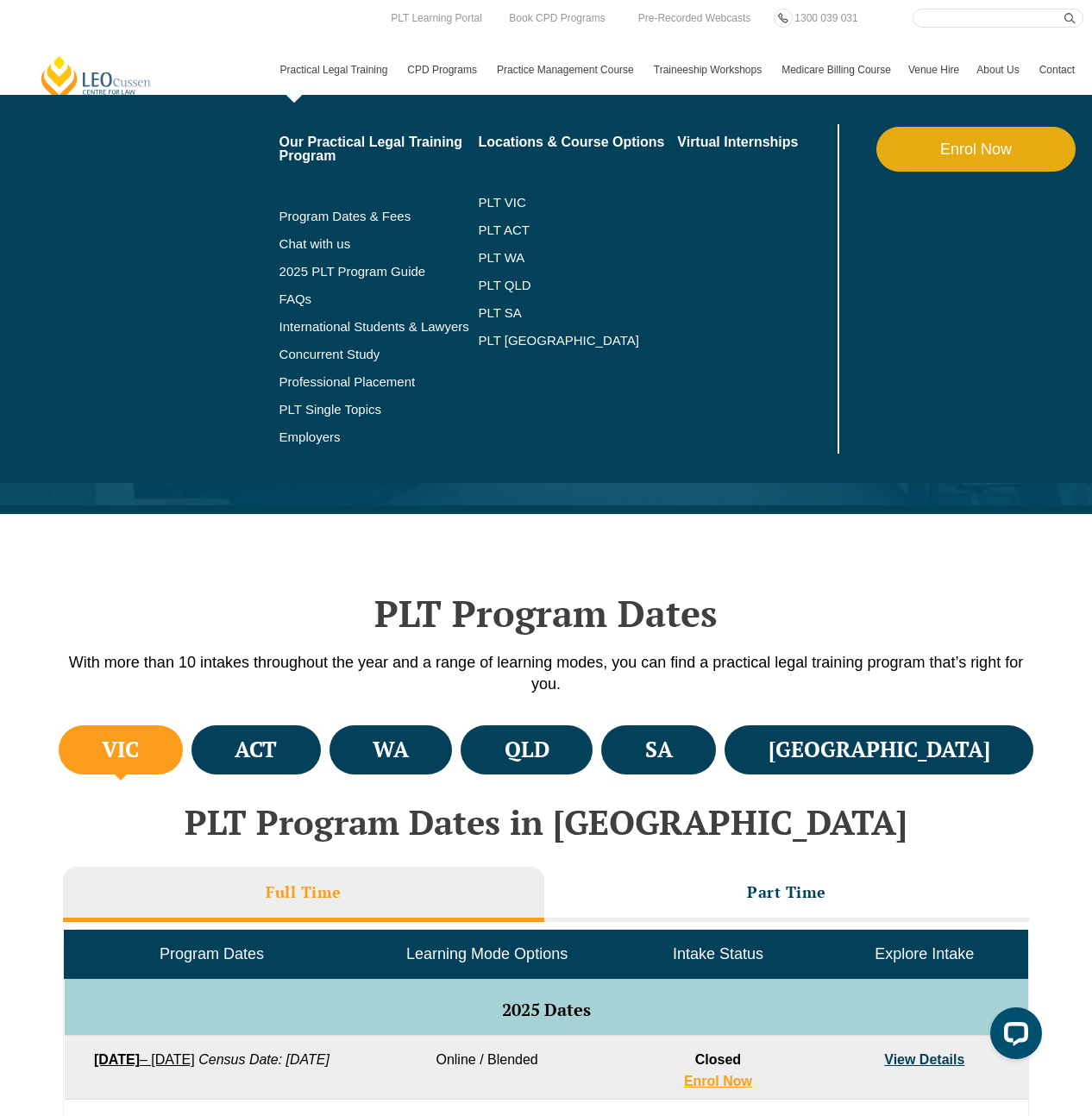
click at [328, 76] on link "Practical Legal Training" at bounding box center [335, 70] width 128 height 50
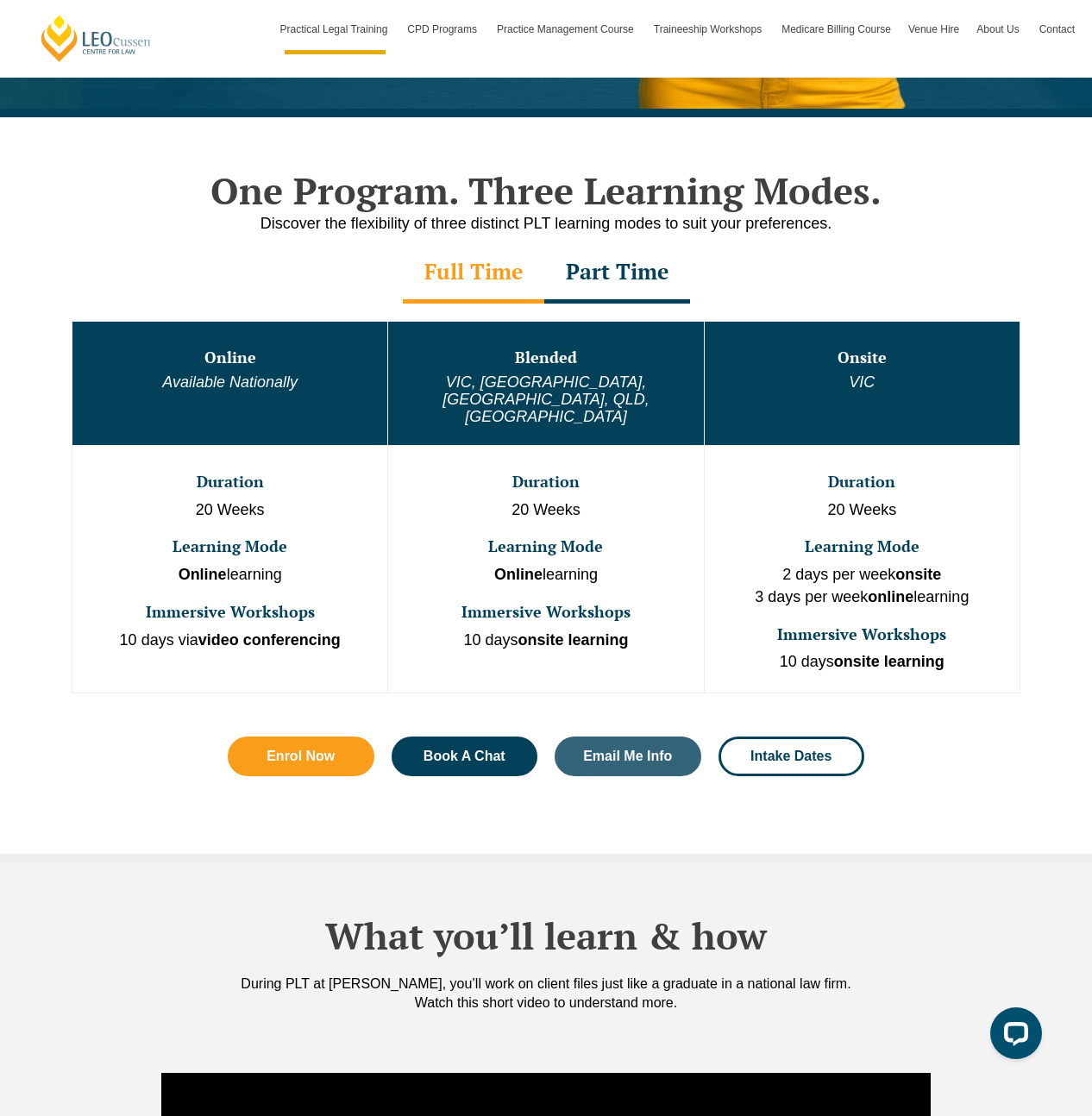
scroll to position [693, 0]
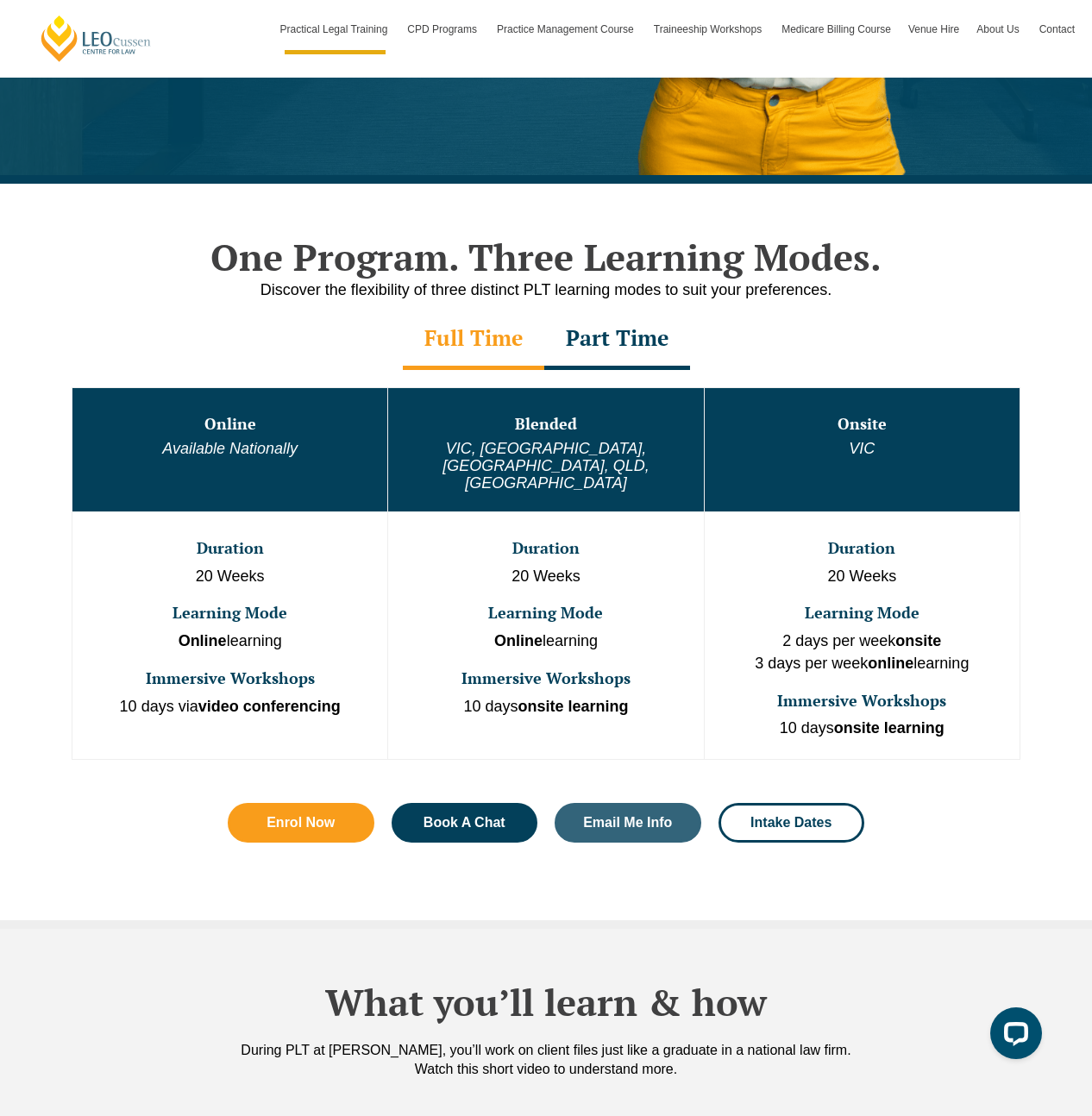
click at [619, 346] on div "Part Time" at bounding box center [616, 339] width 146 height 60
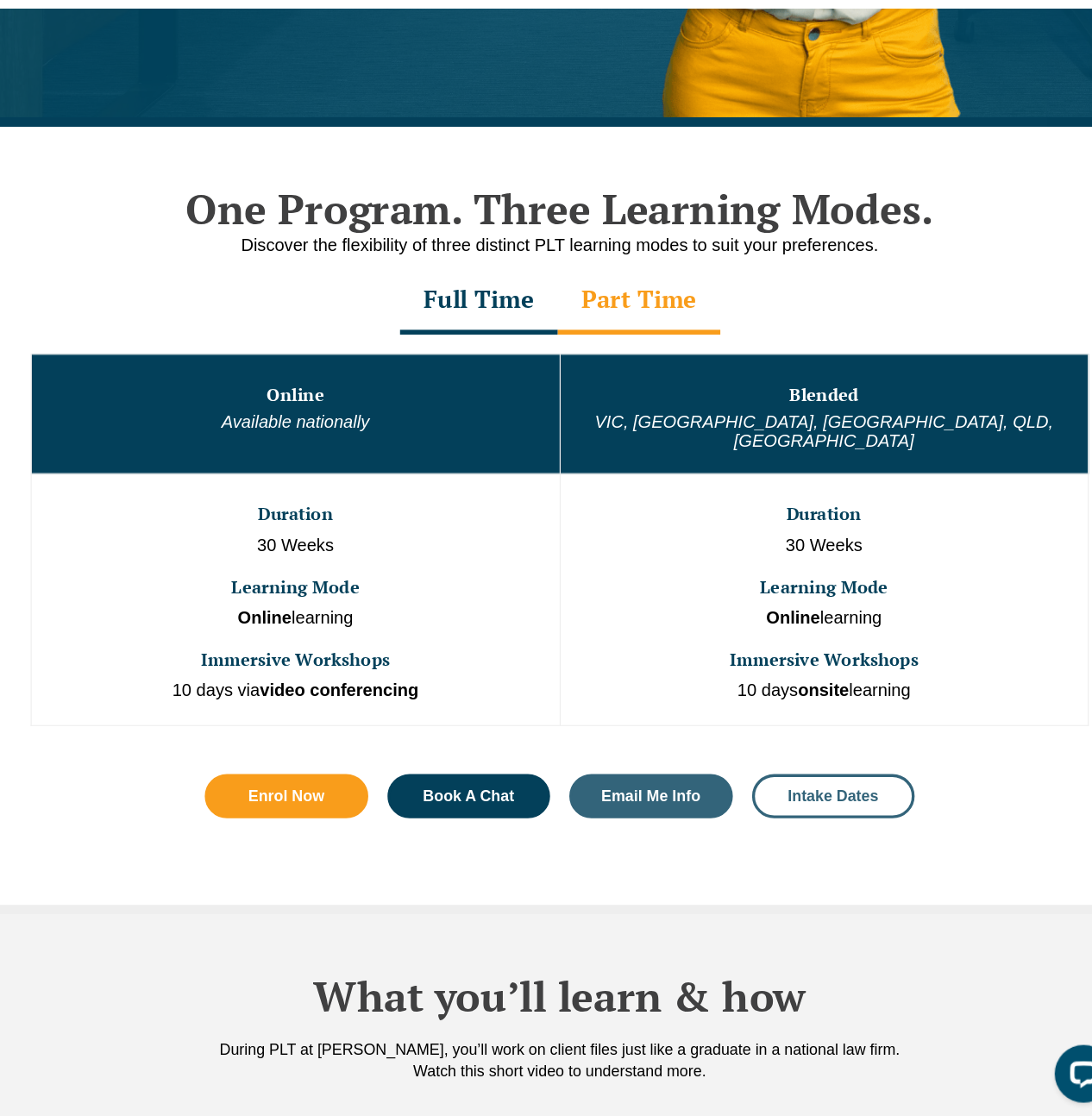
click at [755, 777] on span "Intake Dates" at bounding box center [790, 783] width 81 height 13
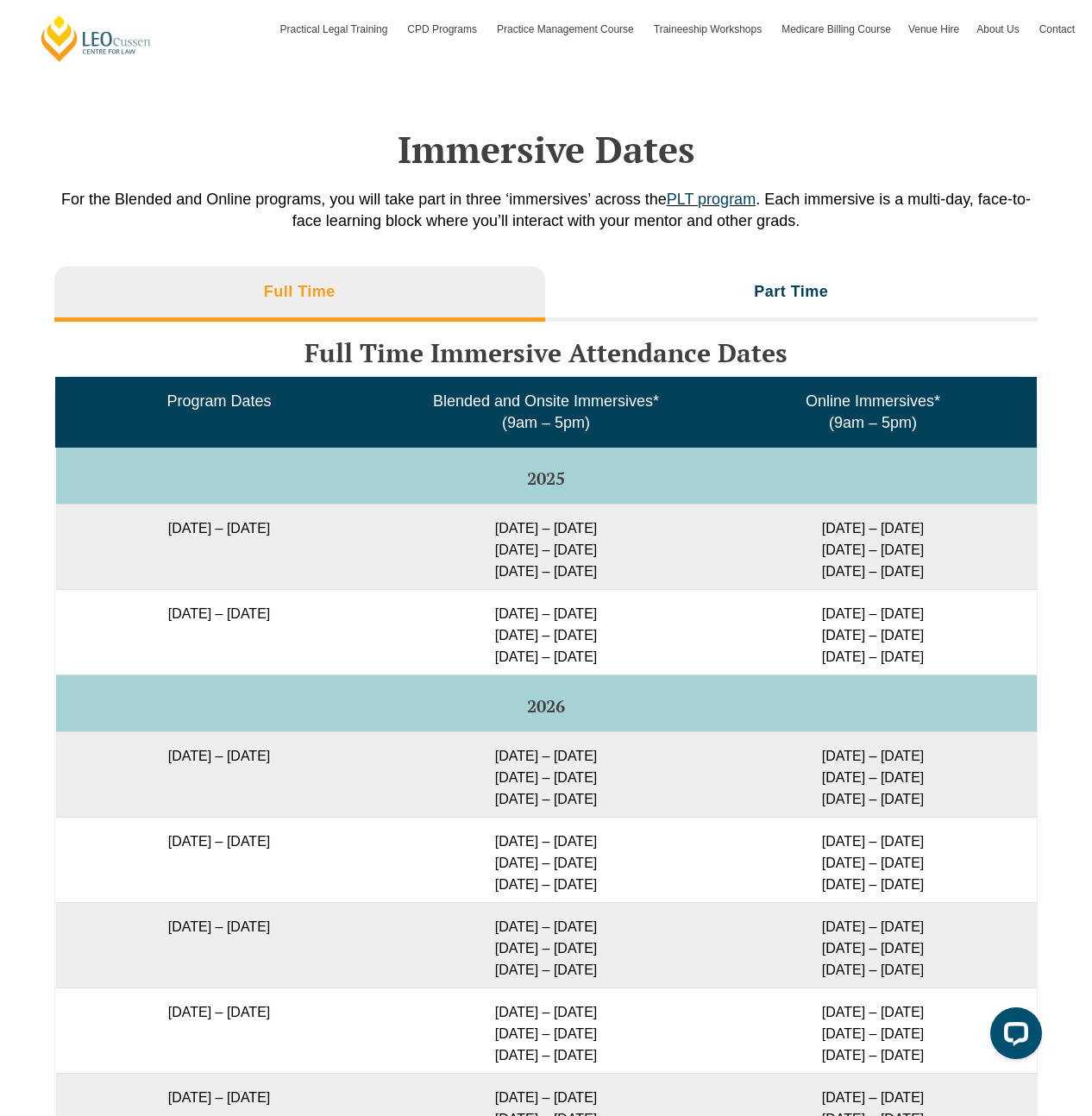
scroll to position [2623, 0]
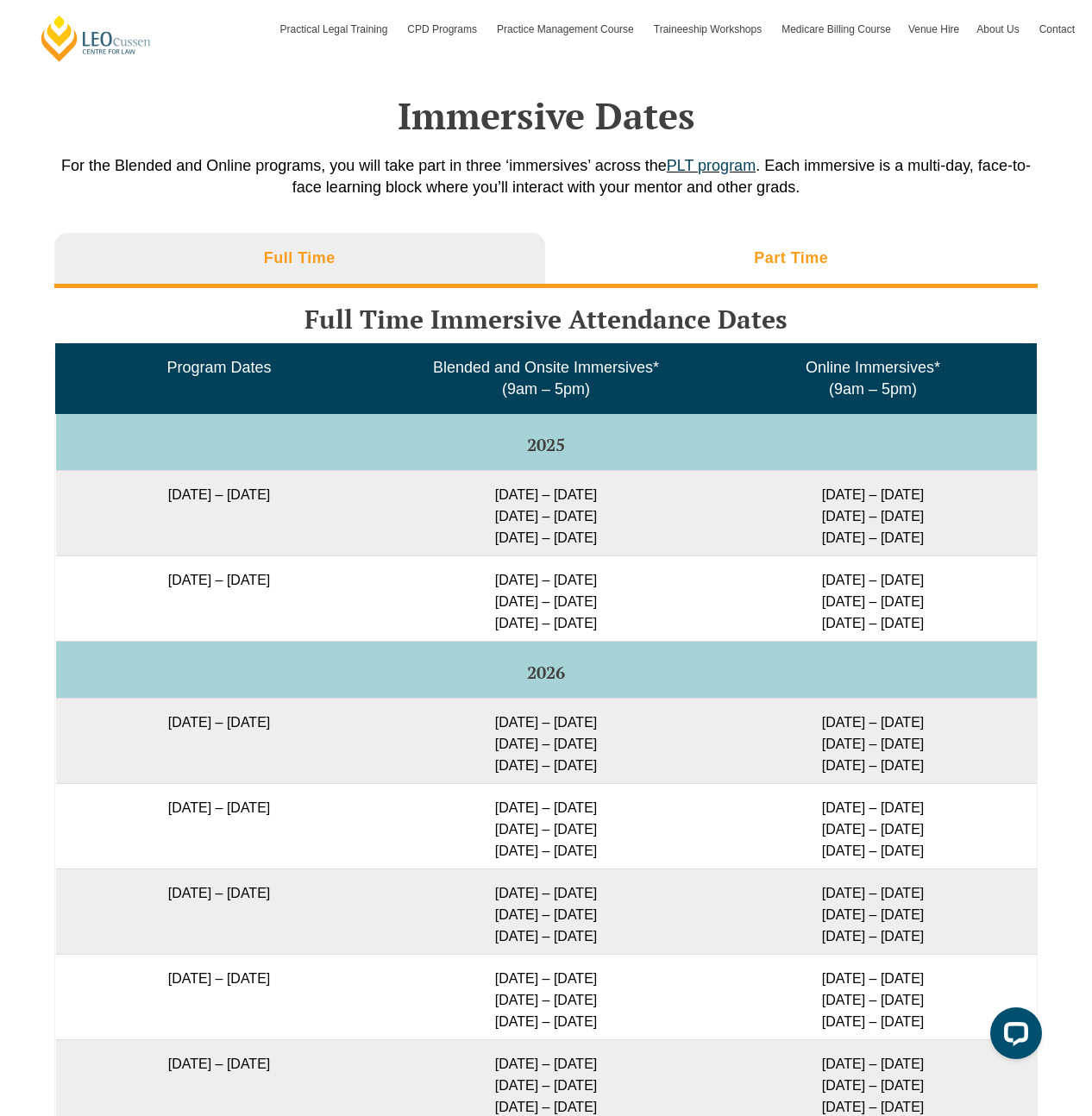
click at [758, 268] on h3 "Part Time" at bounding box center [790, 258] width 74 height 20
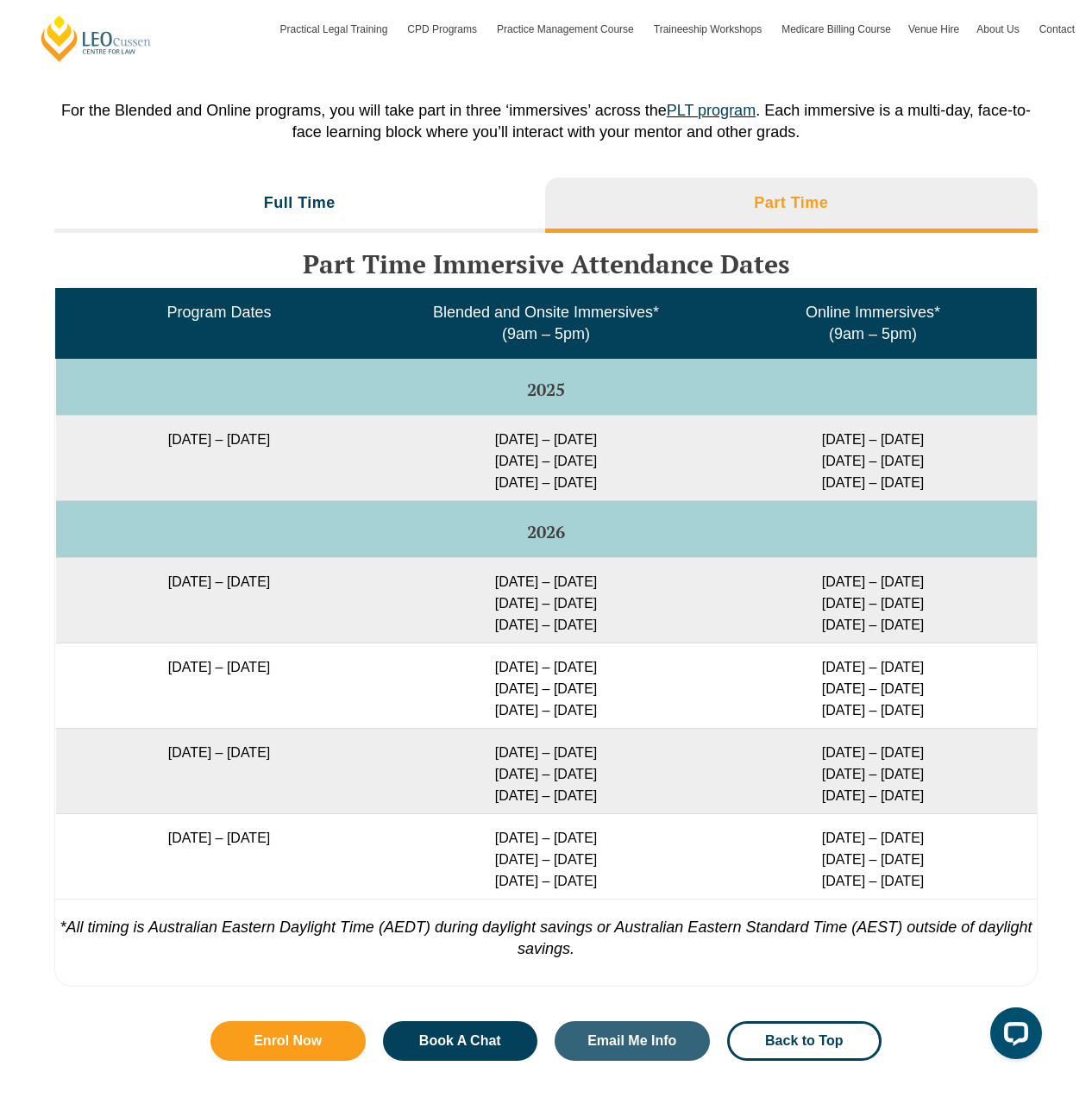
scroll to position [2680, 0]
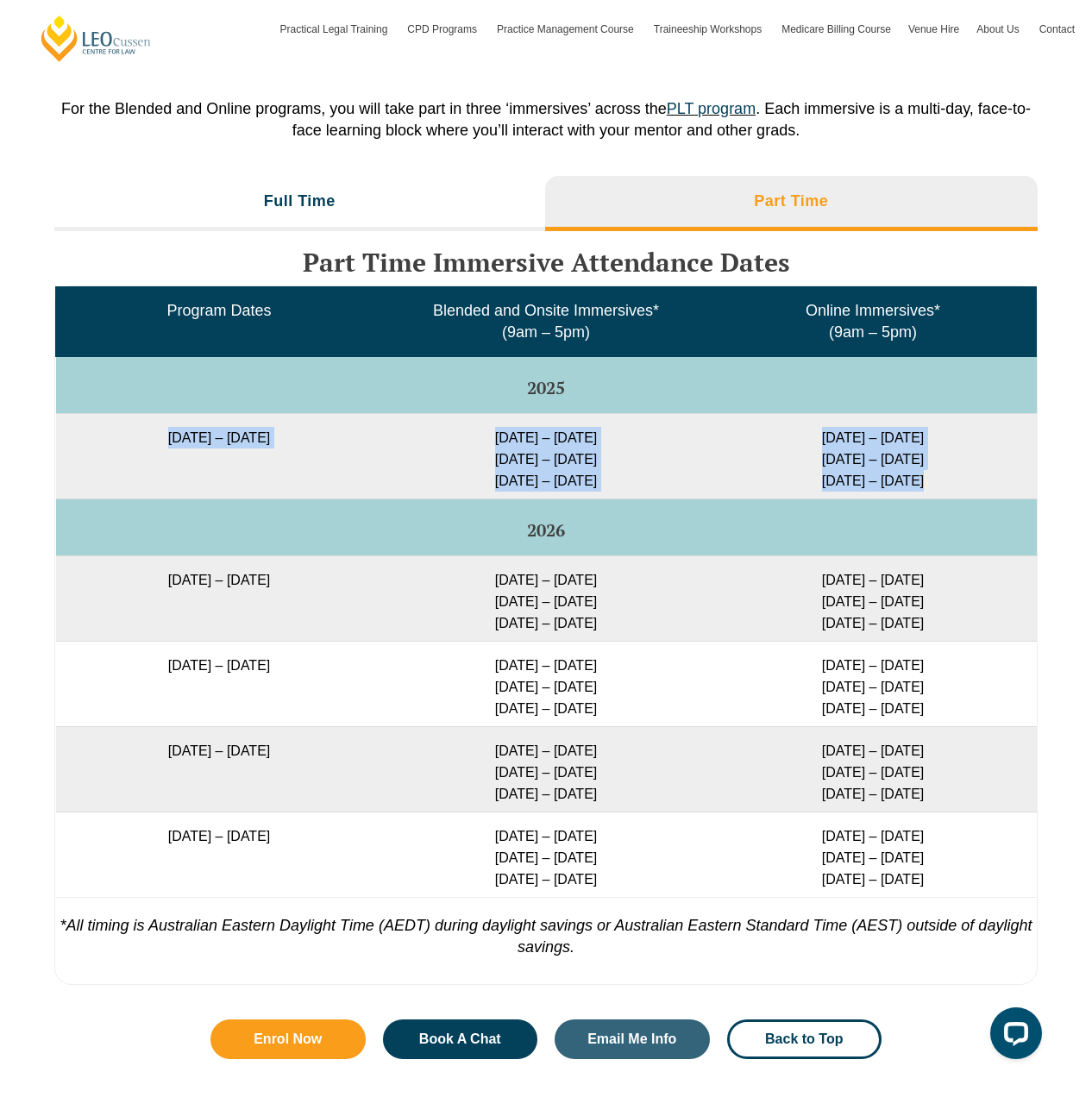
drag, startPoint x: 944, startPoint y: 486, endPoint x: 112, endPoint y: 446, distance: 833.0
click at [112, 446] on tr "8 September 2025 – 17 April 2026 22 – 25 Sep 2025 27 – 29 Jan 2026 7 – 9 Apr 20…" at bounding box center [546, 455] width 981 height 85
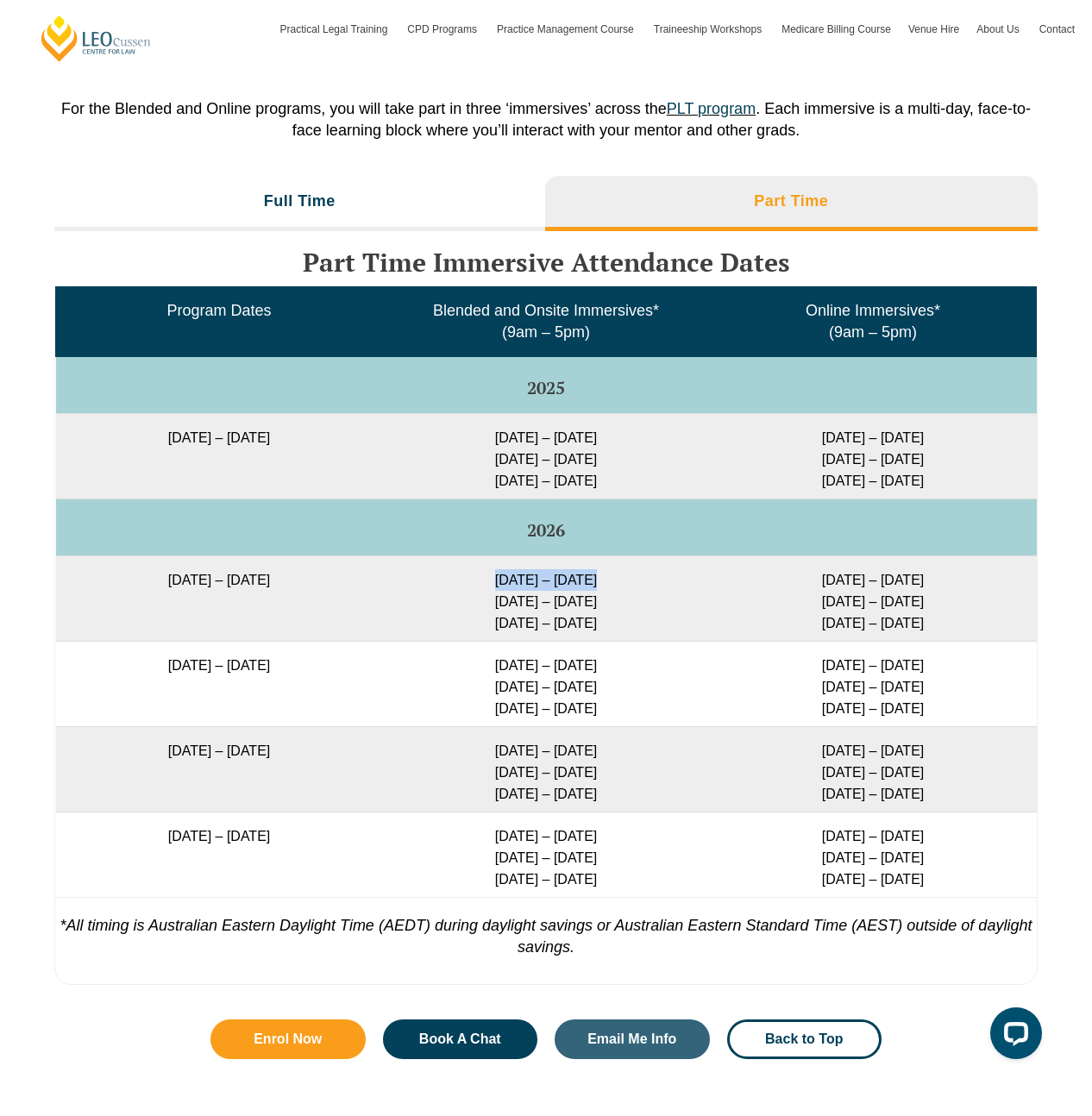
drag, startPoint x: 518, startPoint y: 582, endPoint x: 601, endPoint y: 585, distance: 83.1
click at [601, 585] on td "9 – 12 Feb 2026 2 – 4 Jun 2026 11 – 13 Aug 2026" at bounding box center [546, 597] width 327 height 85
drag, startPoint x: 602, startPoint y: 630, endPoint x: 476, endPoint y: 583, distance: 134.5
click at [476, 583] on td "9 – 12 Feb 2026 2 – 4 Jun 2026 11 – 13 Aug 2026" at bounding box center [546, 597] width 327 height 85
drag, startPoint x: 948, startPoint y: 620, endPoint x: 426, endPoint y: 586, distance: 523.1
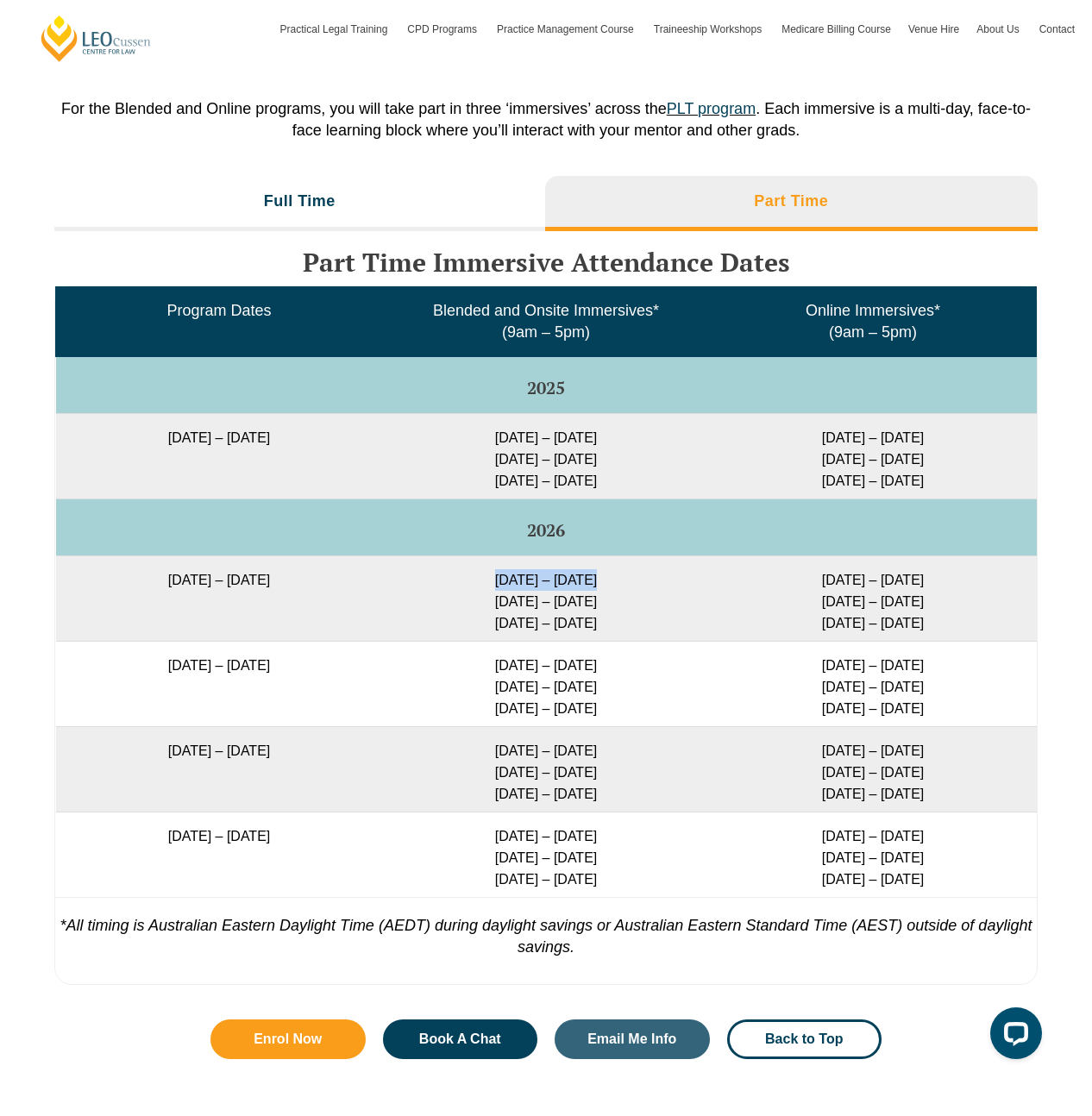
click at [426, 586] on tr "27 January 2026 – 21 August 2026 9 – 12 Feb 2026 2 – 4 Jun 2026 11 – 13 Aug 202…" at bounding box center [546, 597] width 981 height 85
click at [785, 616] on td "10 – 13 Feb 2026 3 – 5 Jun 2026 12 – 14 Aug 2026" at bounding box center [872, 597] width 327 height 85
drag, startPoint x: 948, startPoint y: 621, endPoint x: 689, endPoint y: 609, distance: 259.3
click at [472, 584] on tr "27 January 2026 – 21 August 2026 9 – 12 Feb 2026 2 – 4 Jun 2026 11 – 13 Aug 202…" at bounding box center [546, 597] width 981 height 85
click at [817, 612] on td "10 – 13 Feb 2026 3 – 5 Jun 2026 12 – 14 Aug 2026" at bounding box center [872, 597] width 327 height 85
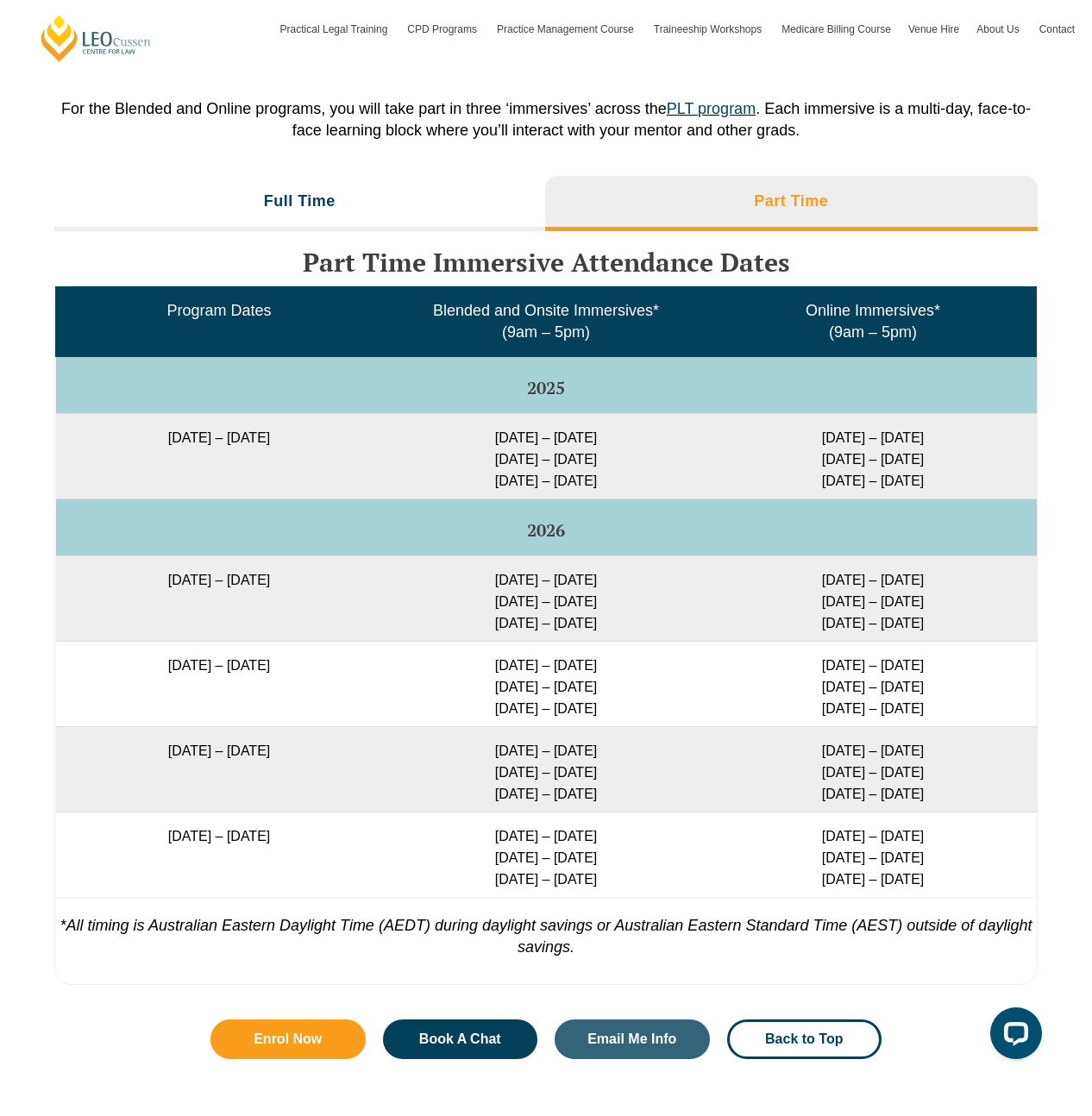
drag, startPoint x: 819, startPoint y: 577, endPoint x: 941, endPoint y: 580, distance: 122.0
click at [941, 580] on td "10 – 13 Feb 2026 3 – 5 Jun 2026 12 – 14 Aug 2026" at bounding box center [872, 597] width 327 height 85
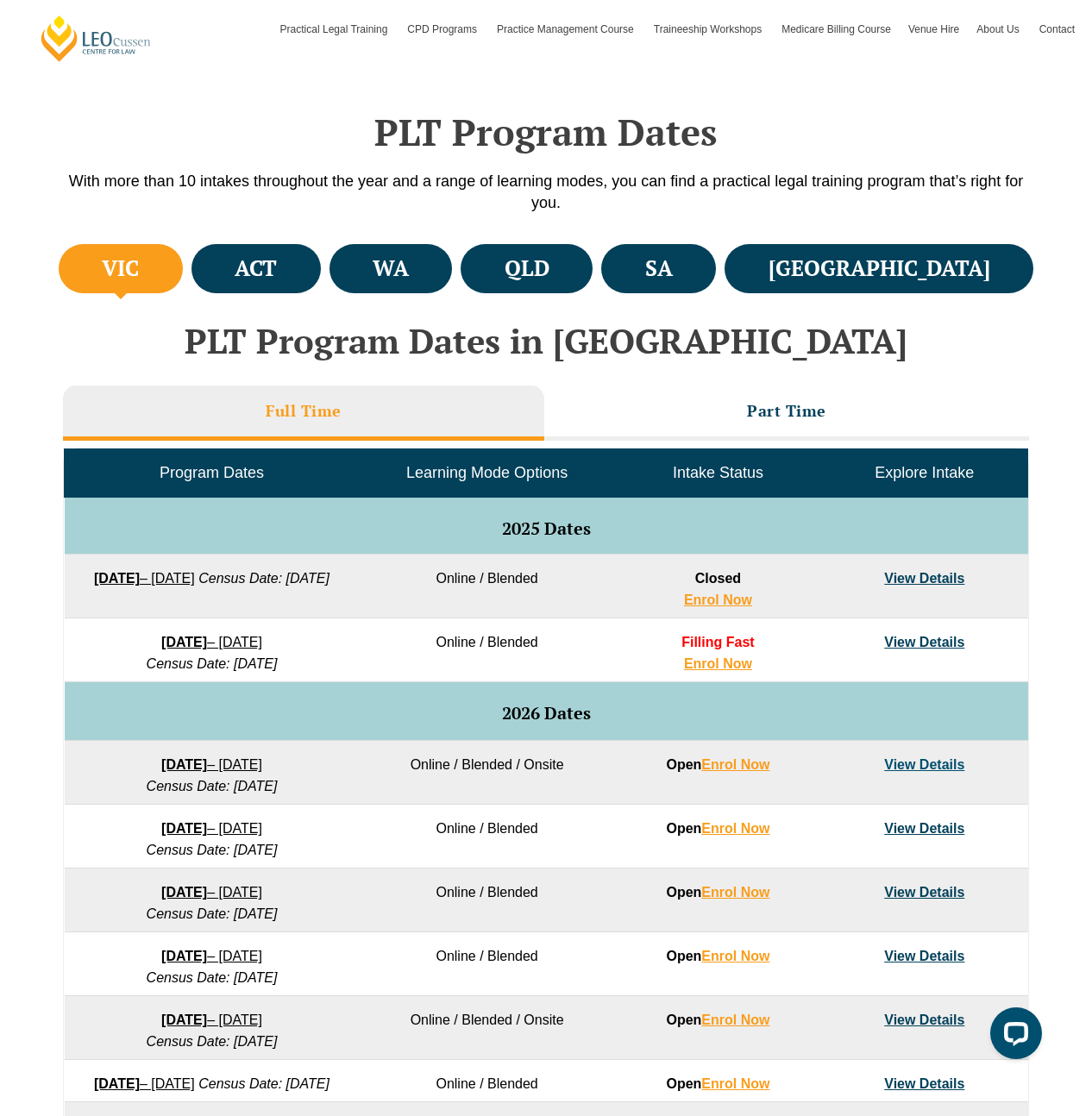
scroll to position [162, 0]
